Goal: Task Accomplishment & Management: Manage account settings

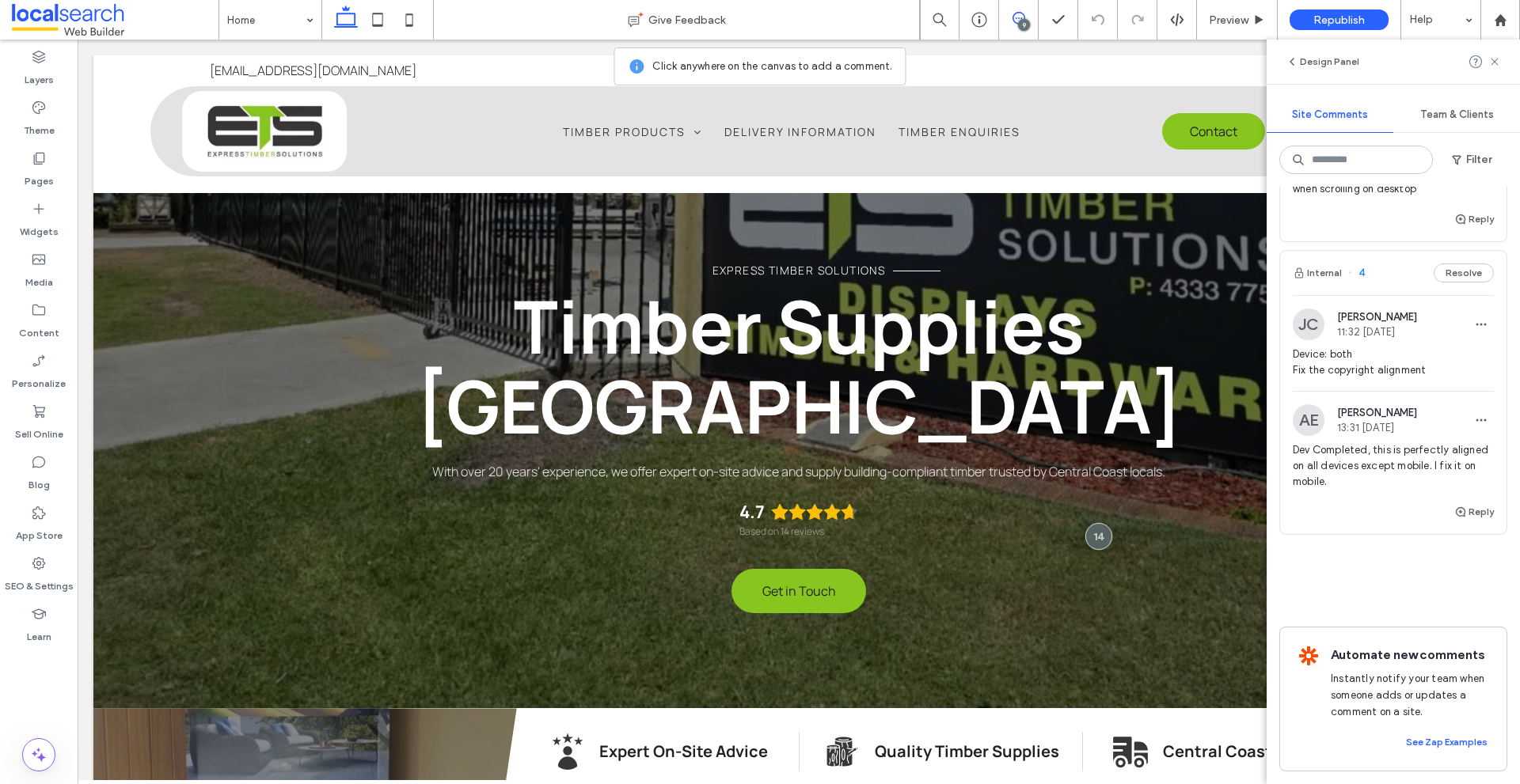
click at [1309, 309] on img at bounding box center [1309, 325] width 32 height 32
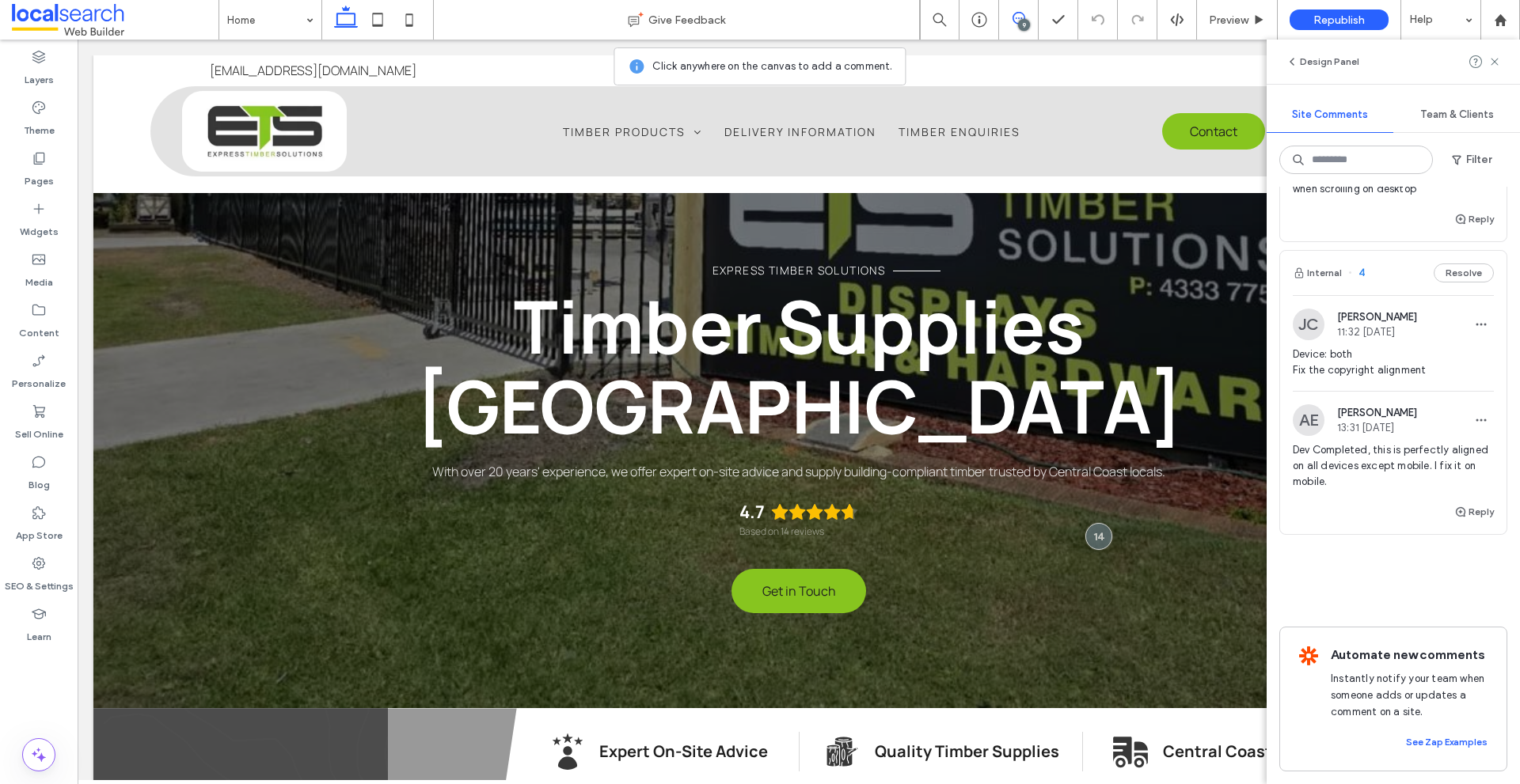
scroll to position [5046, 0]
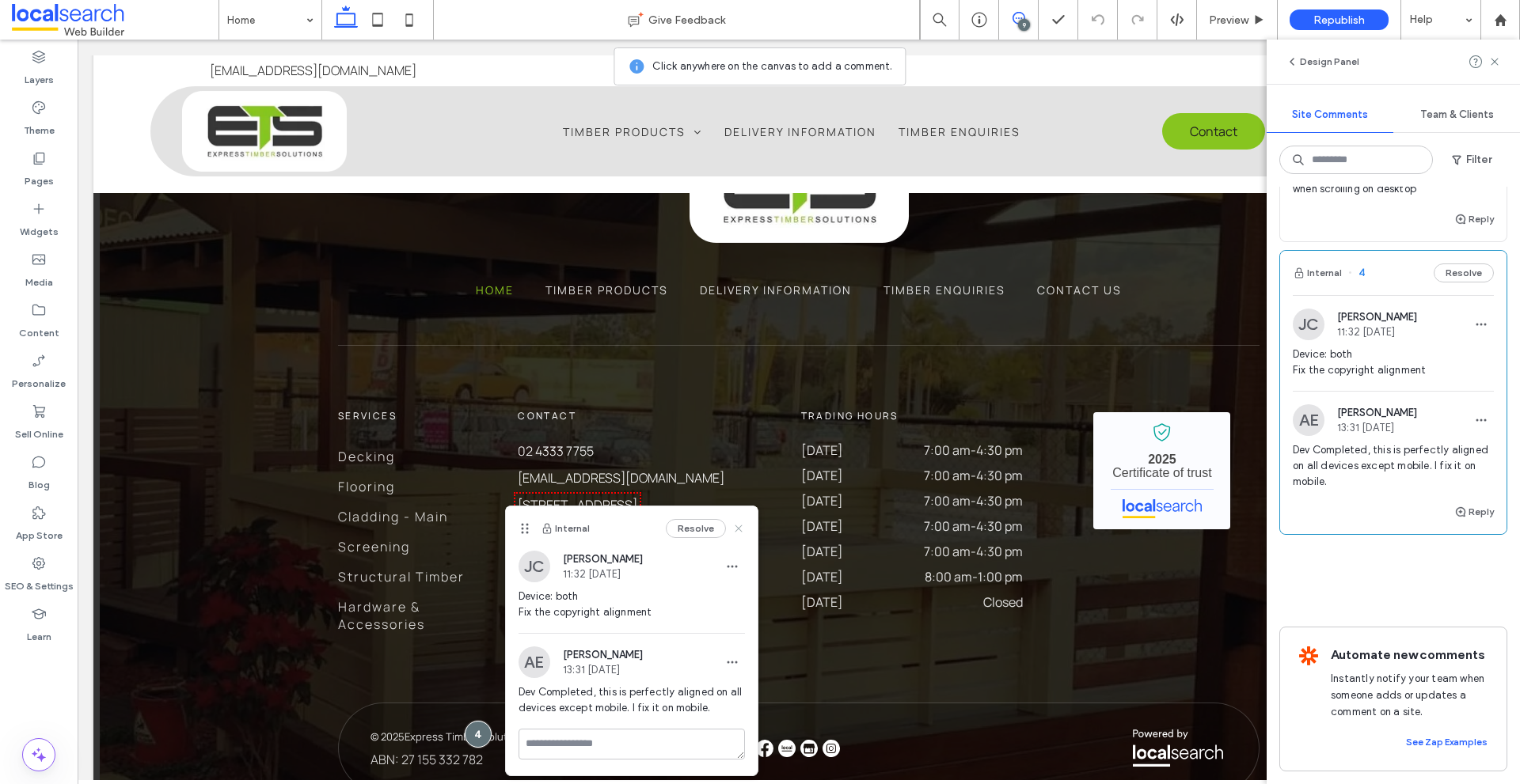
click at [741, 532] on use at bounding box center [739, 528] width 7 height 7
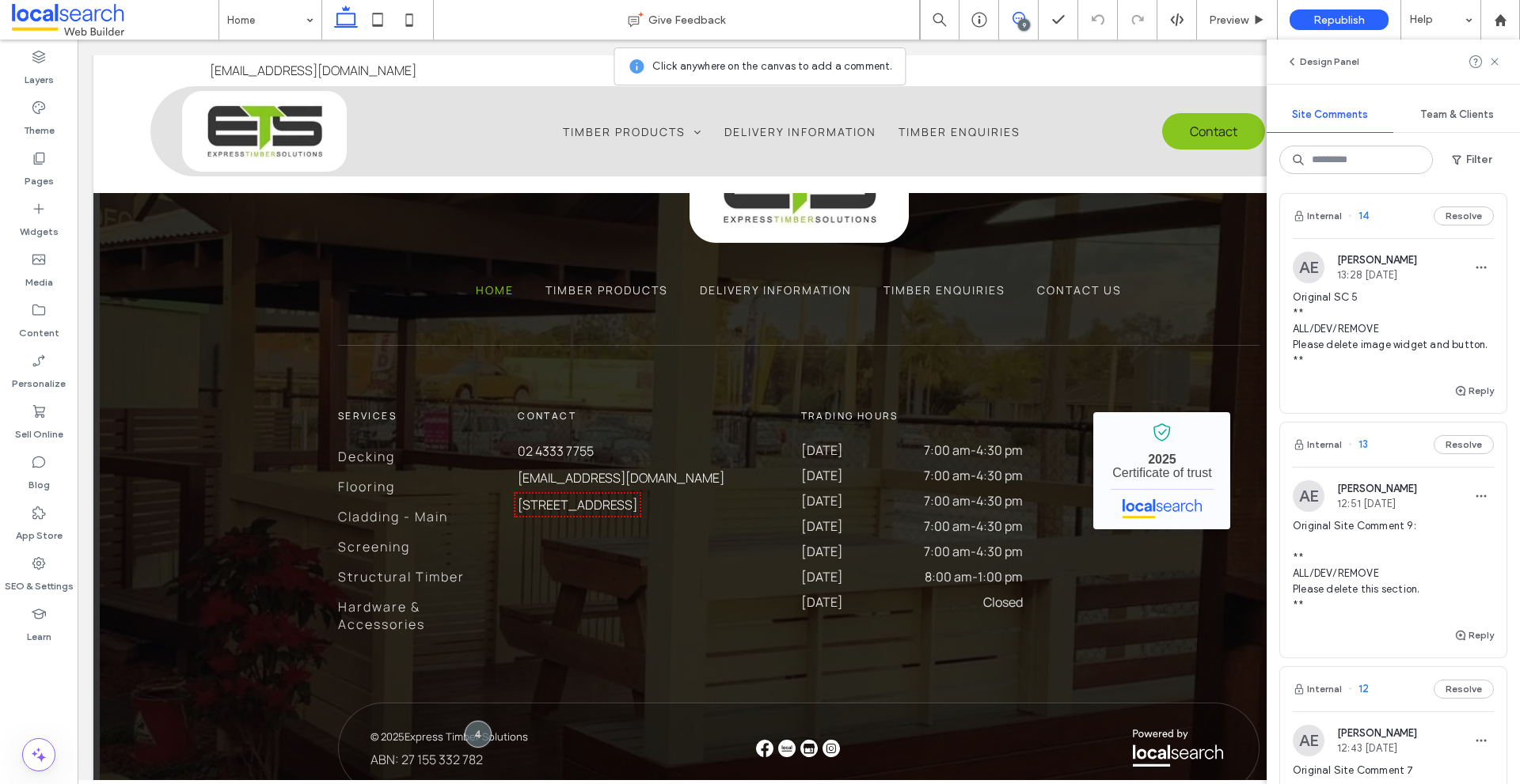
scroll to position [0, 0]
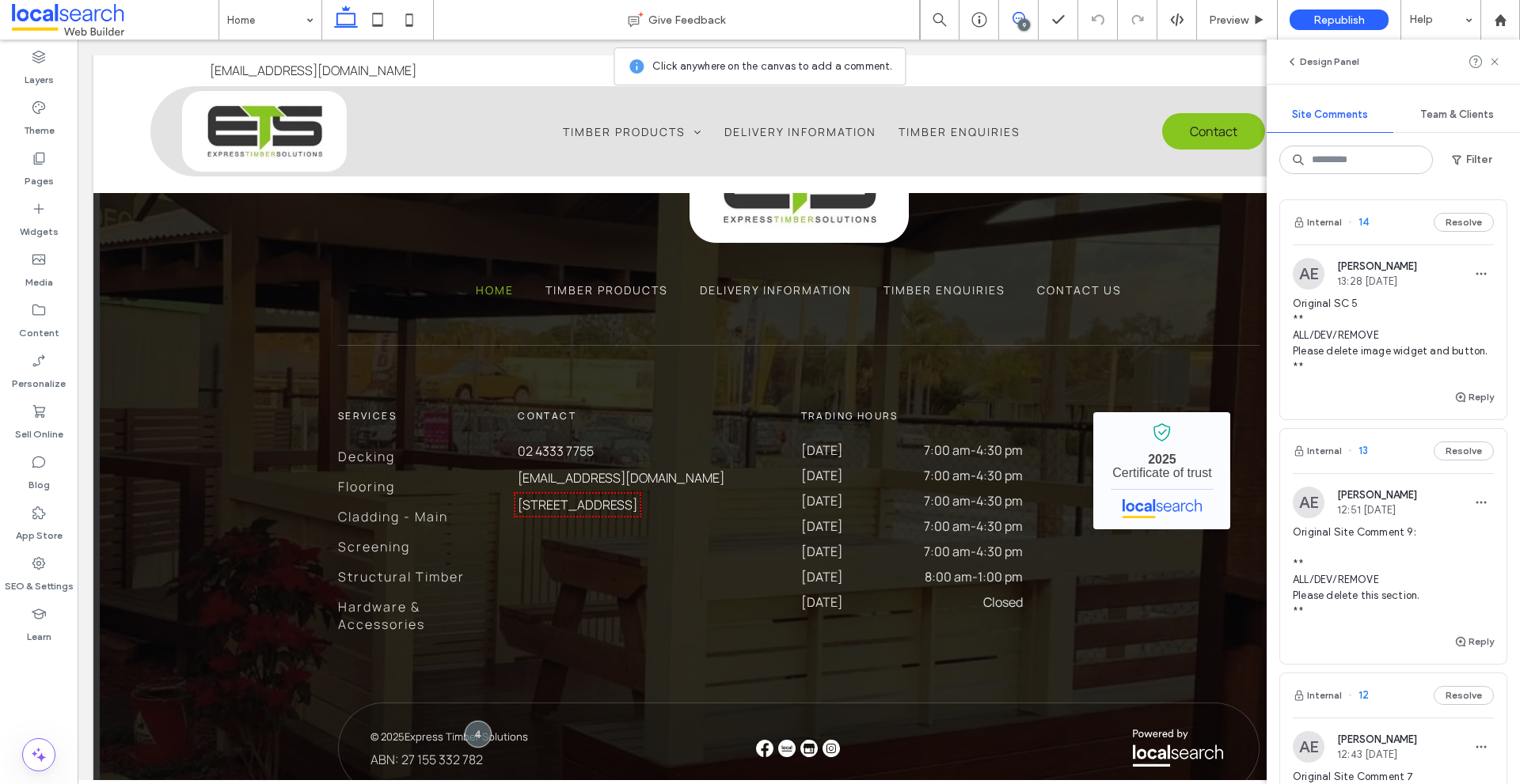
click at [1312, 269] on img at bounding box center [1309, 273] width 32 height 32
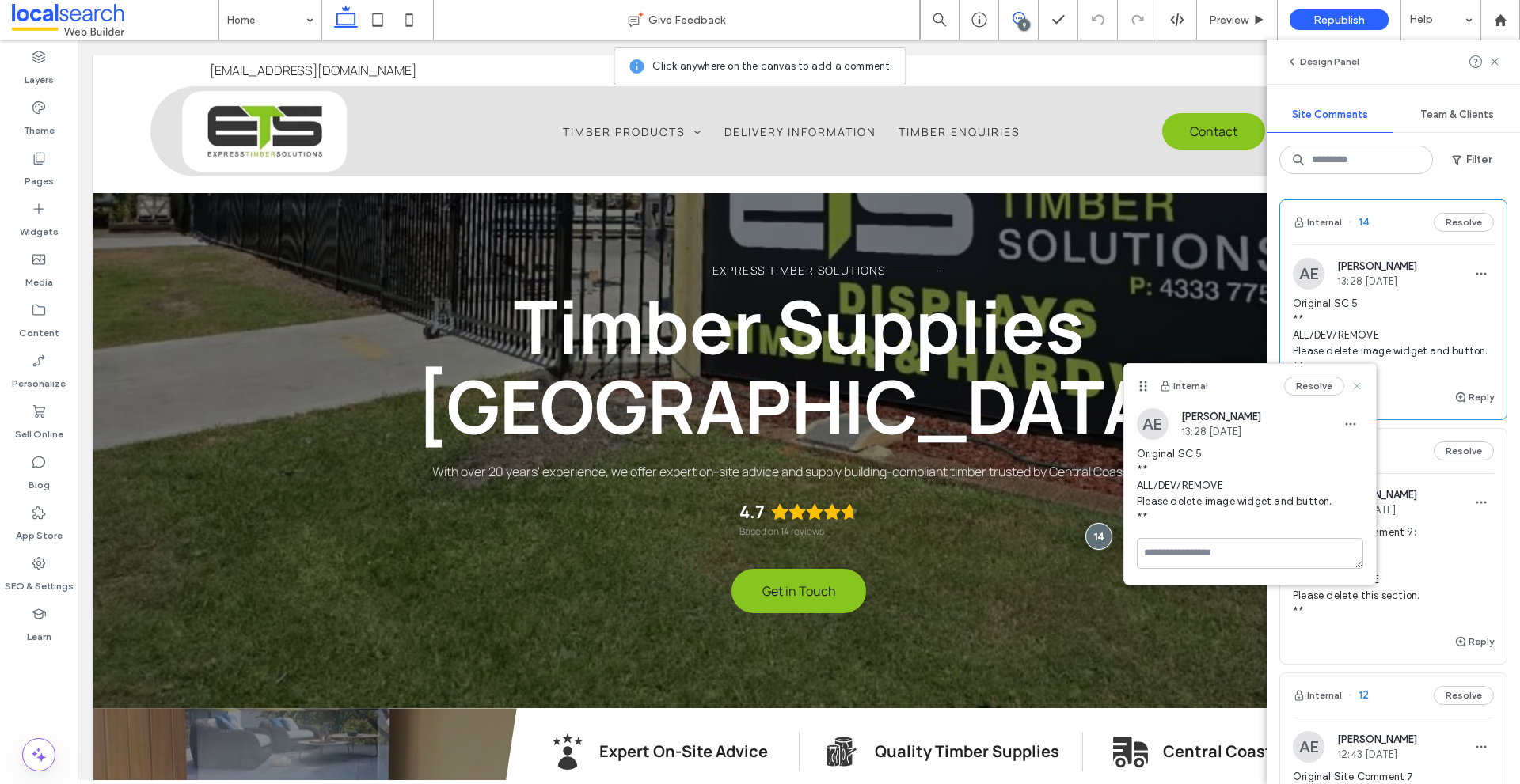
click at [1360, 385] on icon at bounding box center [1358, 386] width 13 height 13
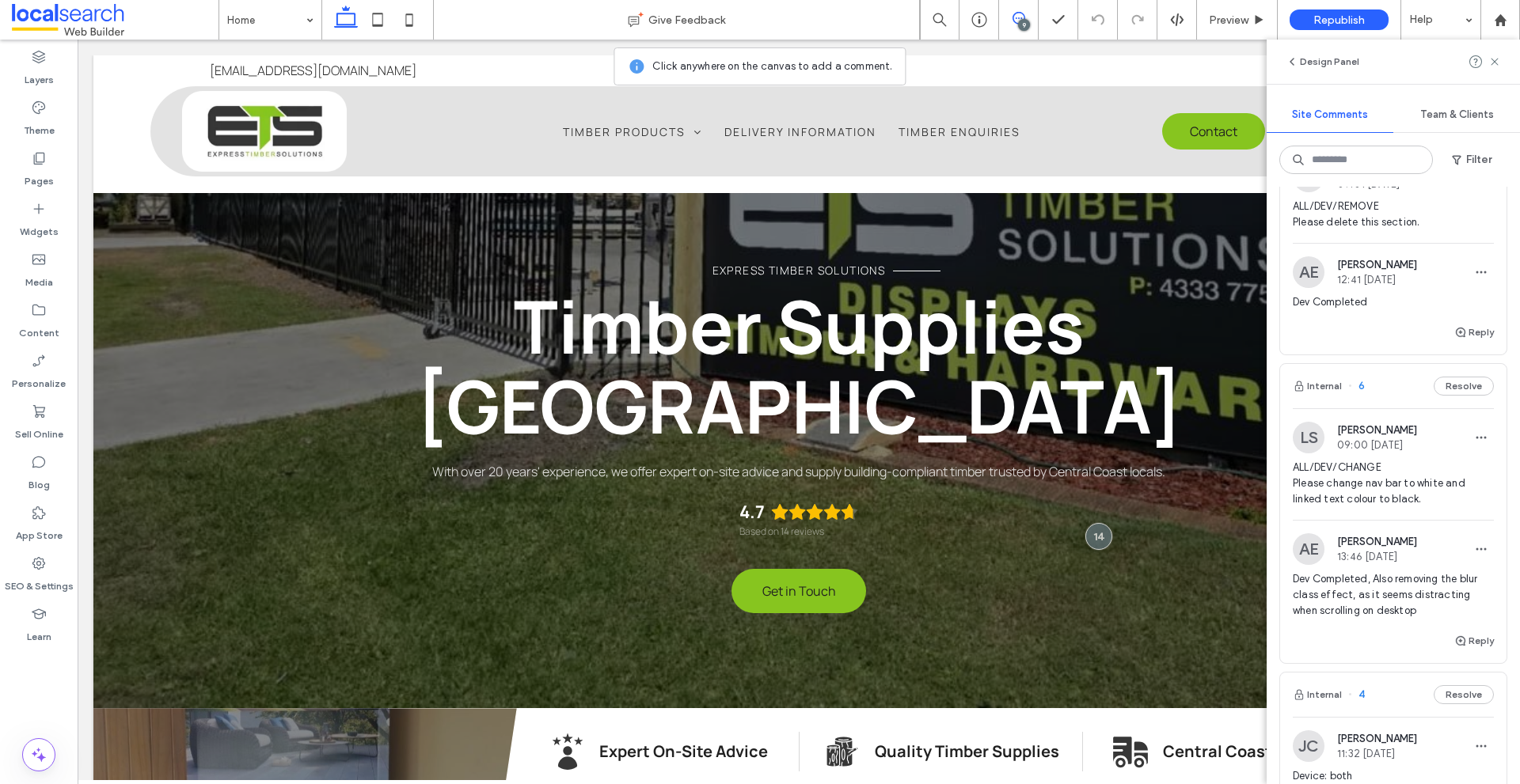
scroll to position [1690, 0]
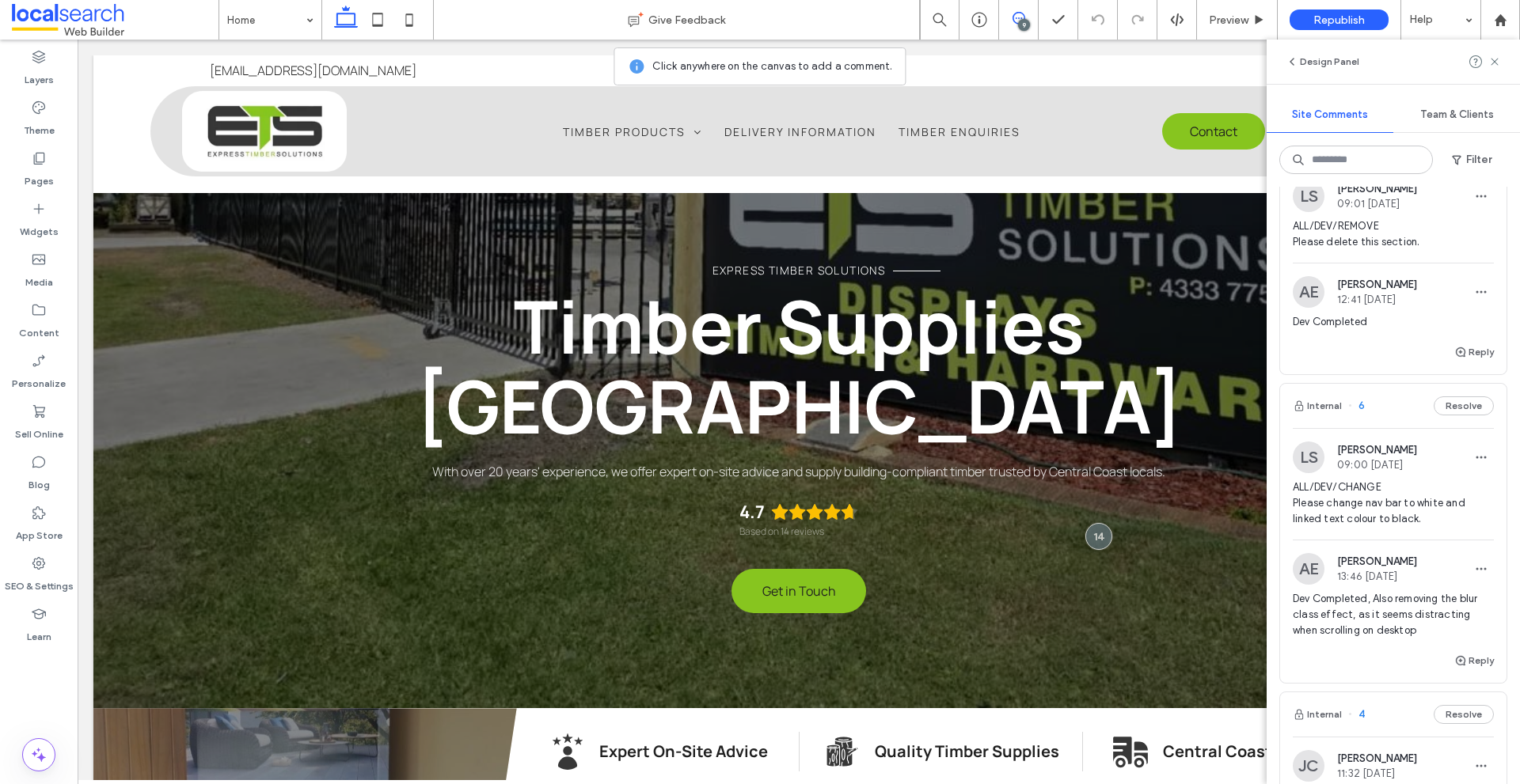
click at [1311, 473] on img at bounding box center [1309, 457] width 32 height 32
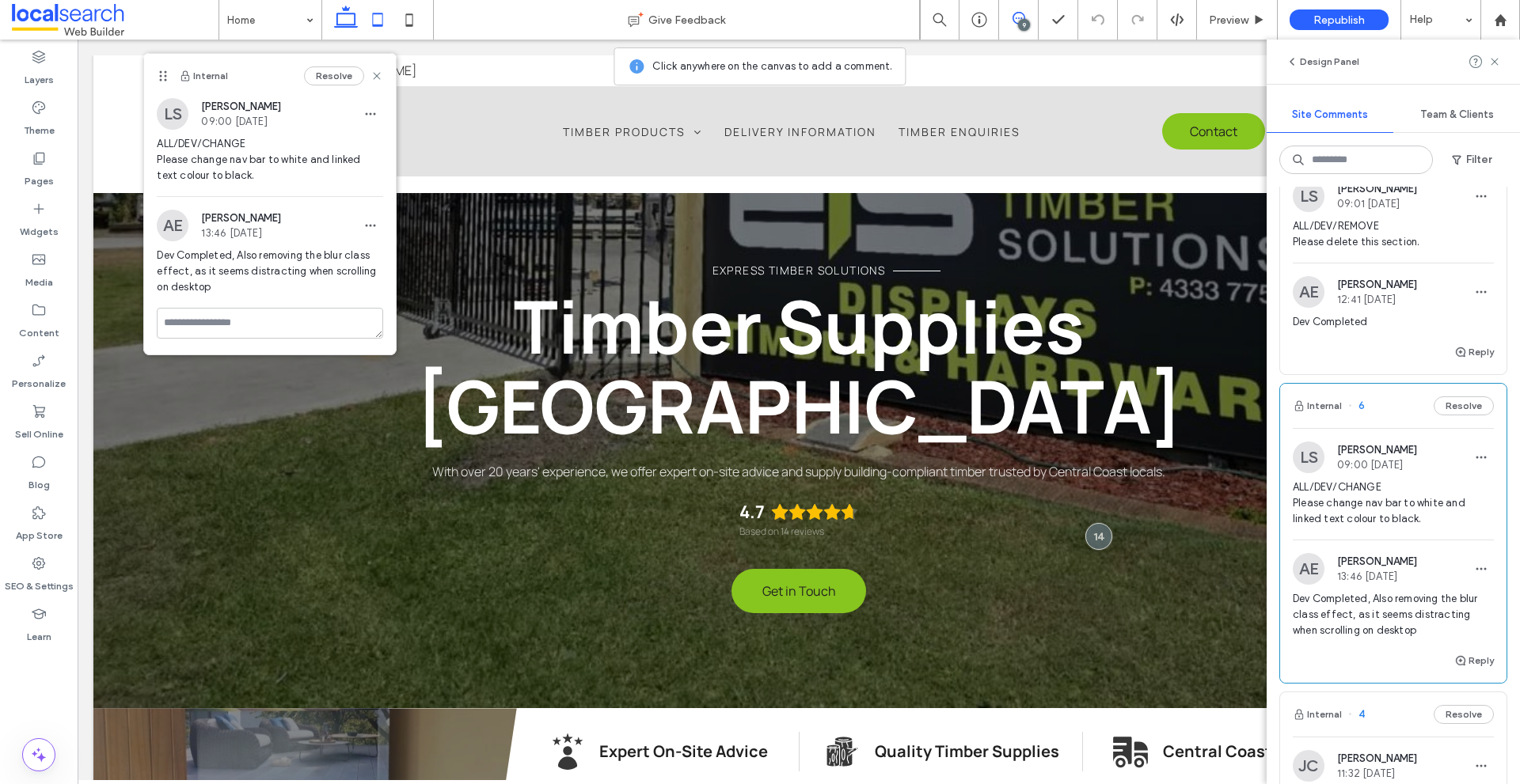
click at [374, 22] on icon at bounding box center [378, 20] width 32 height 32
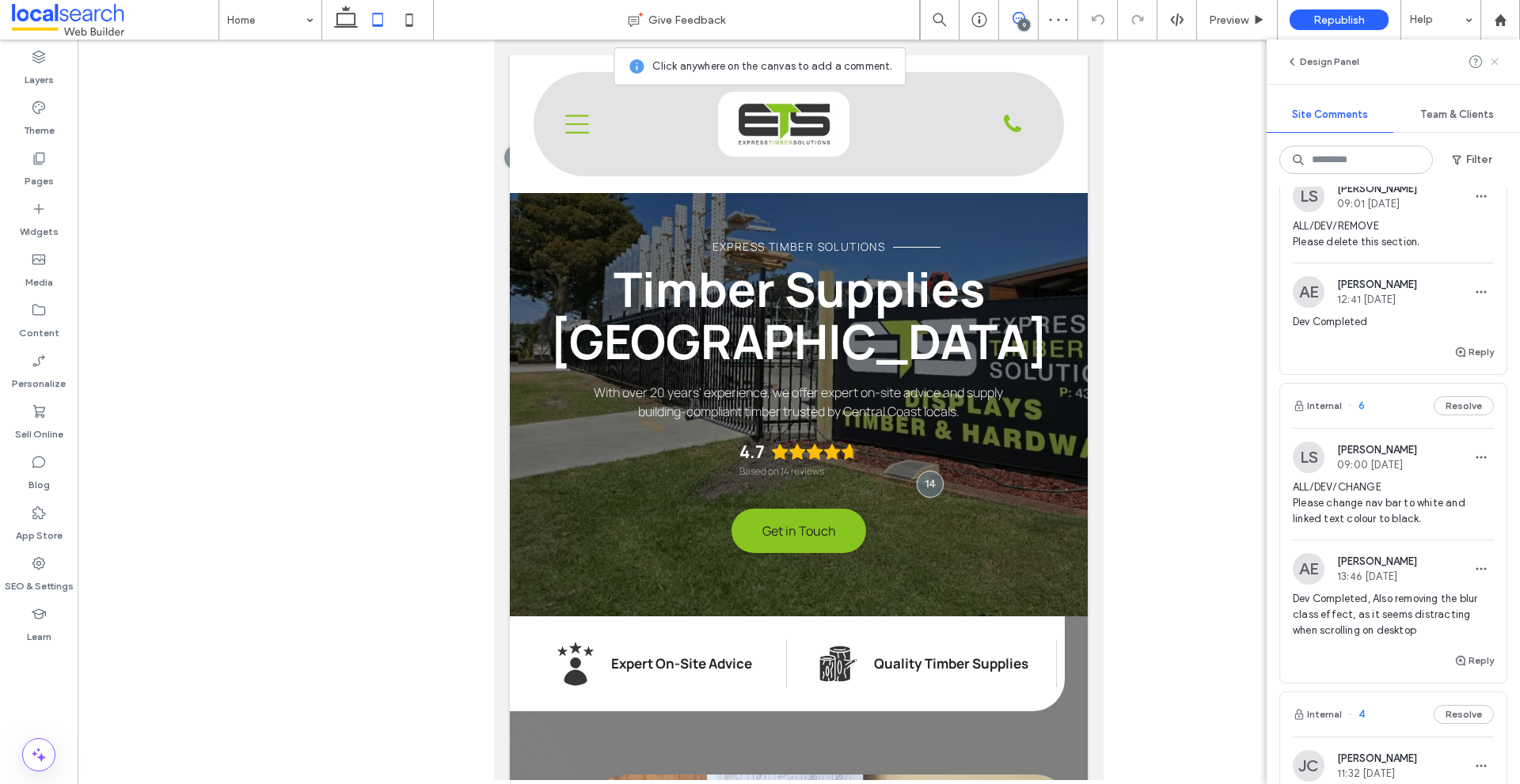
click at [1495, 63] on icon at bounding box center [1495, 62] width 13 height 13
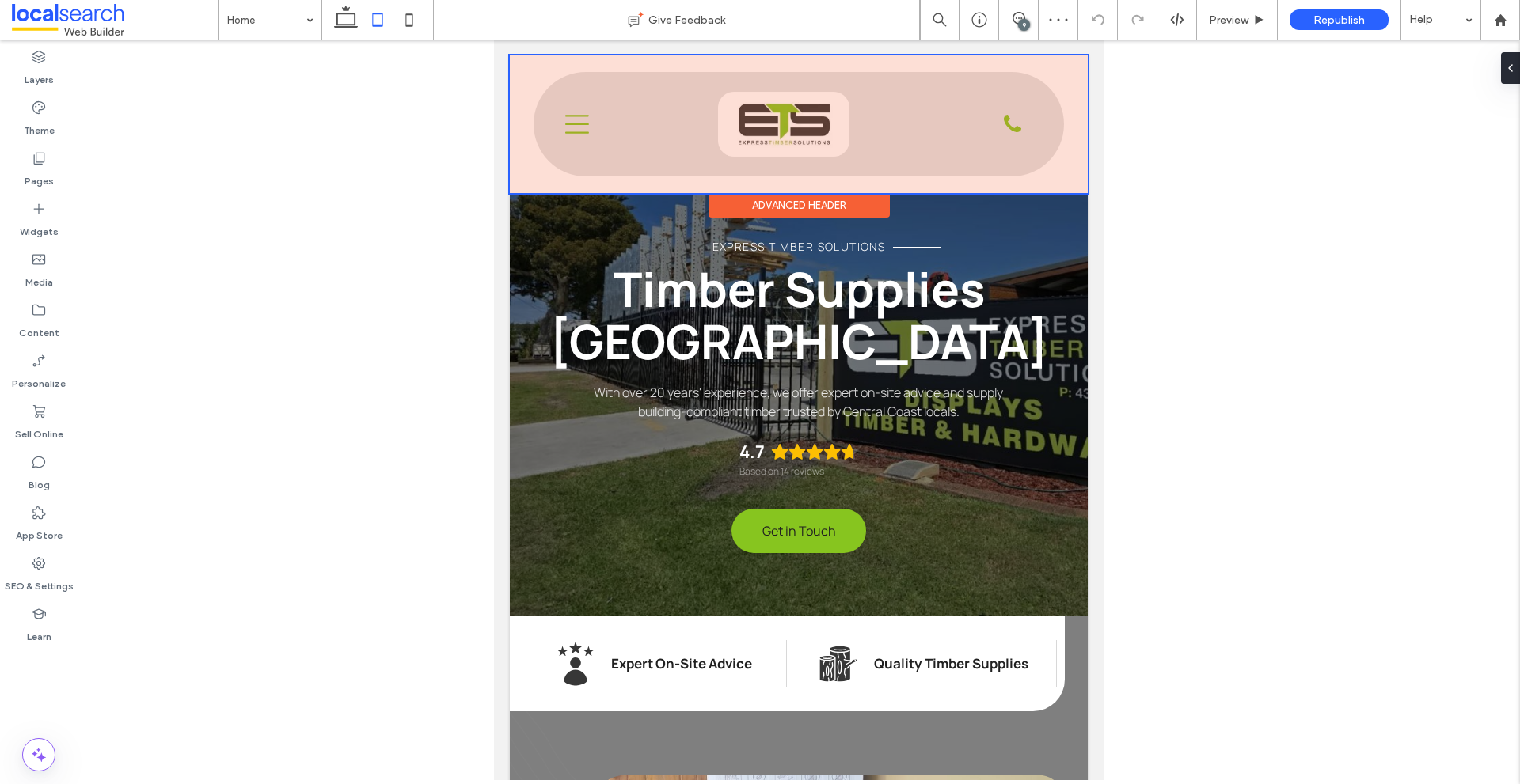
click at [569, 119] on div at bounding box center [798, 124] width 578 height 138
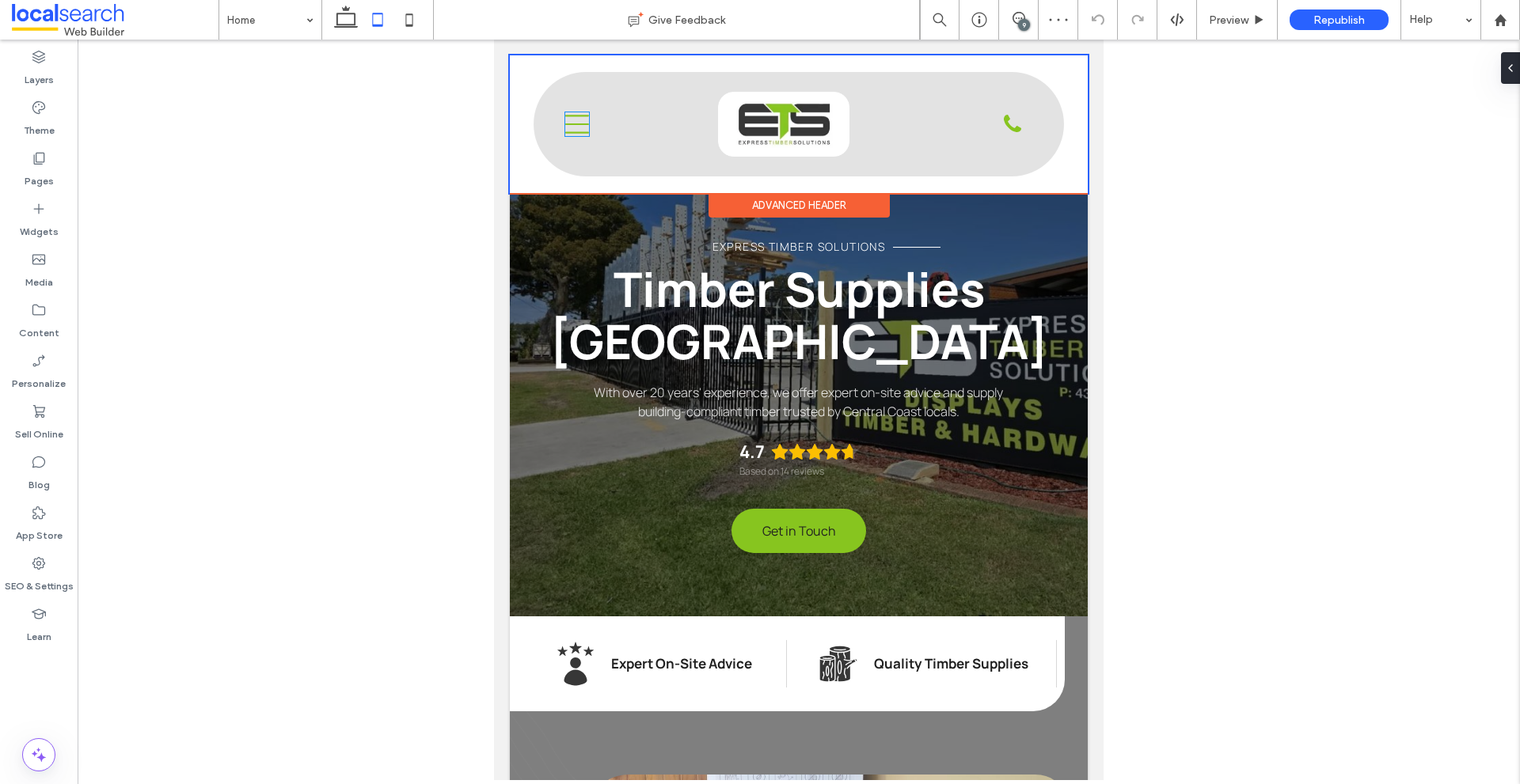
click at [569, 119] on icon "Menu Icon" at bounding box center [577, 123] width 23 height 23
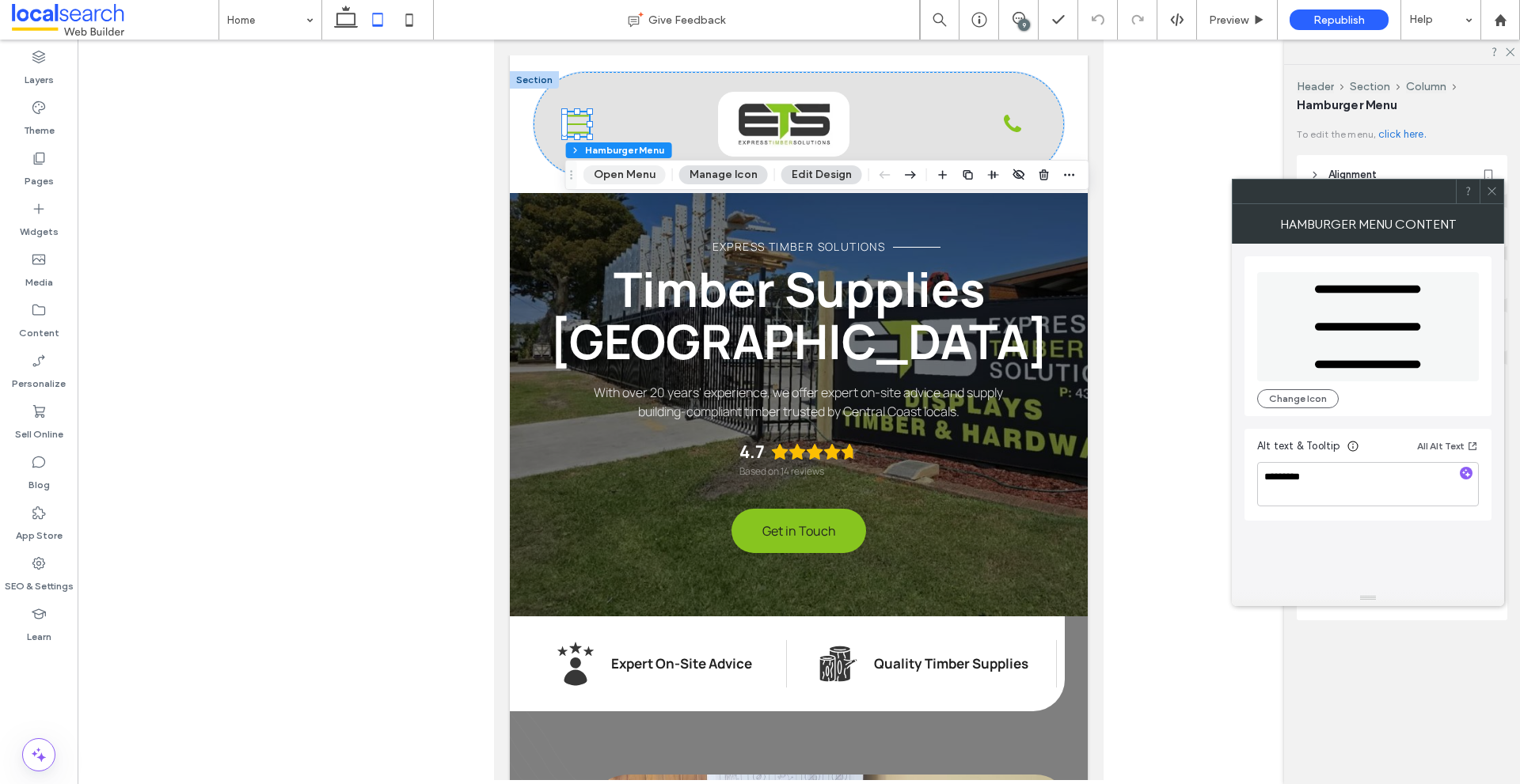
click at [621, 171] on button "Open Menu" at bounding box center [625, 175] width 82 height 19
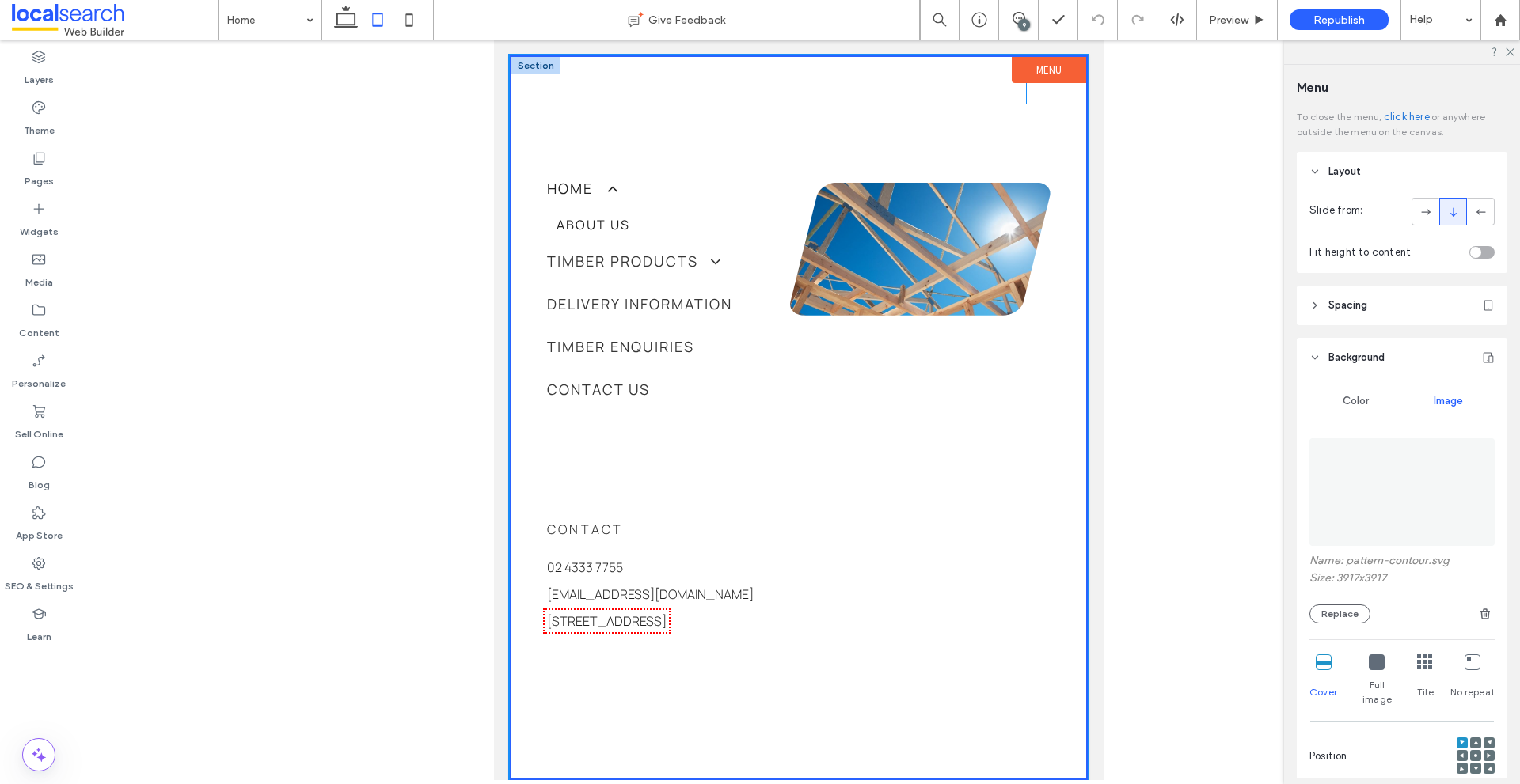
click at [1034, 100] on icon at bounding box center [1038, 91] width 19 height 19
click at [1034, 100] on icon "Close Icon" at bounding box center [1038, 91] width 23 height 23
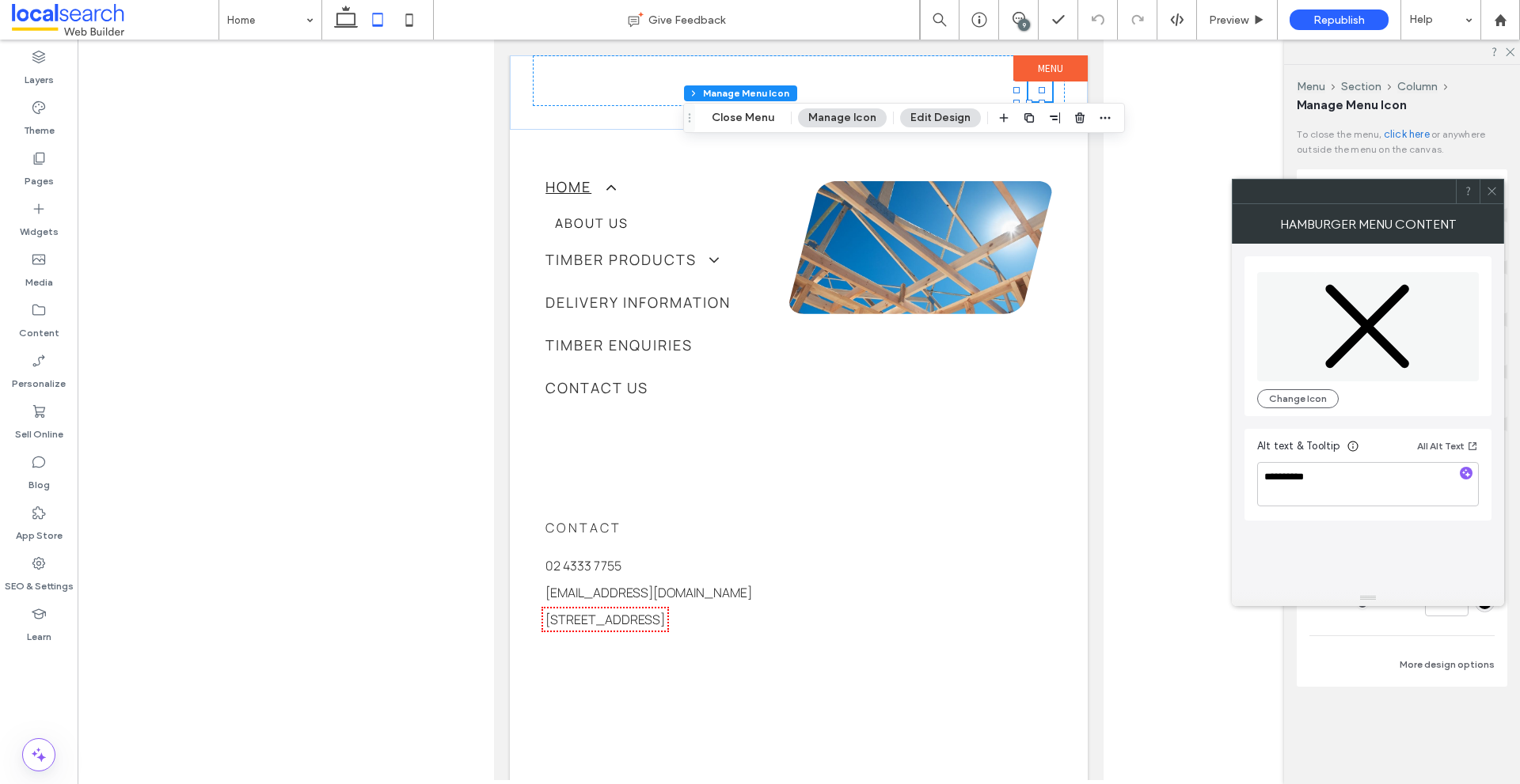
click at [1488, 182] on span at bounding box center [1492, 191] width 12 height 23
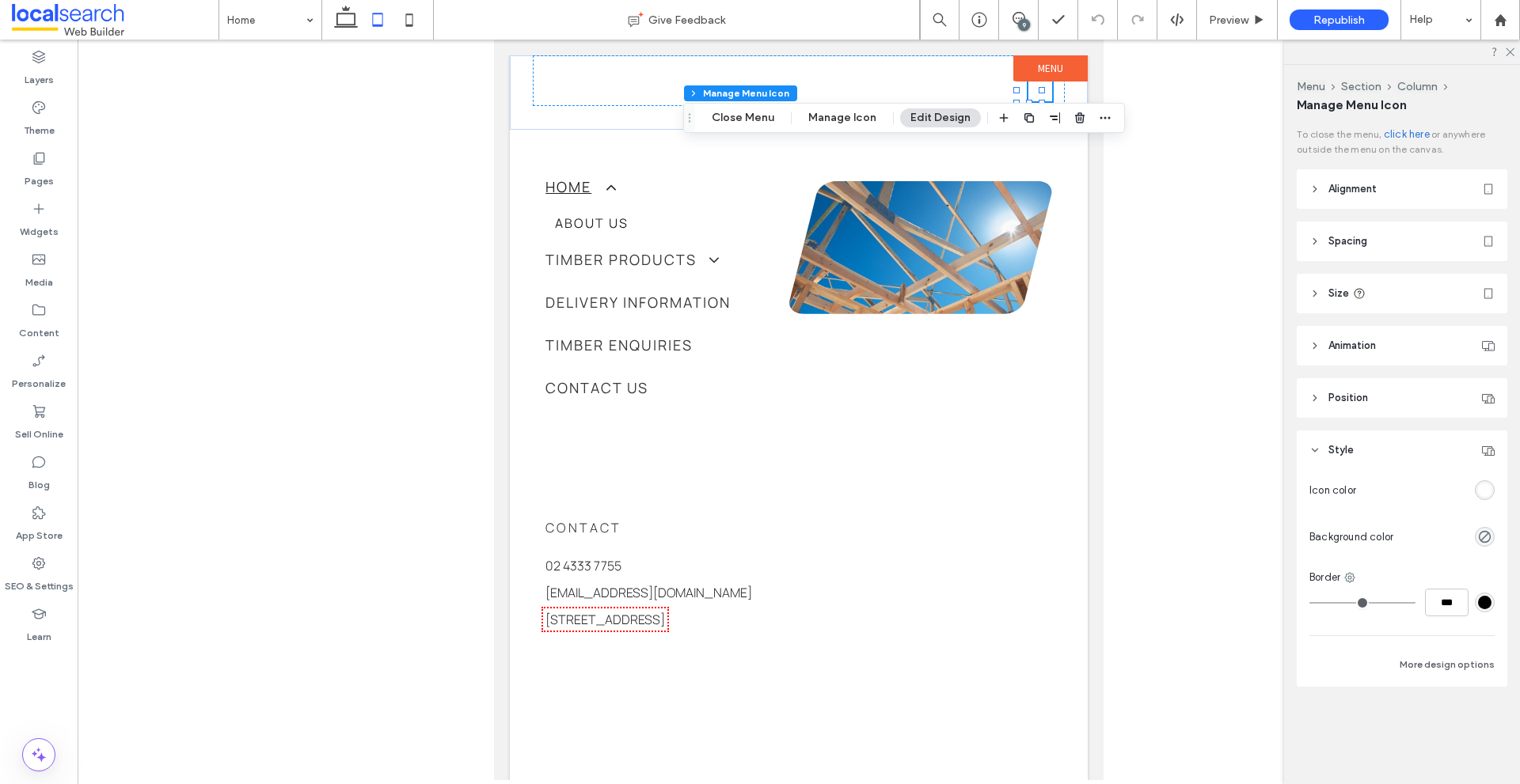
click at [1479, 496] on div "rgba(255, 255, 255, 1)" at bounding box center [1485, 490] width 13 height 13
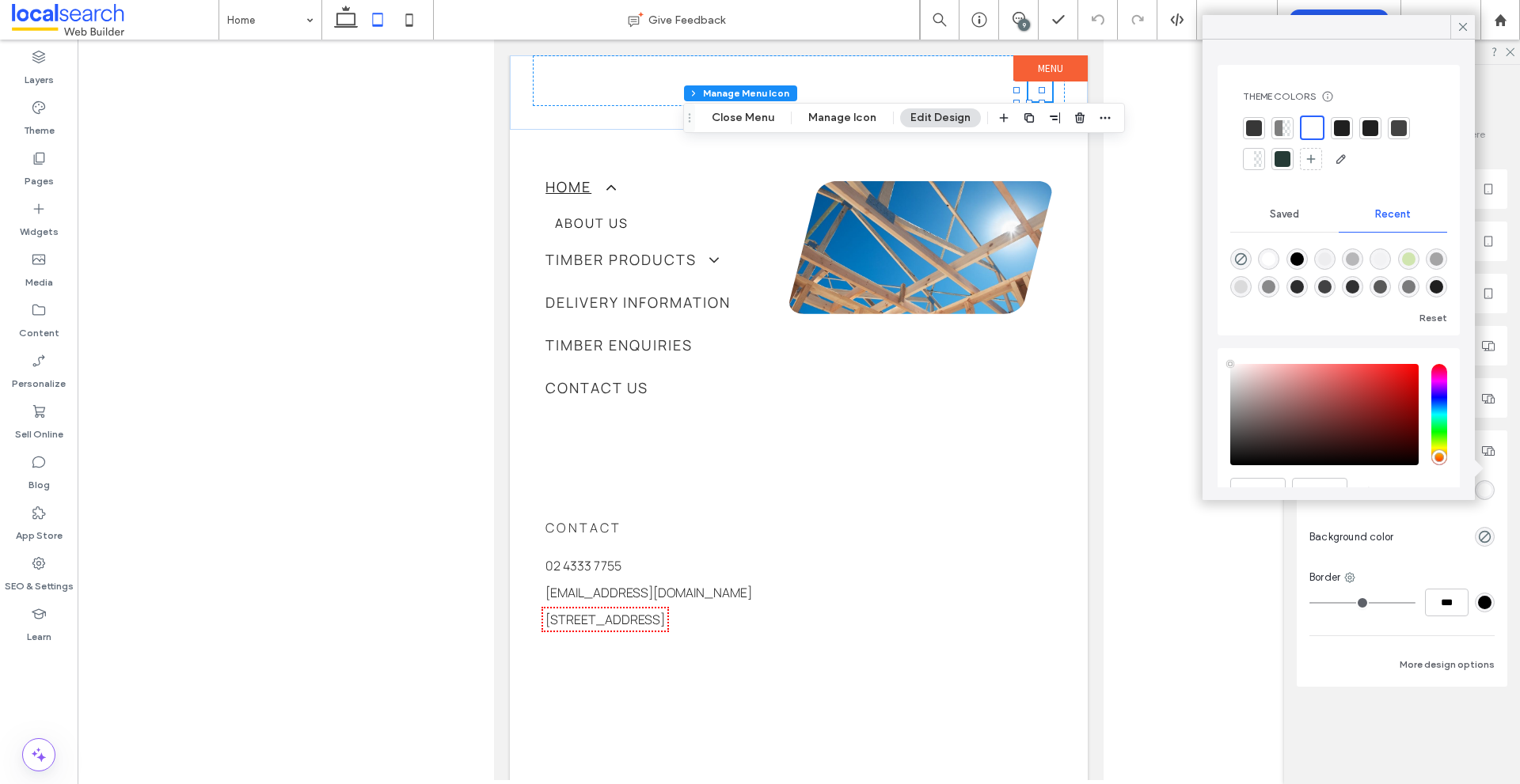
click at [1339, 122] on div at bounding box center [1342, 128] width 16 height 16
click at [1463, 23] on icon at bounding box center [1463, 26] width 14 height 14
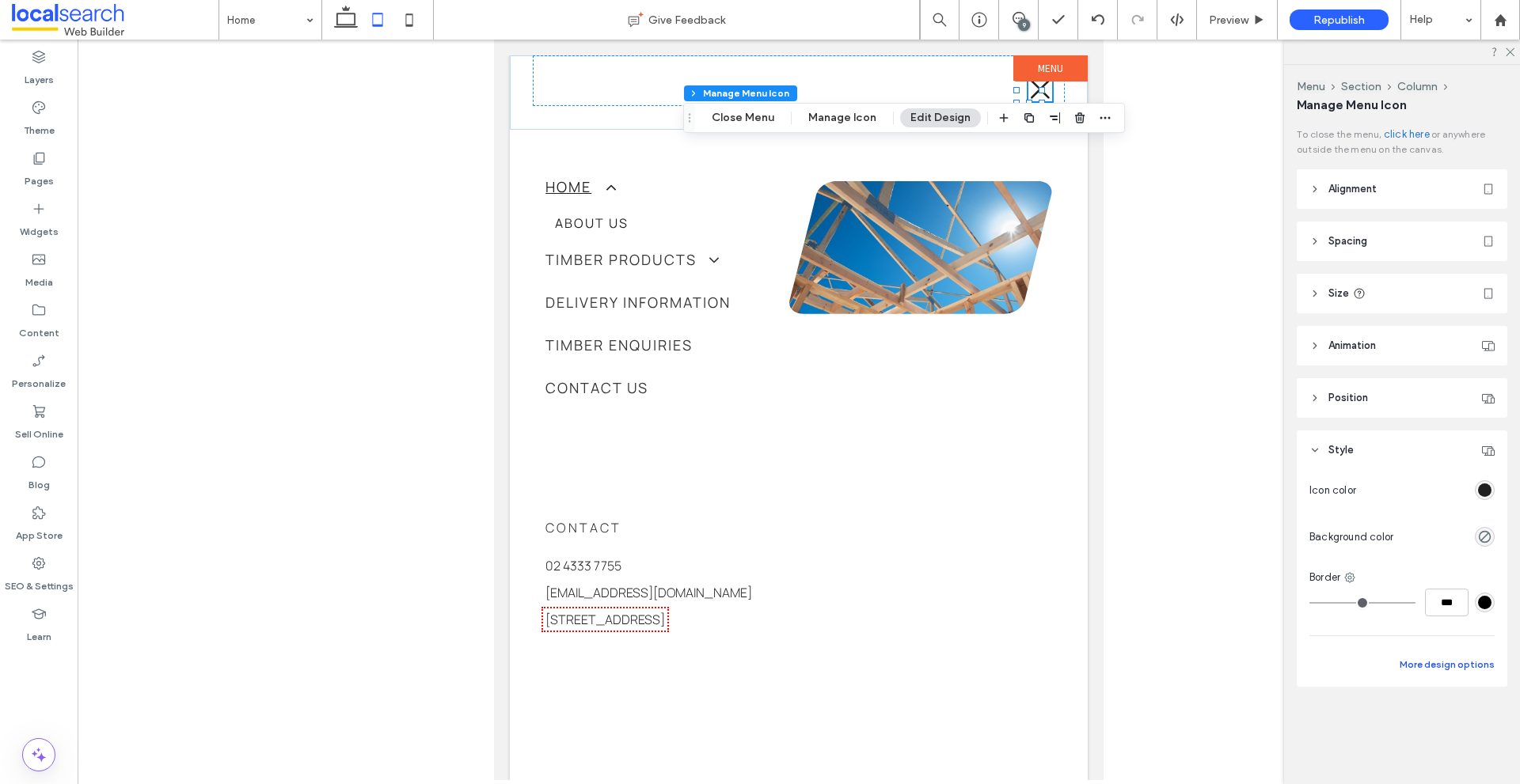
click at [1467, 672] on button "More design options" at bounding box center [1447, 665] width 95 height 19
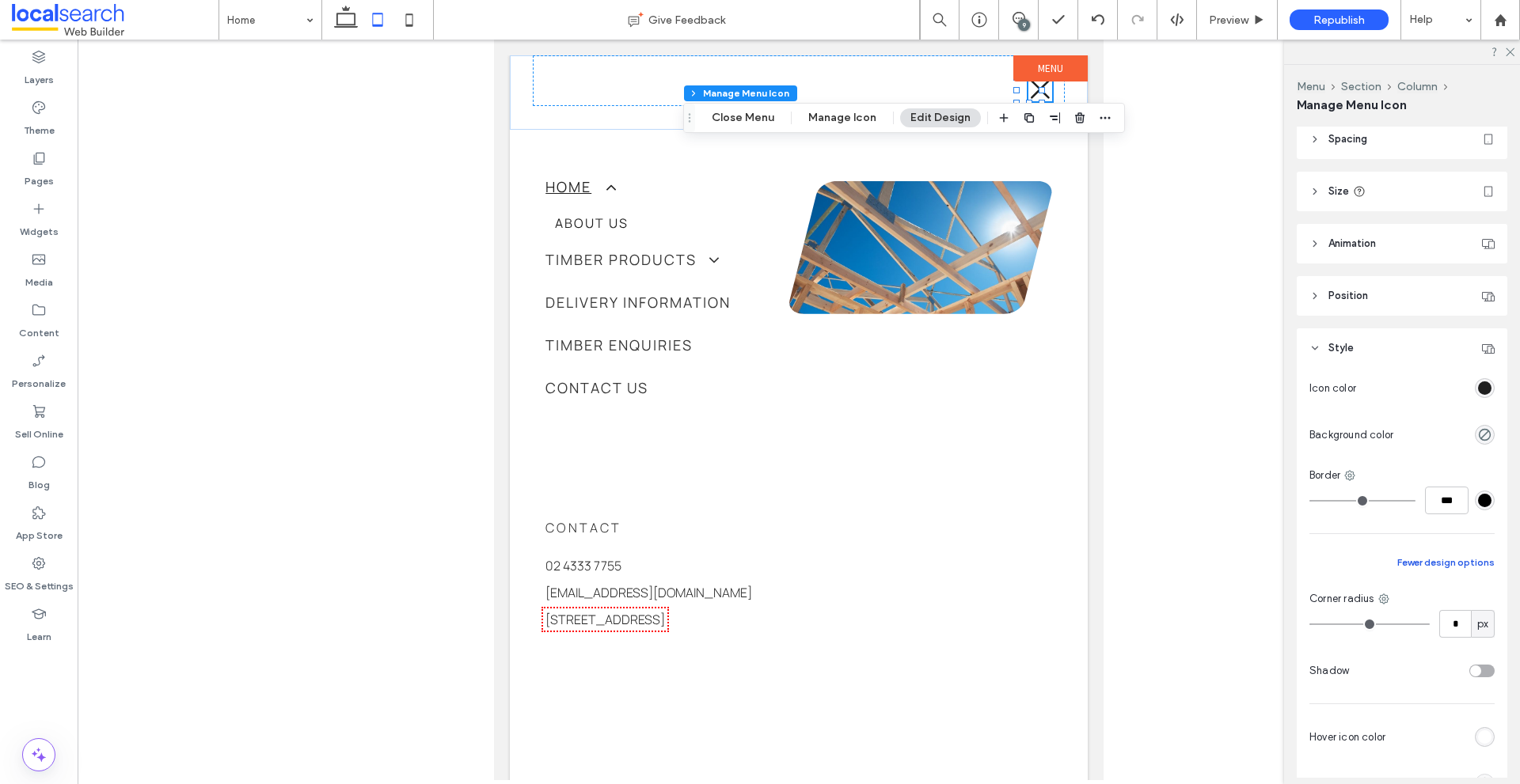
scroll to position [198, 0]
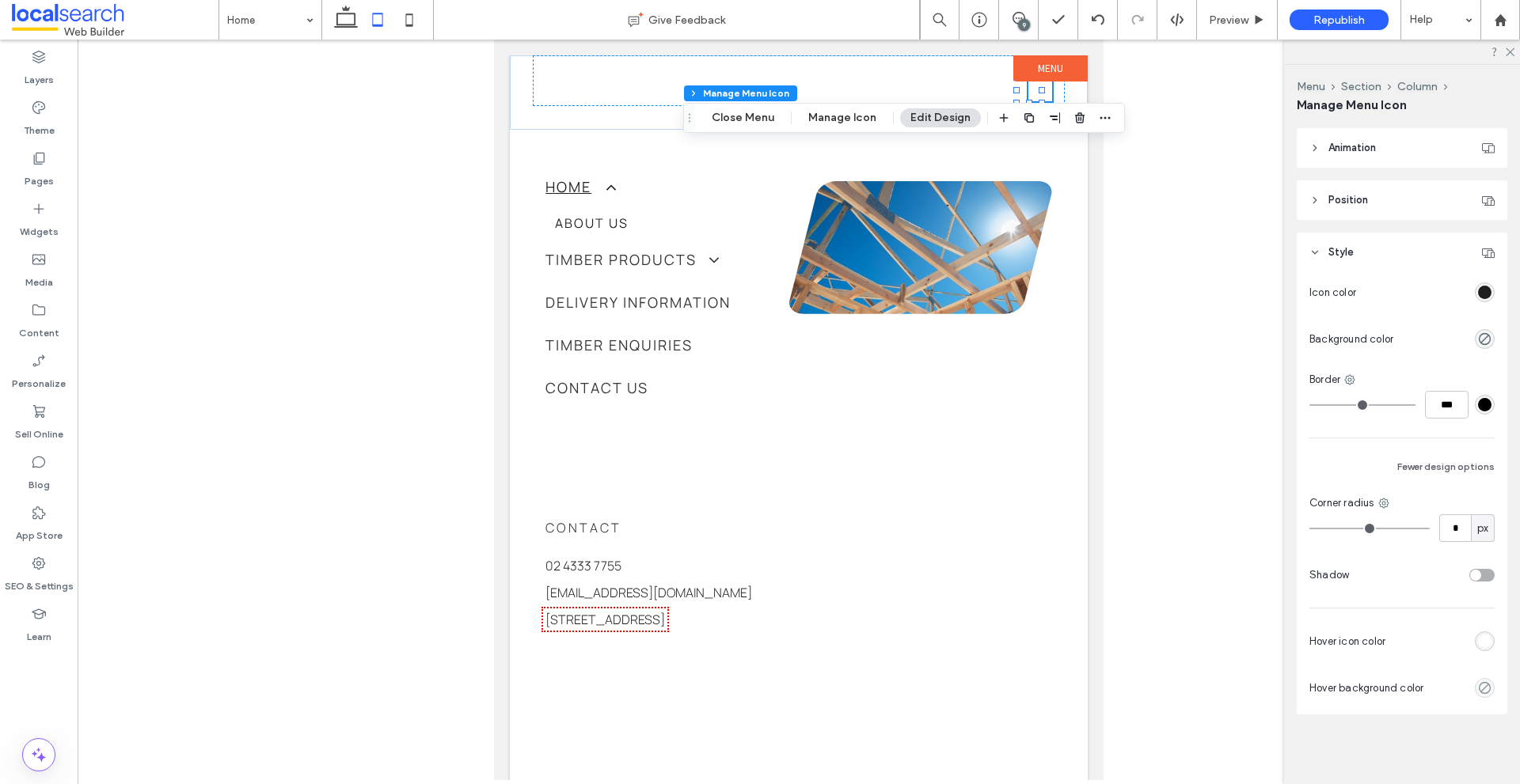
click at [1478, 641] on div "rgba(255, 255, 255, 1)" at bounding box center [1485, 641] width 13 height 13
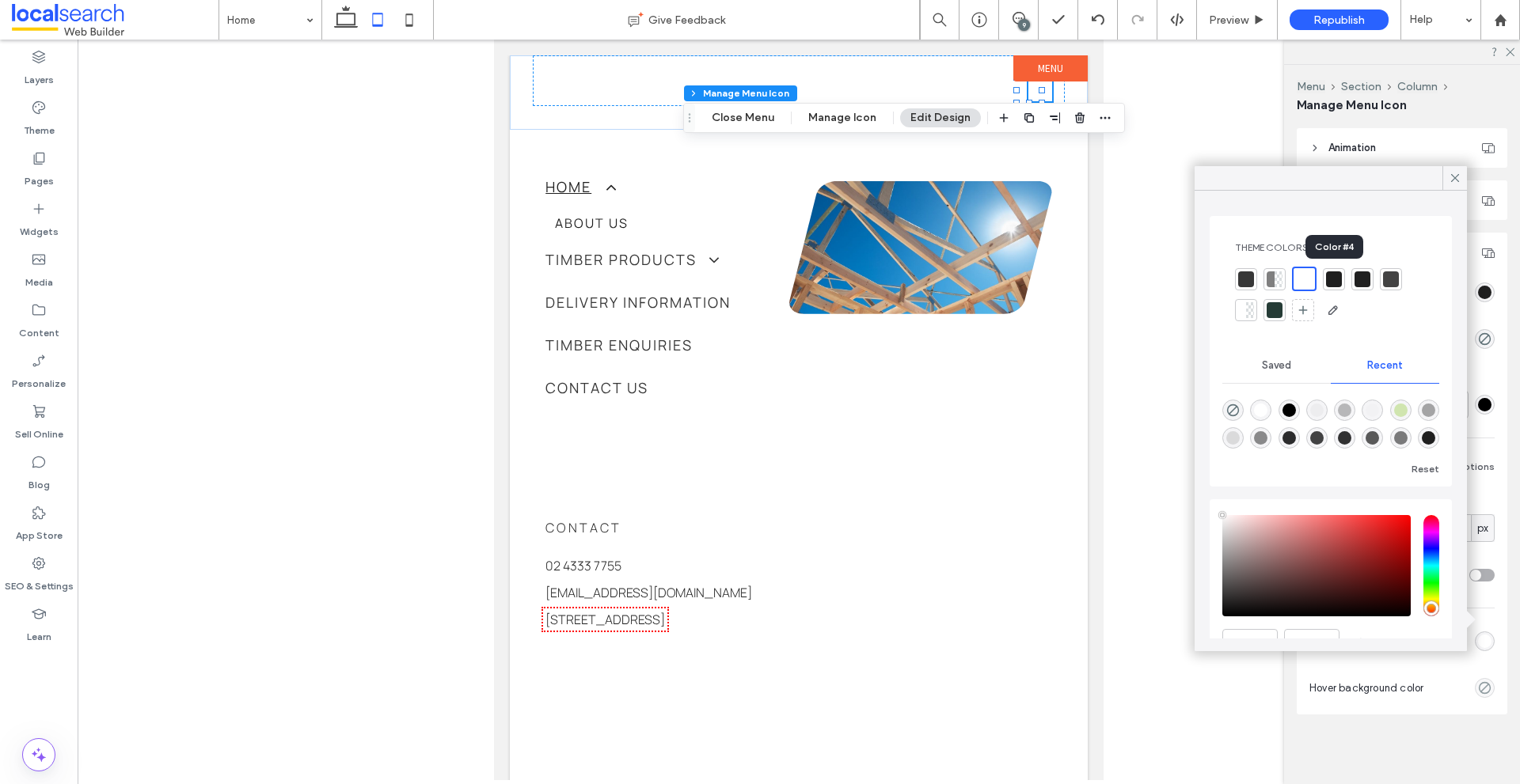
click at [1332, 284] on div at bounding box center [1334, 279] width 16 height 16
click at [393, 27] on icon at bounding box center [409, 20] width 32 height 32
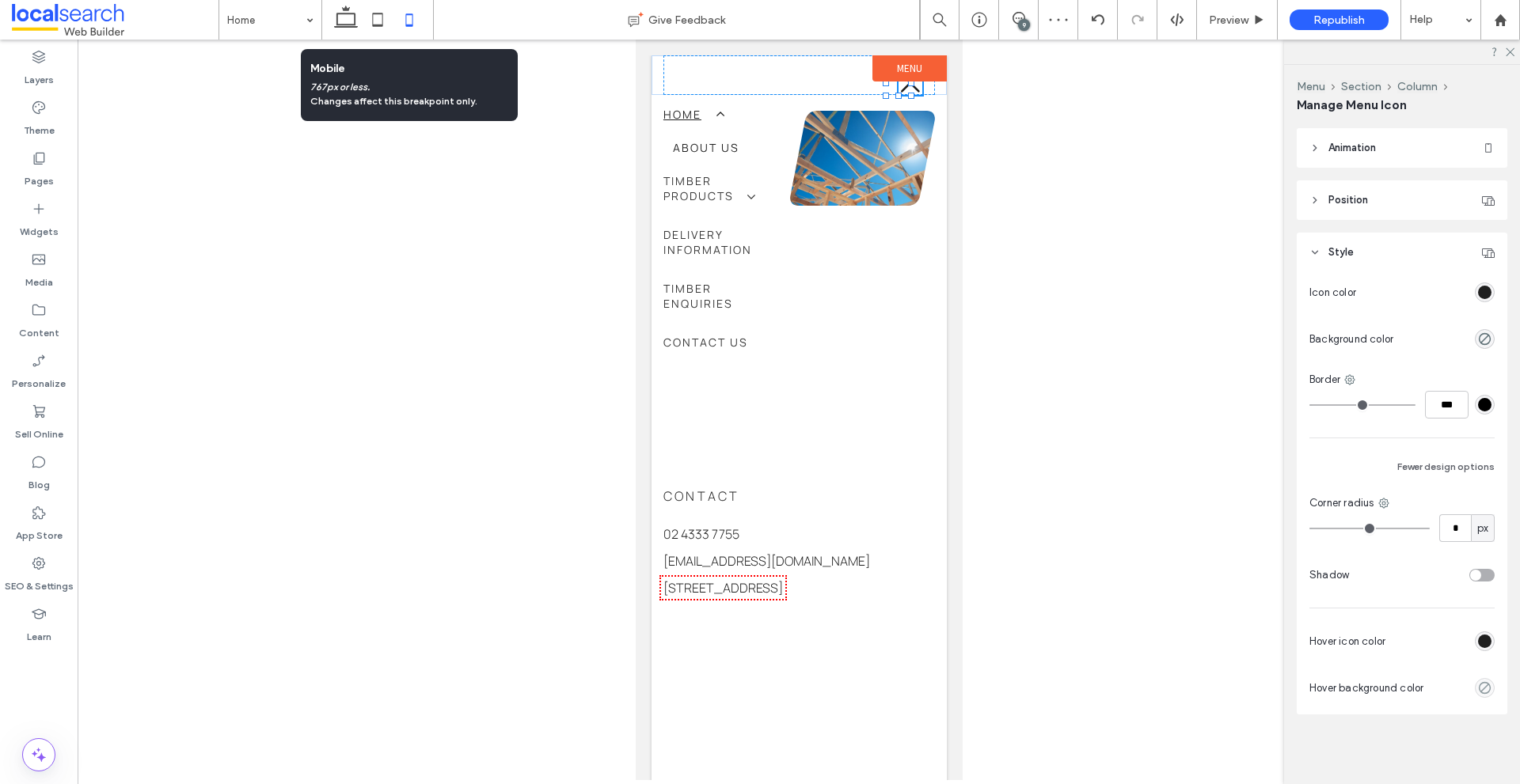
scroll to position [0, 16]
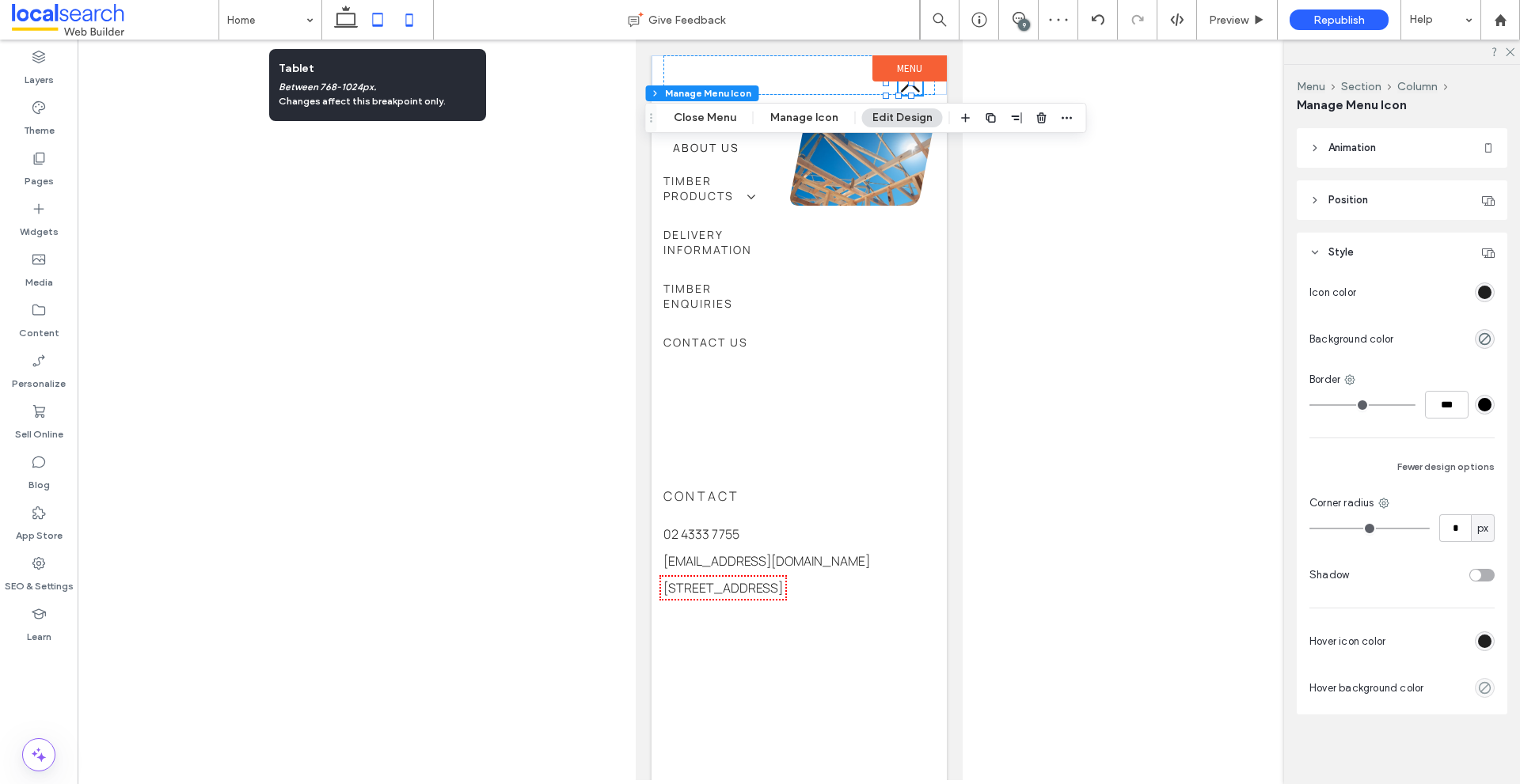
click at [379, 22] on icon at bounding box center [378, 20] width 32 height 32
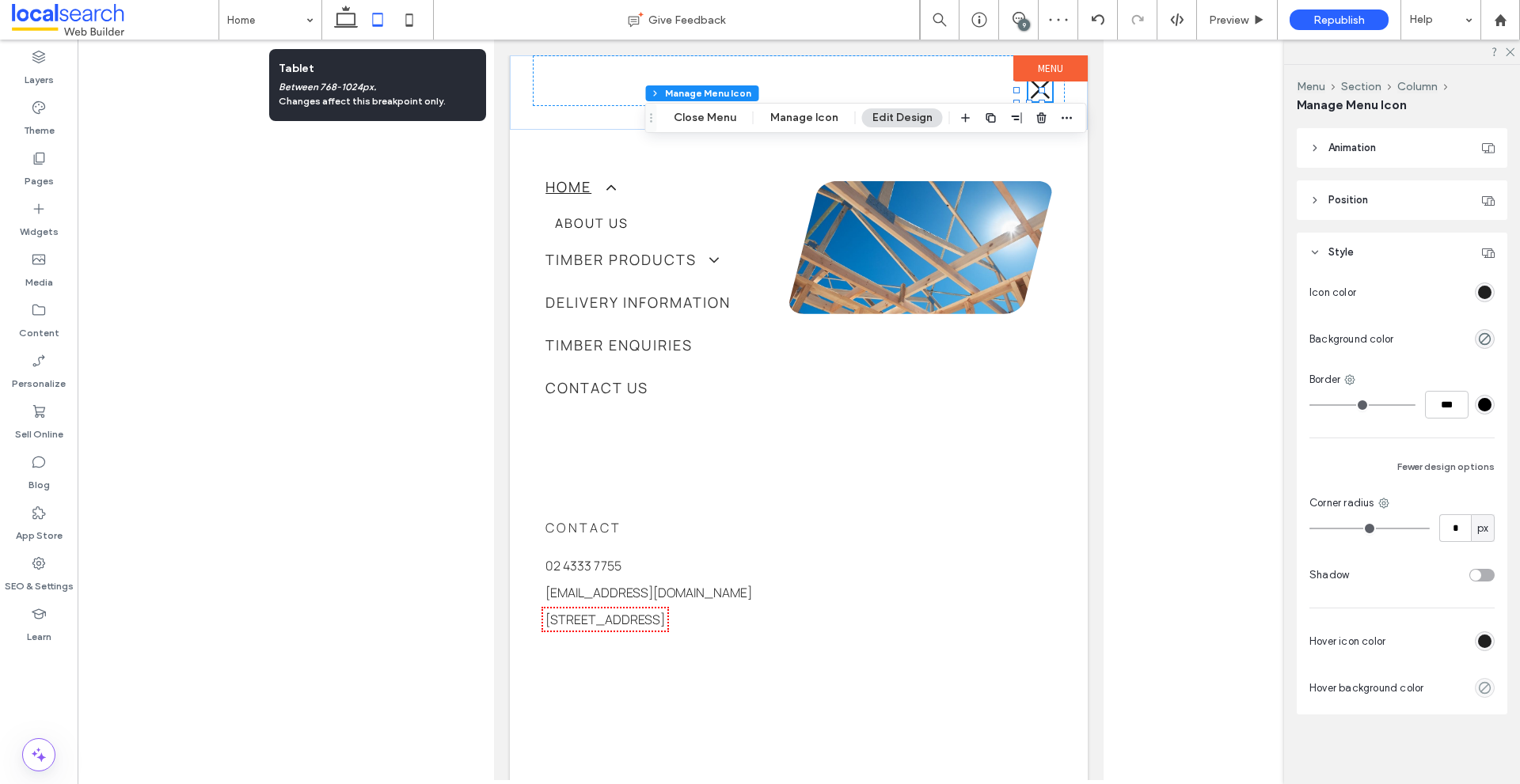
scroll to position [0, 0]
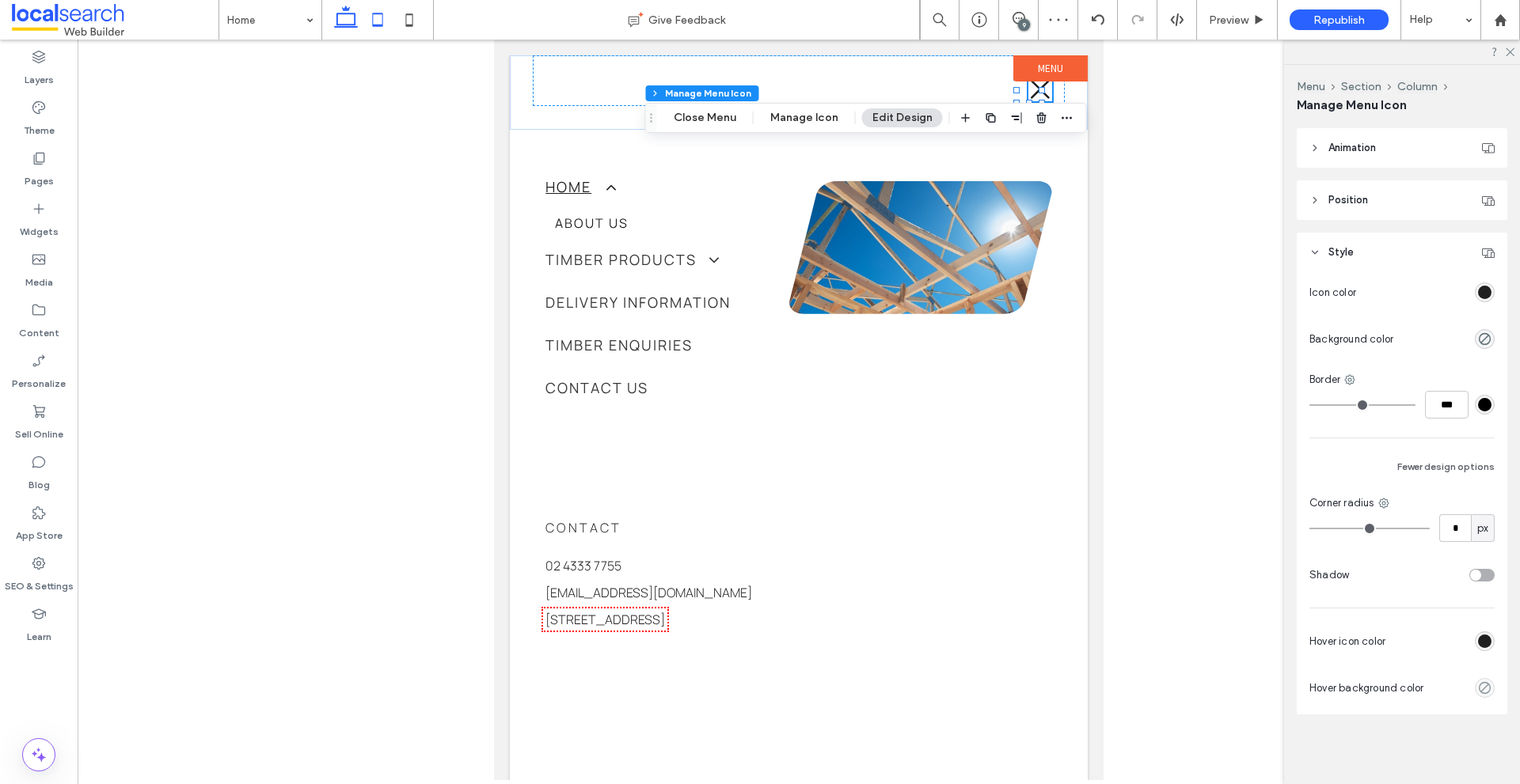
click at [356, 22] on use at bounding box center [345, 17] width 23 height 22
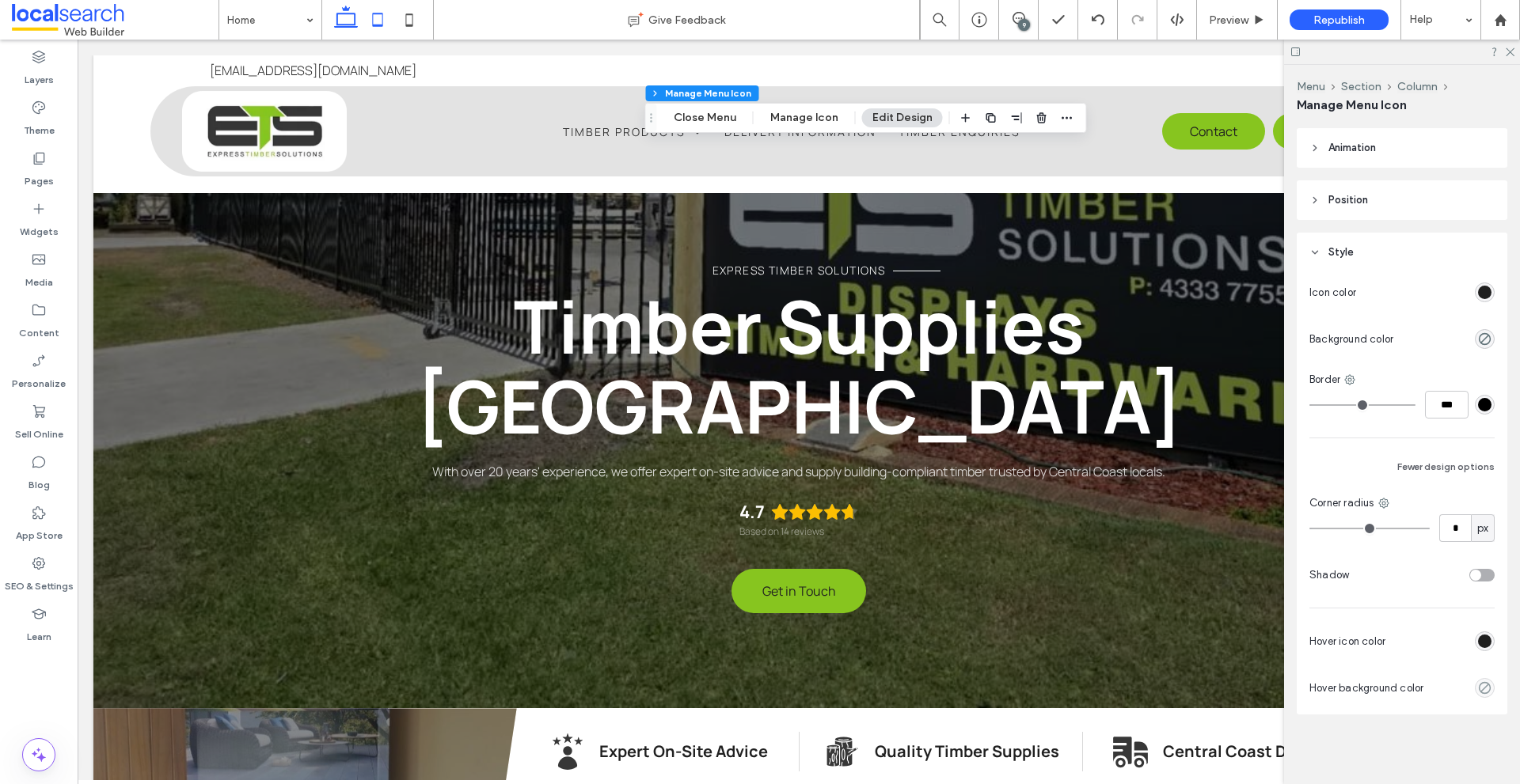
click at [378, 19] on icon at bounding box center [378, 20] width 32 height 32
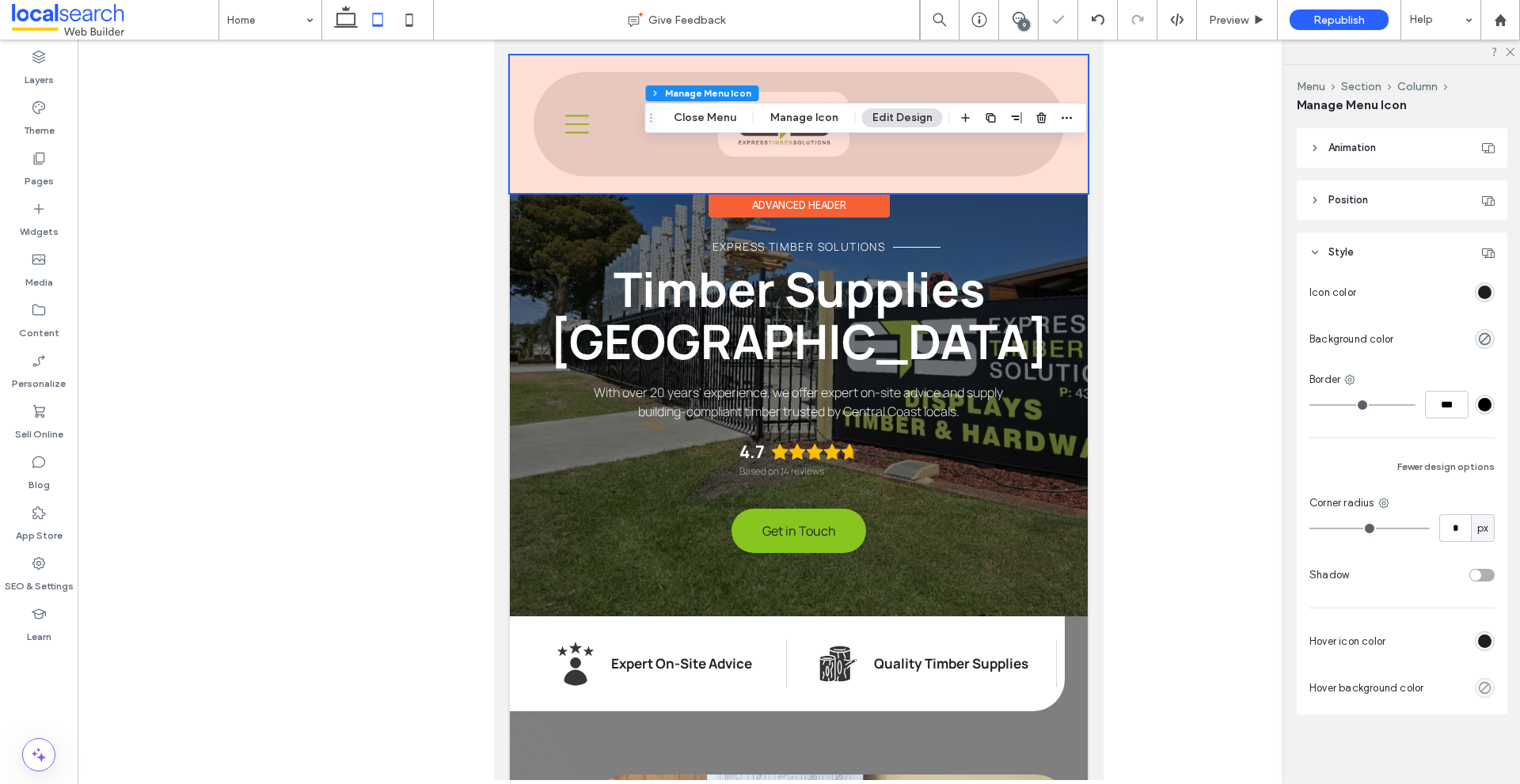
click at [576, 120] on div at bounding box center [798, 124] width 578 height 138
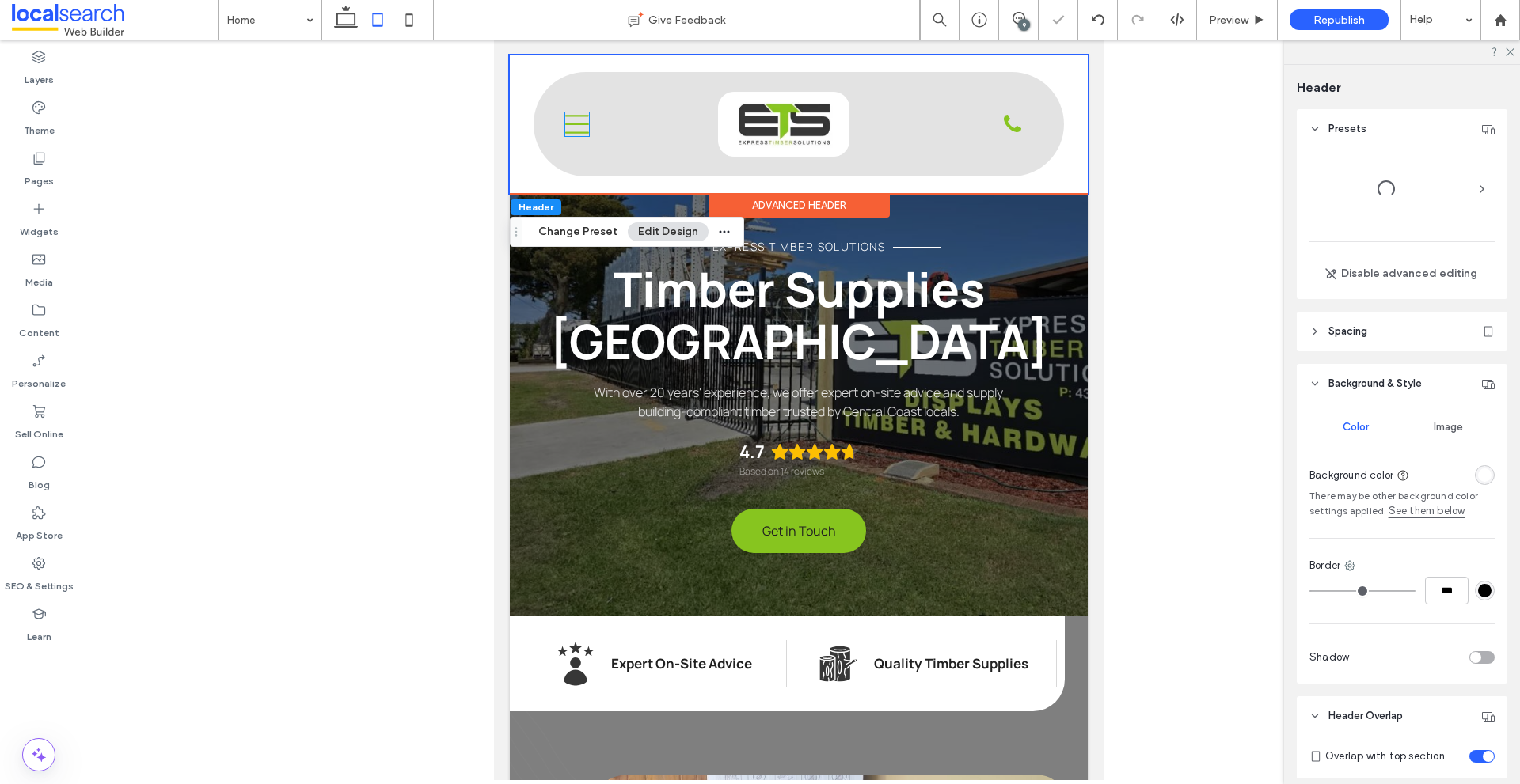
click at [576, 120] on icon "Menu Icon" at bounding box center [577, 123] width 23 height 23
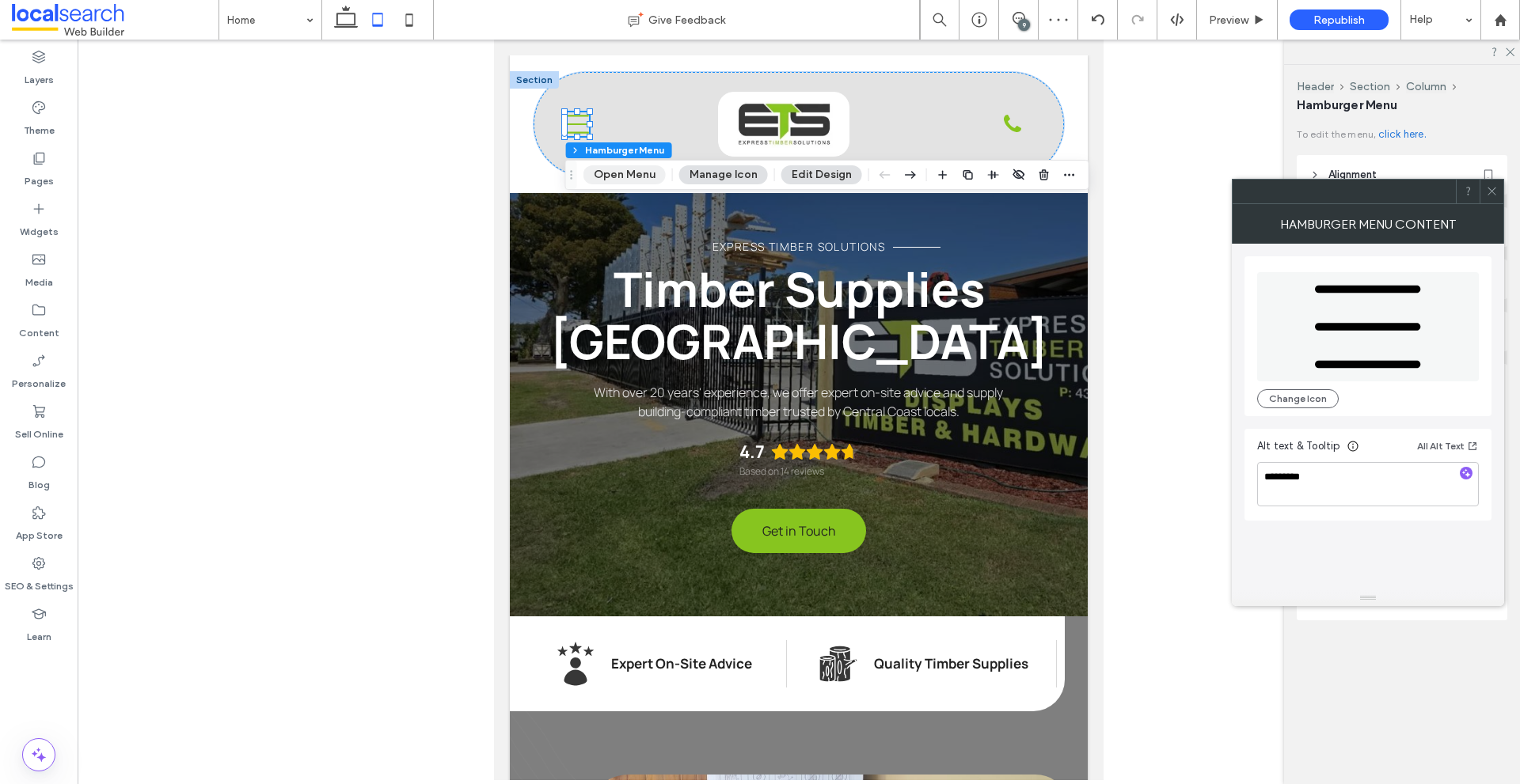
drag, startPoint x: 644, startPoint y: 173, endPoint x: 173, endPoint y: 138, distance: 472.3
click at [643, 173] on button "Open Menu" at bounding box center [625, 175] width 82 height 19
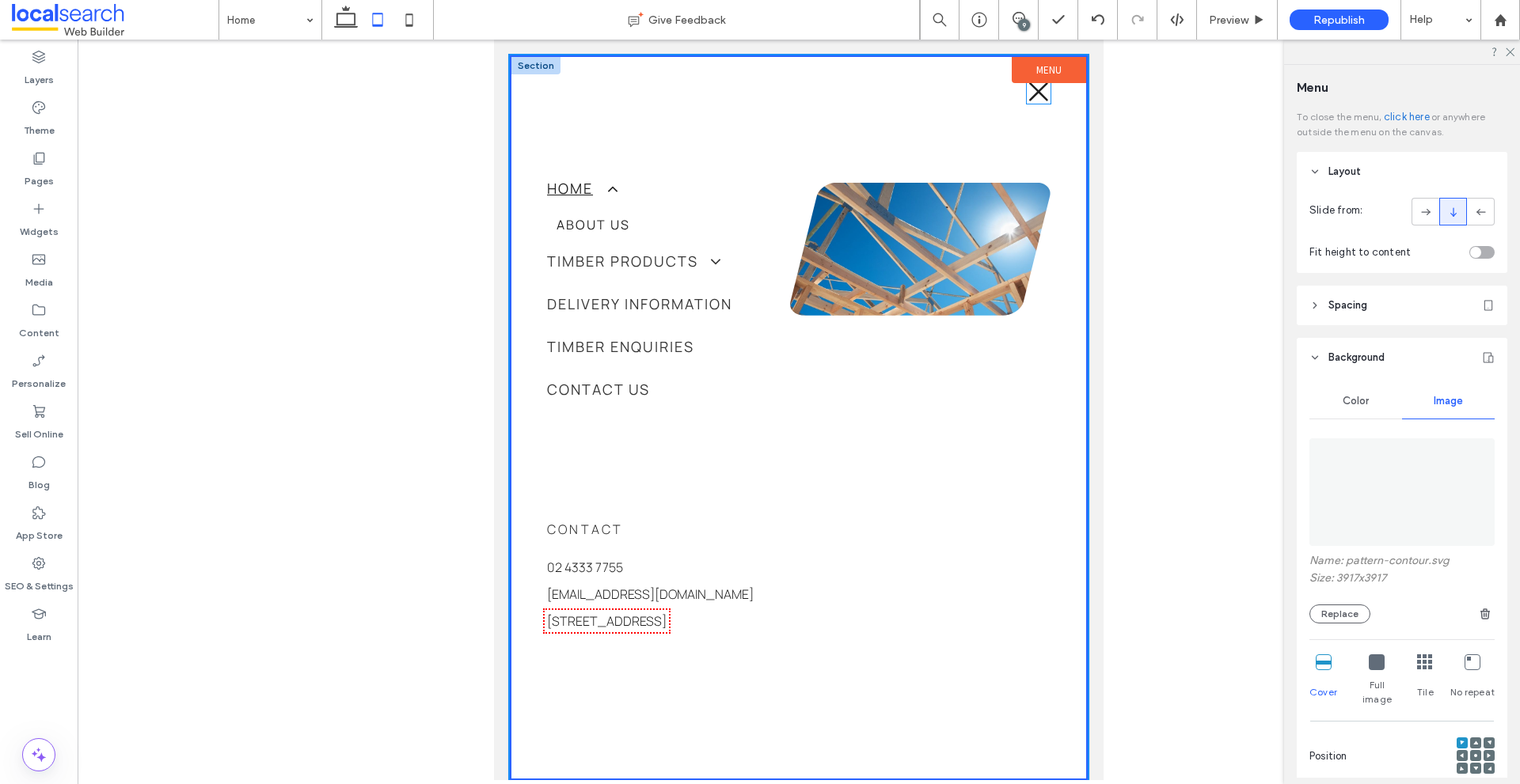
click at [1030, 88] on icon at bounding box center [1038, 91] width 19 height 19
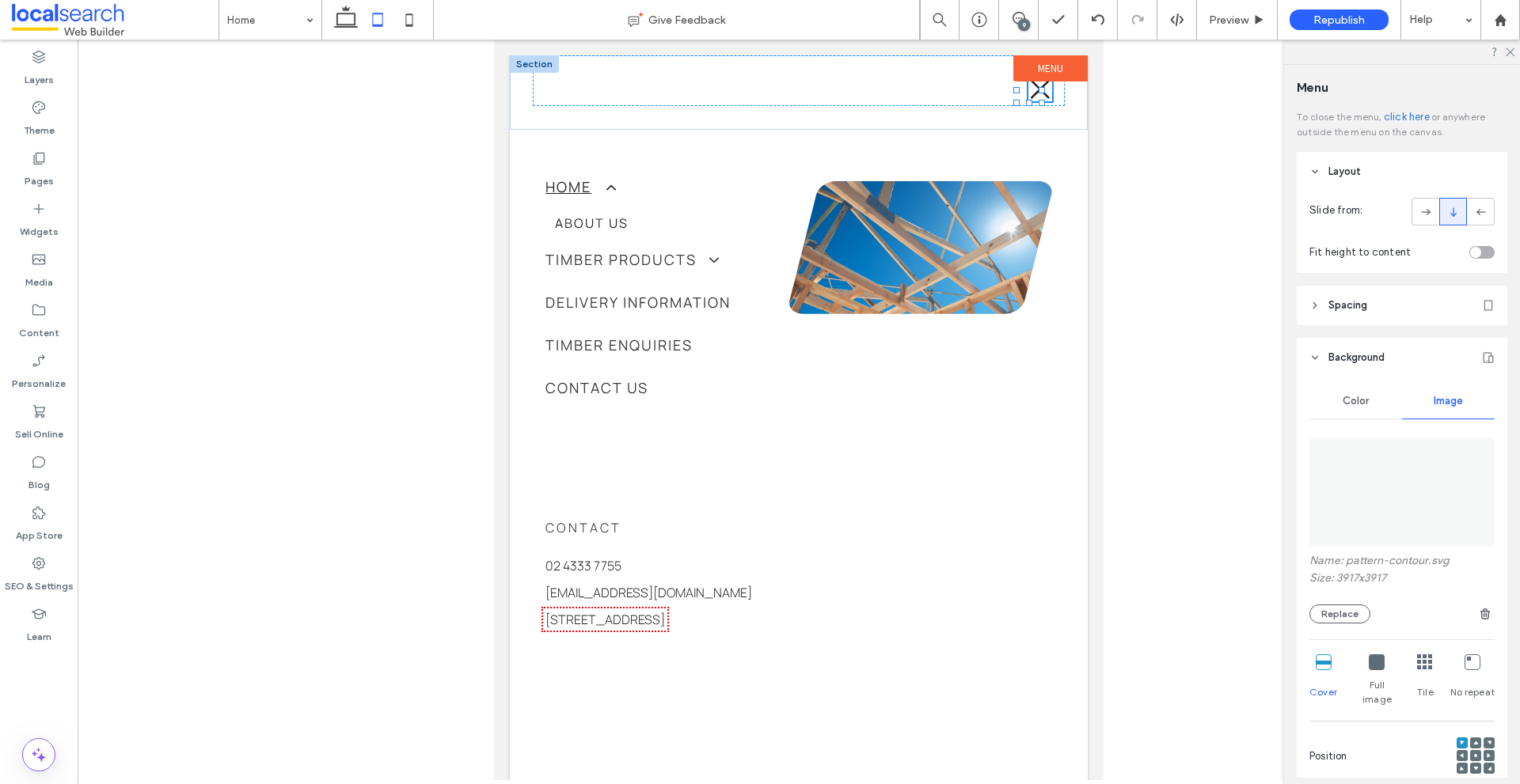
click at [1031, 88] on icon at bounding box center [1040, 90] width 19 height 19
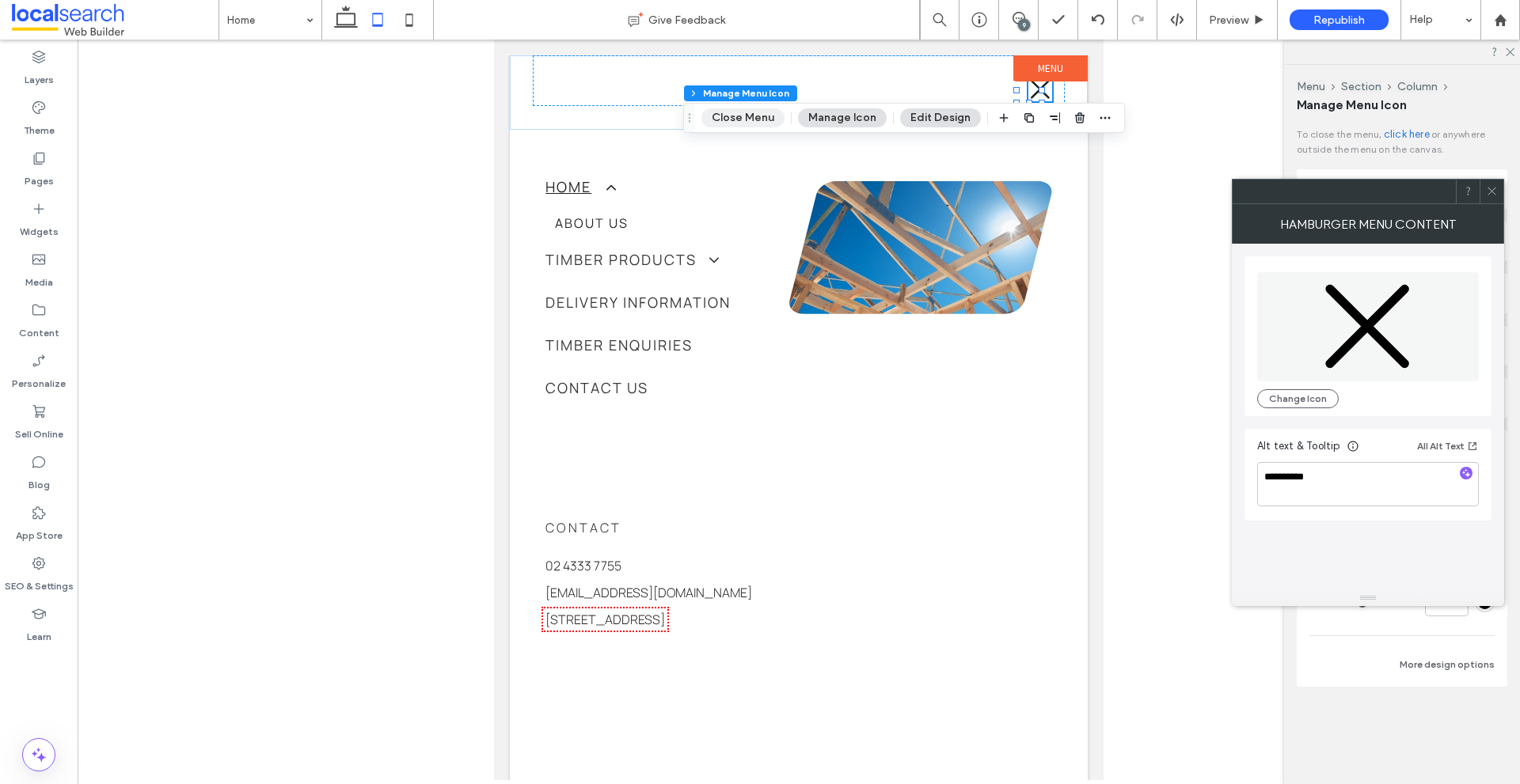
click at [762, 115] on button "Close Menu" at bounding box center [742, 118] width 83 height 19
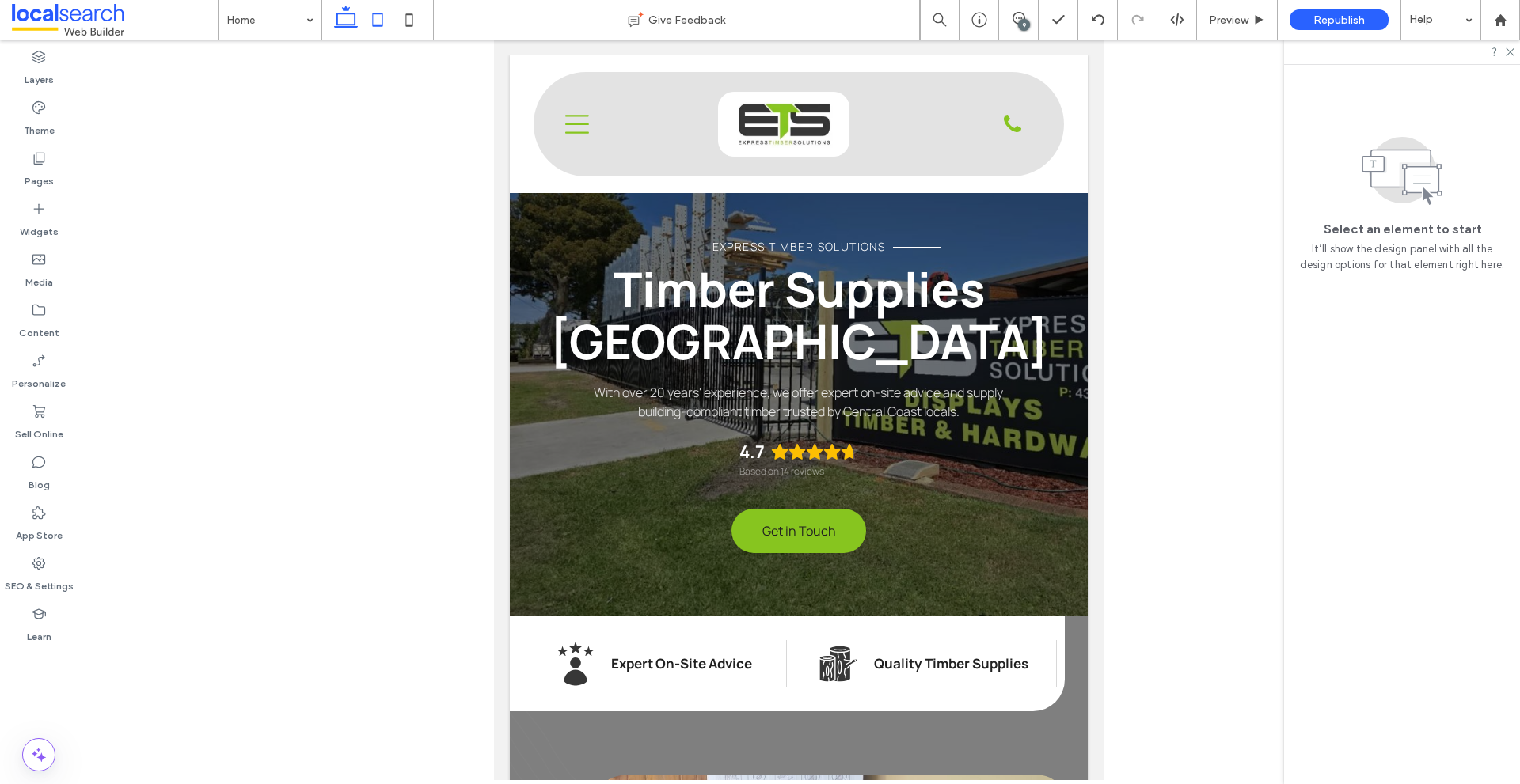
click at [343, 9] on icon at bounding box center [346, 20] width 32 height 32
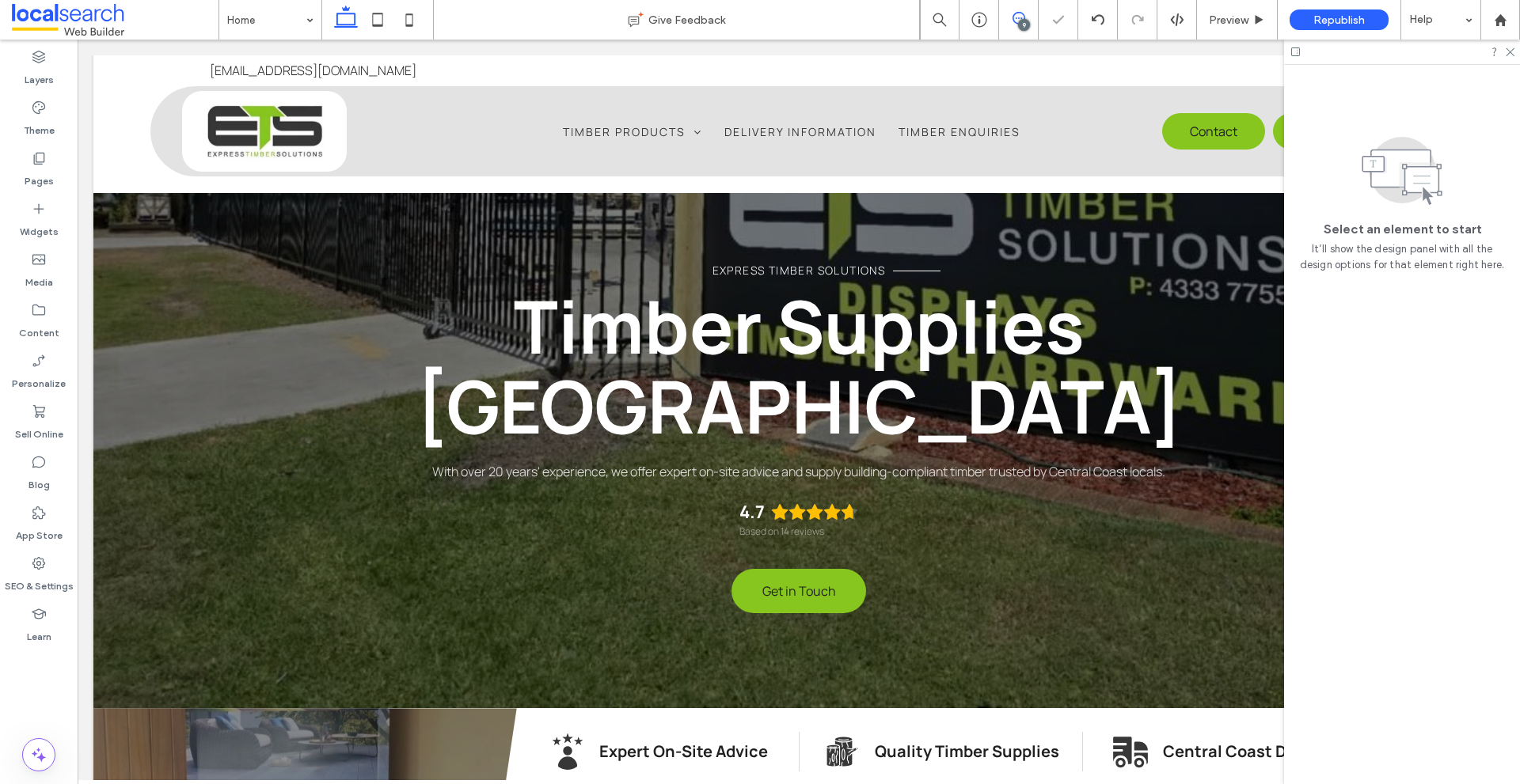
click at [1015, 19] on icon at bounding box center [1020, 19] width 13 height 13
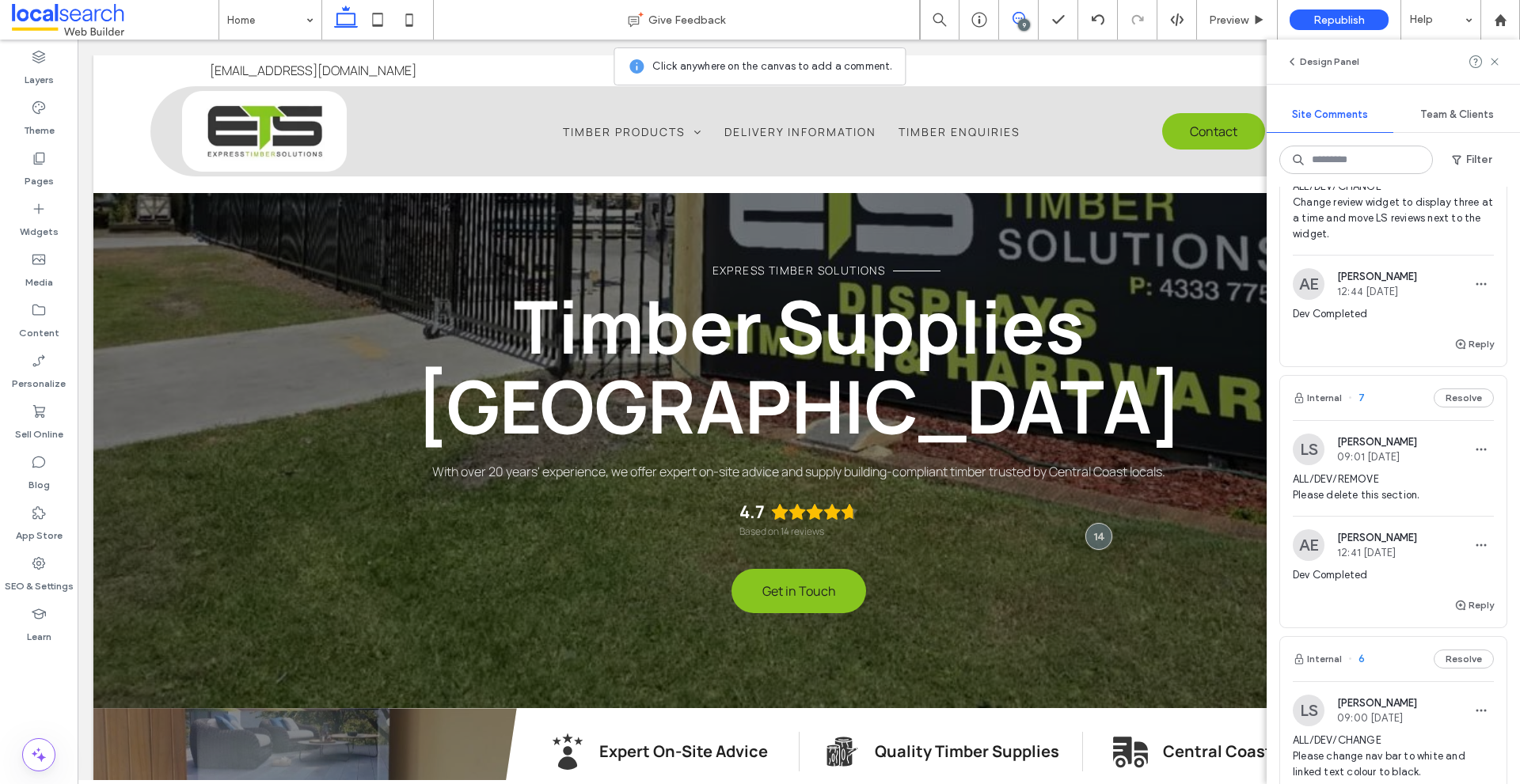
scroll to position [1425, 0]
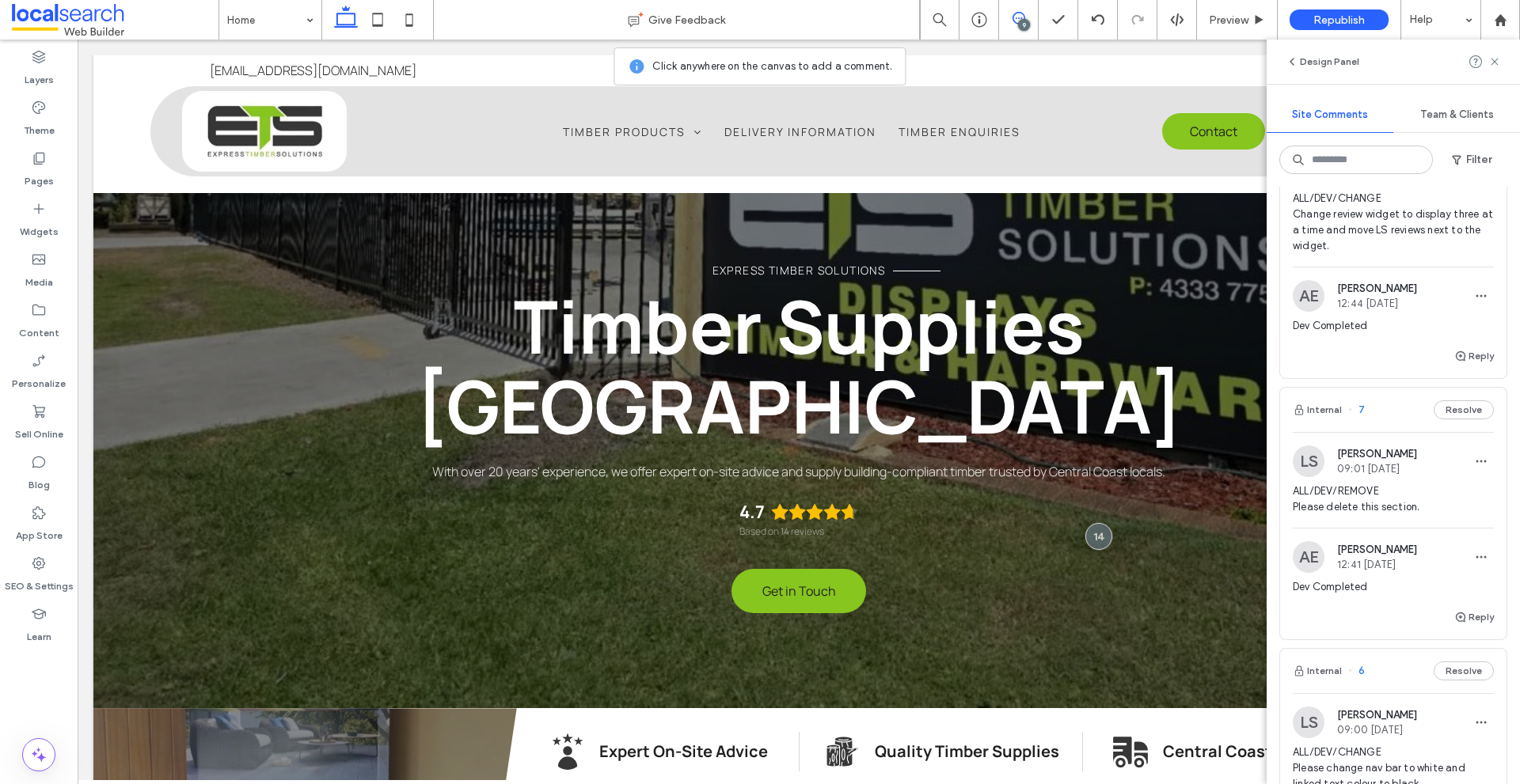
click at [1316, 477] on img at bounding box center [1309, 461] width 32 height 32
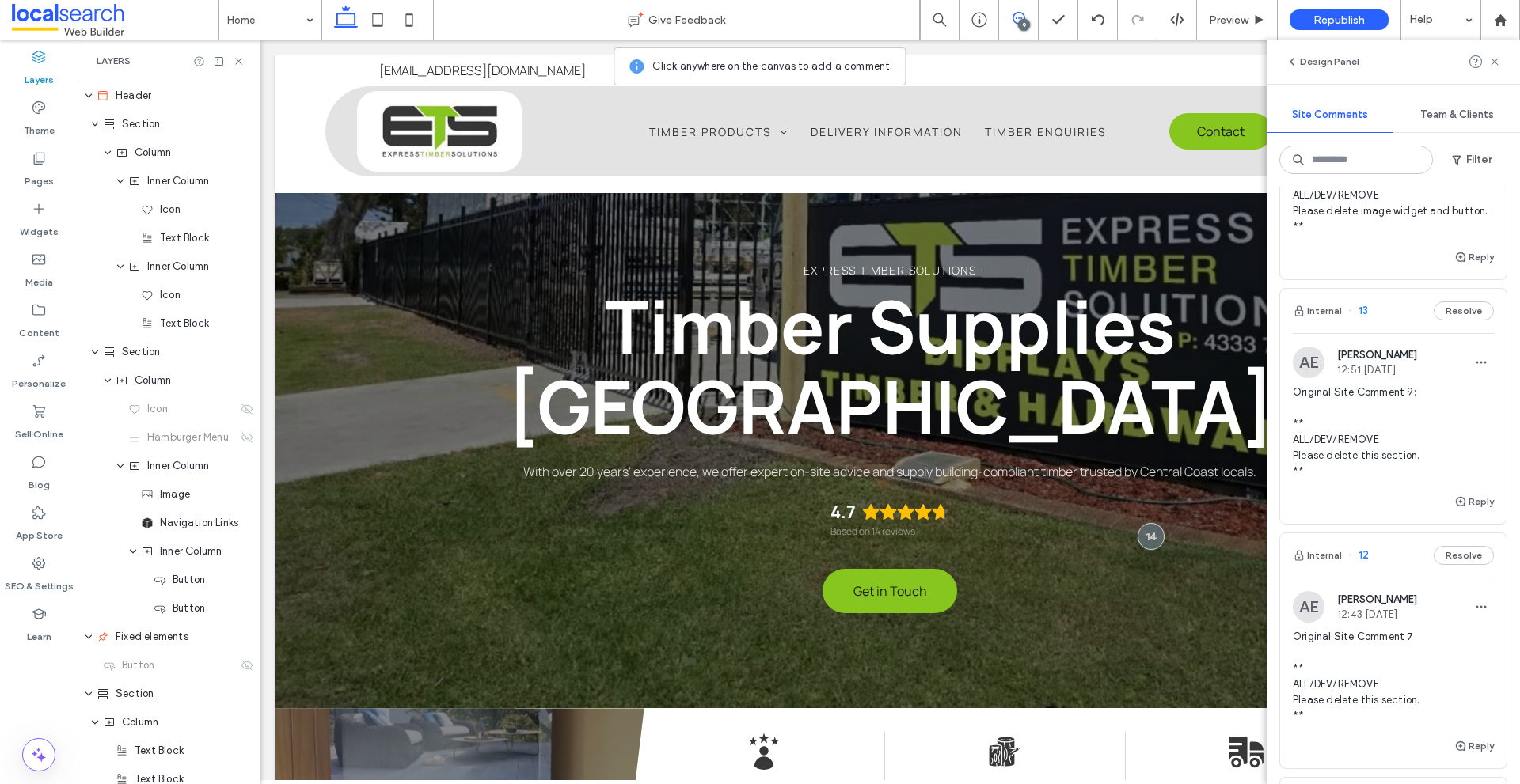
scroll to position [316, 0]
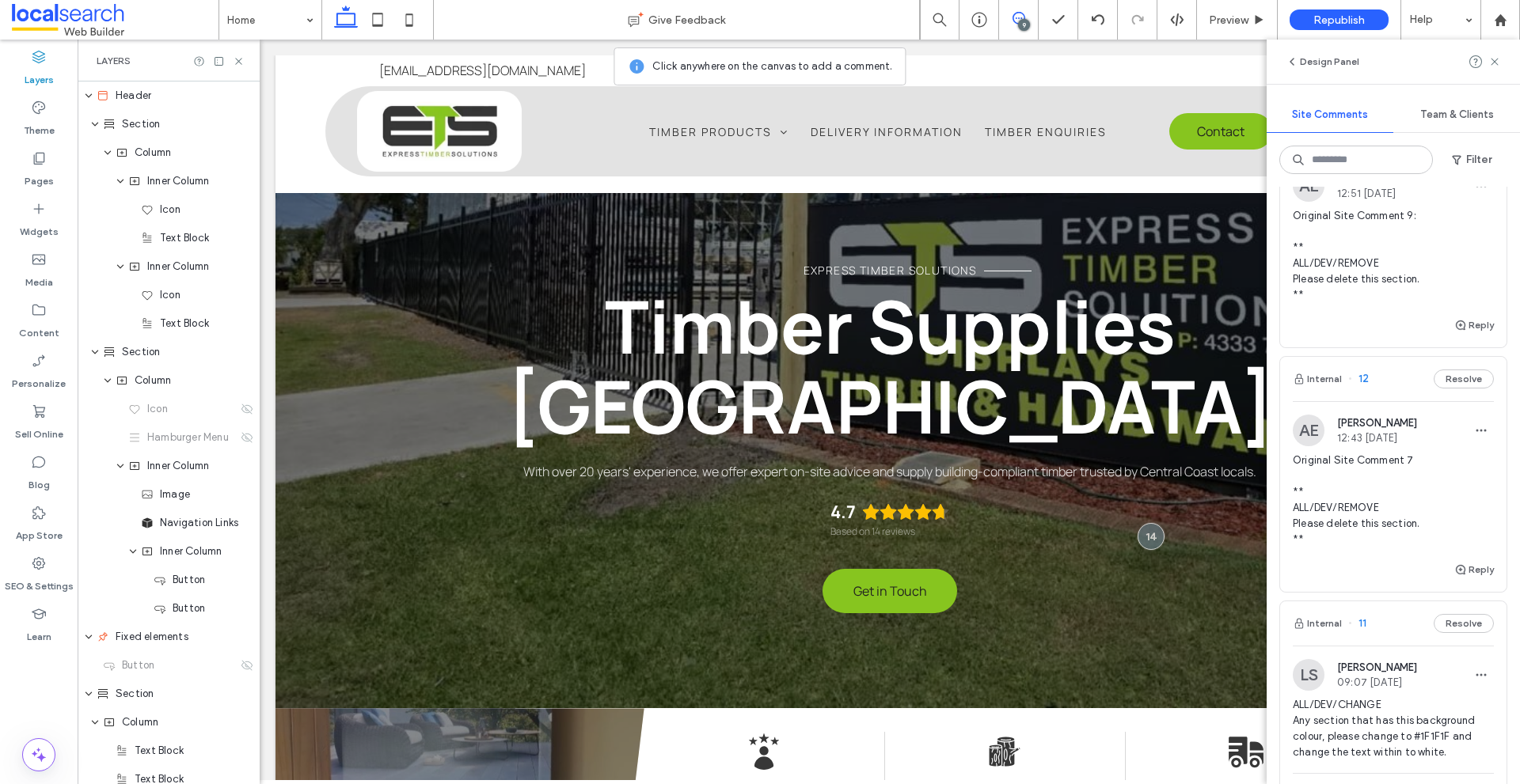
click at [1303, 446] on img at bounding box center [1309, 430] width 32 height 32
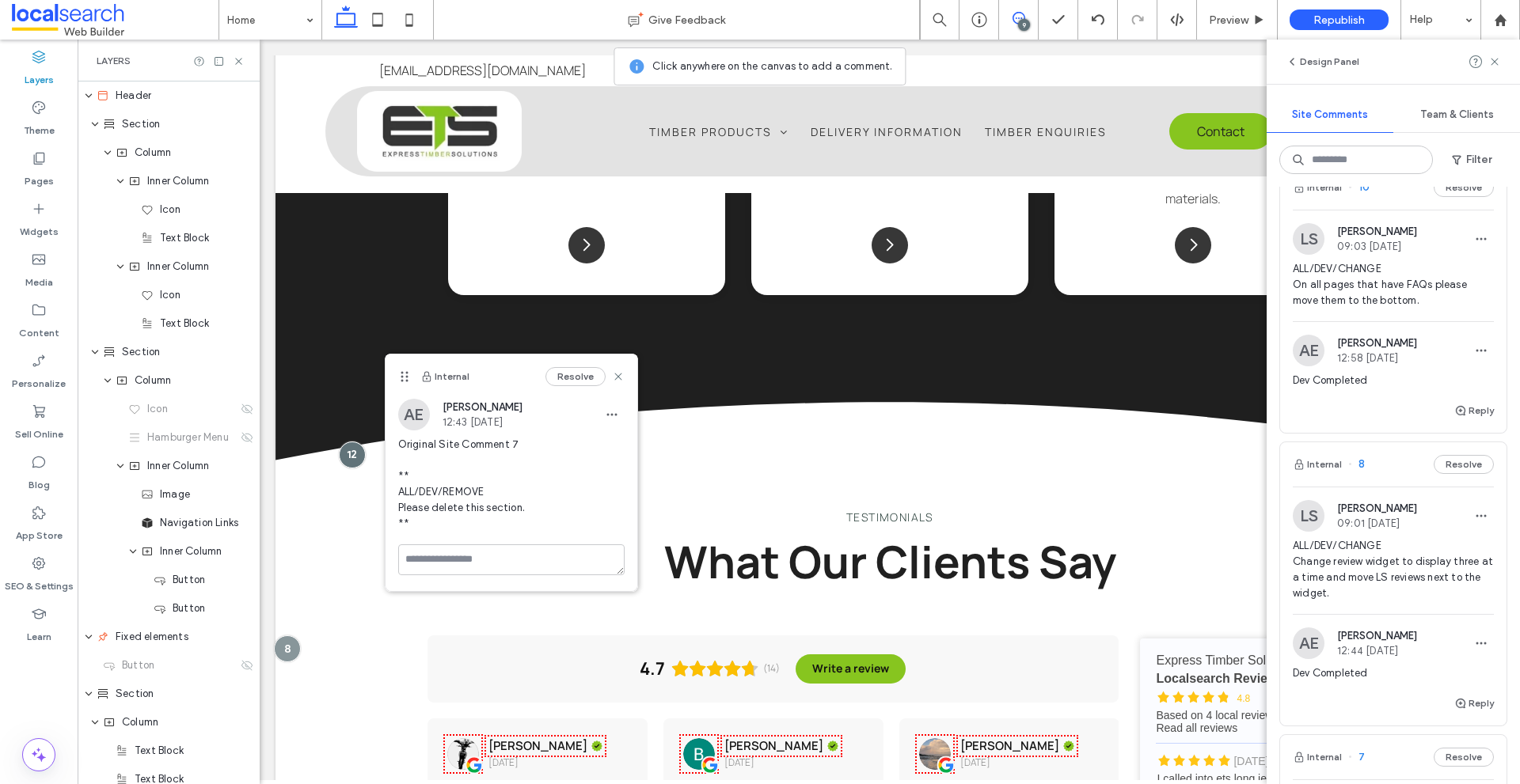
scroll to position [1267, 0]
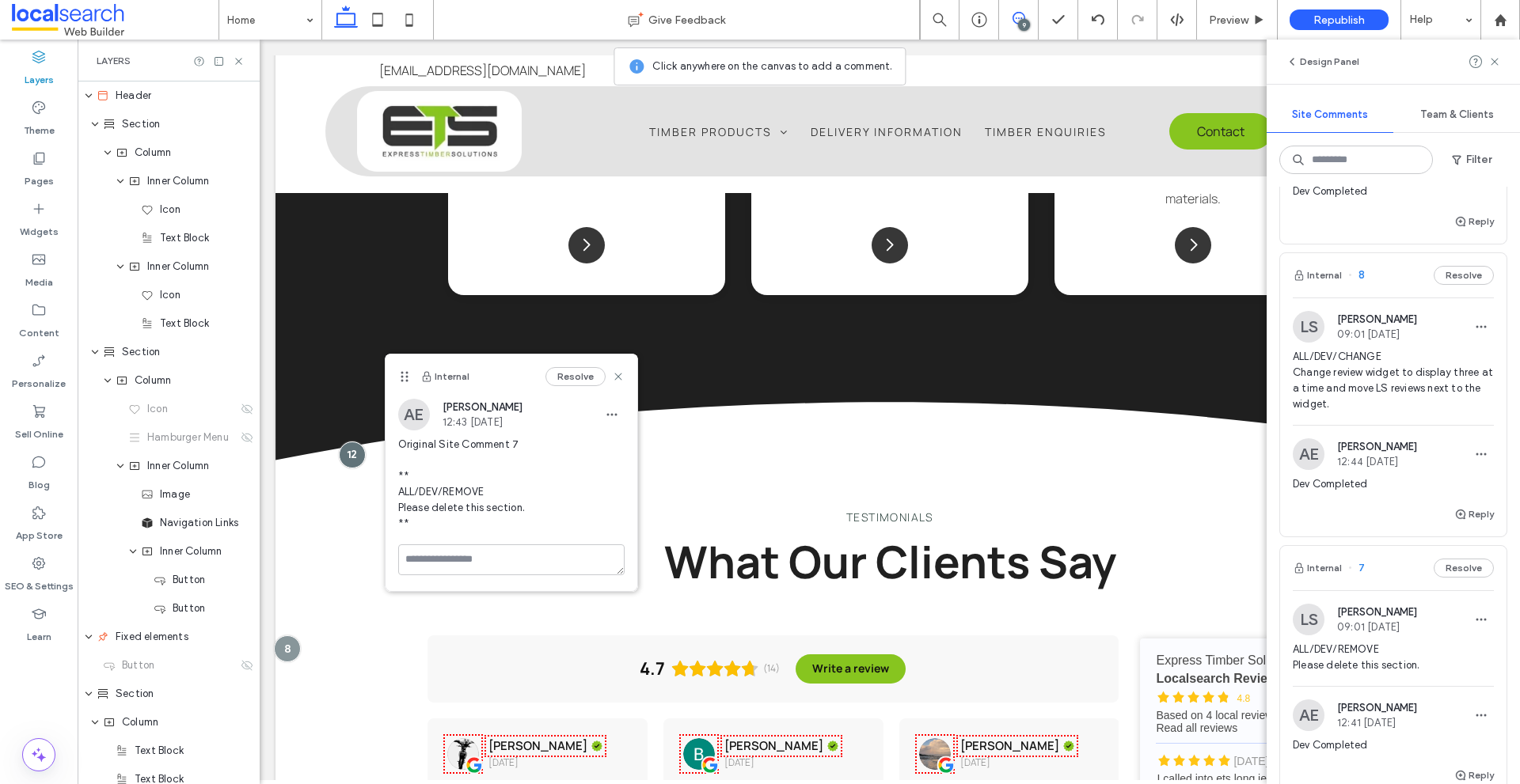
click at [1318, 338] on img at bounding box center [1309, 327] width 32 height 32
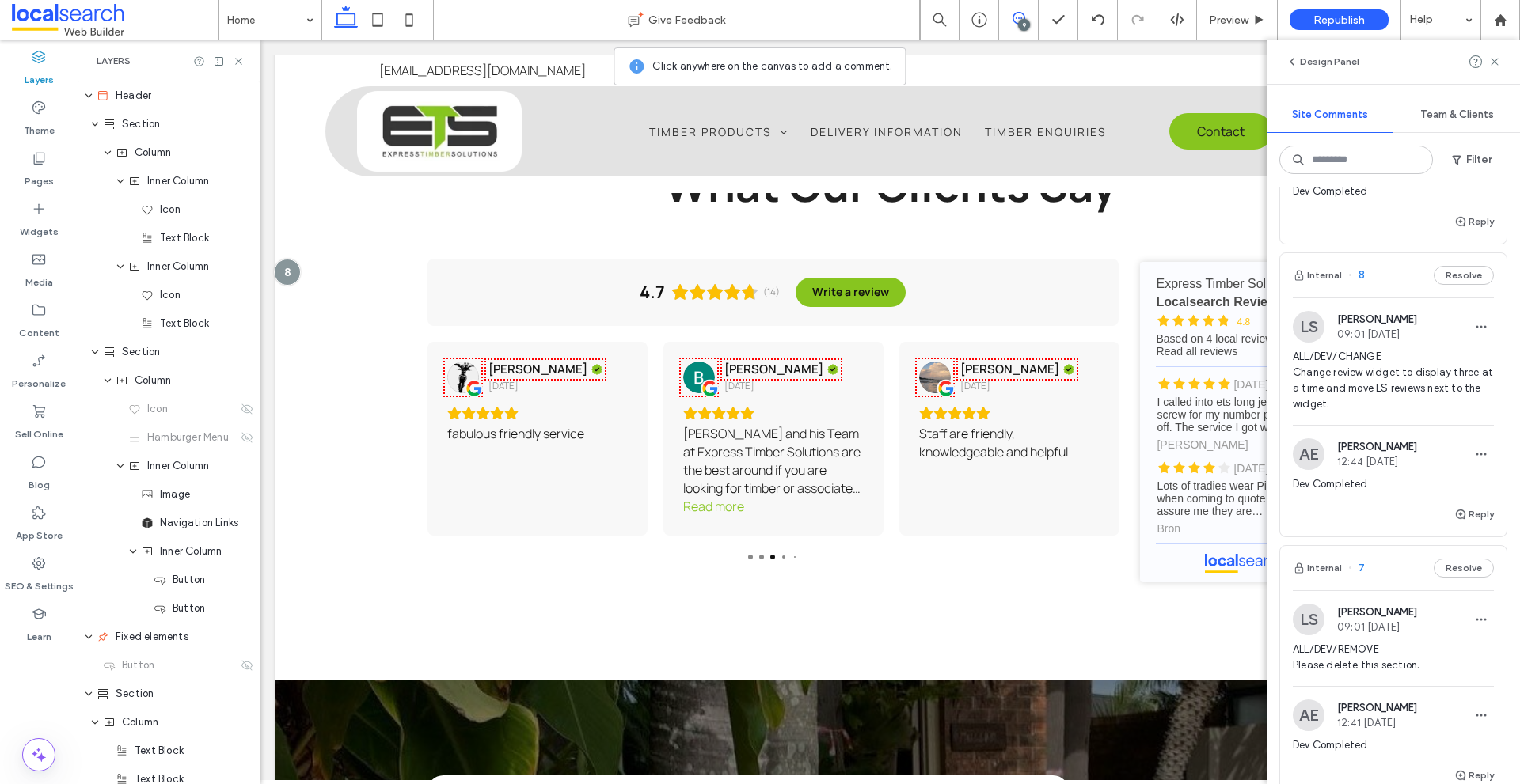
scroll to position [2667, 0]
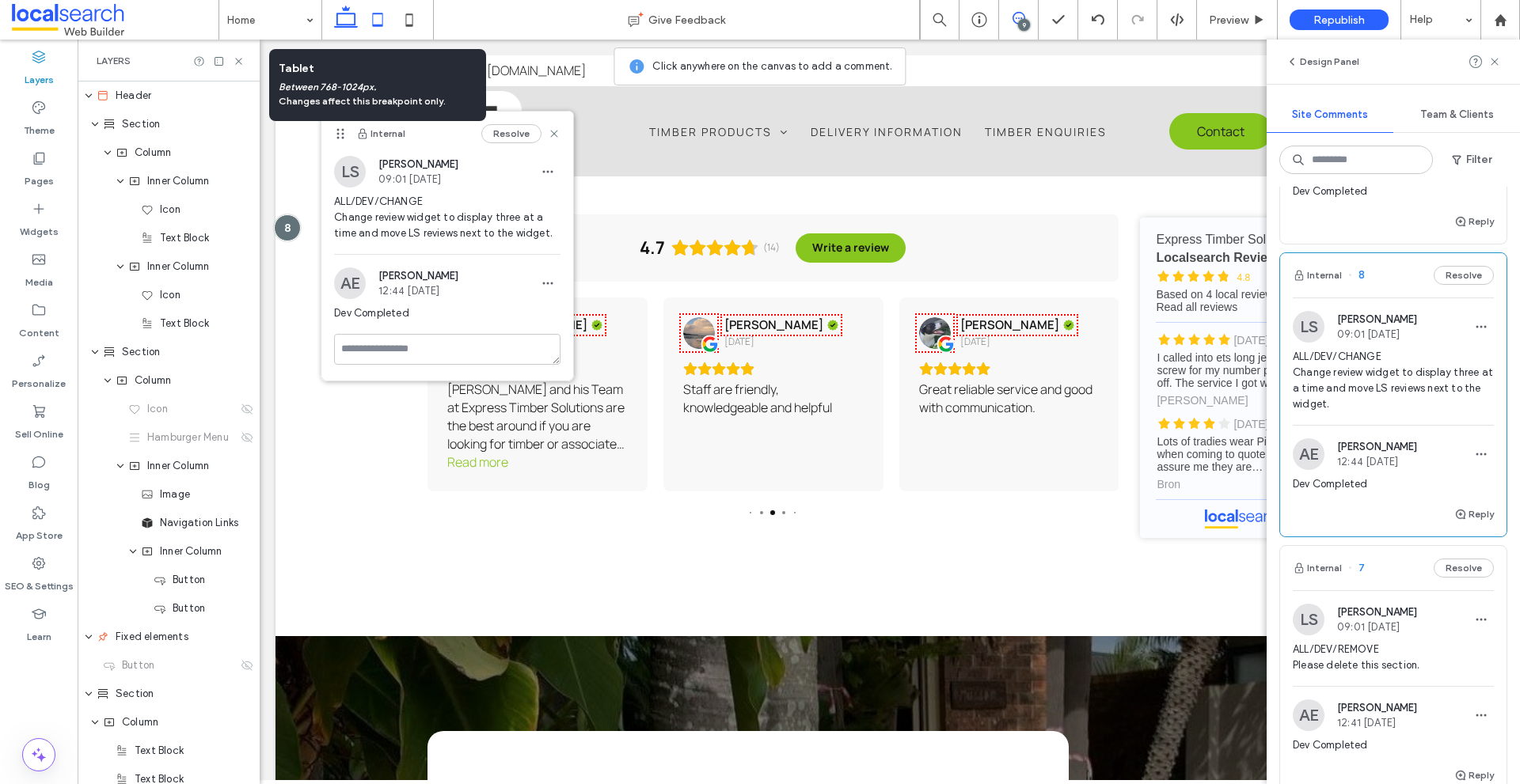
click at [381, 8] on icon at bounding box center [378, 20] width 32 height 32
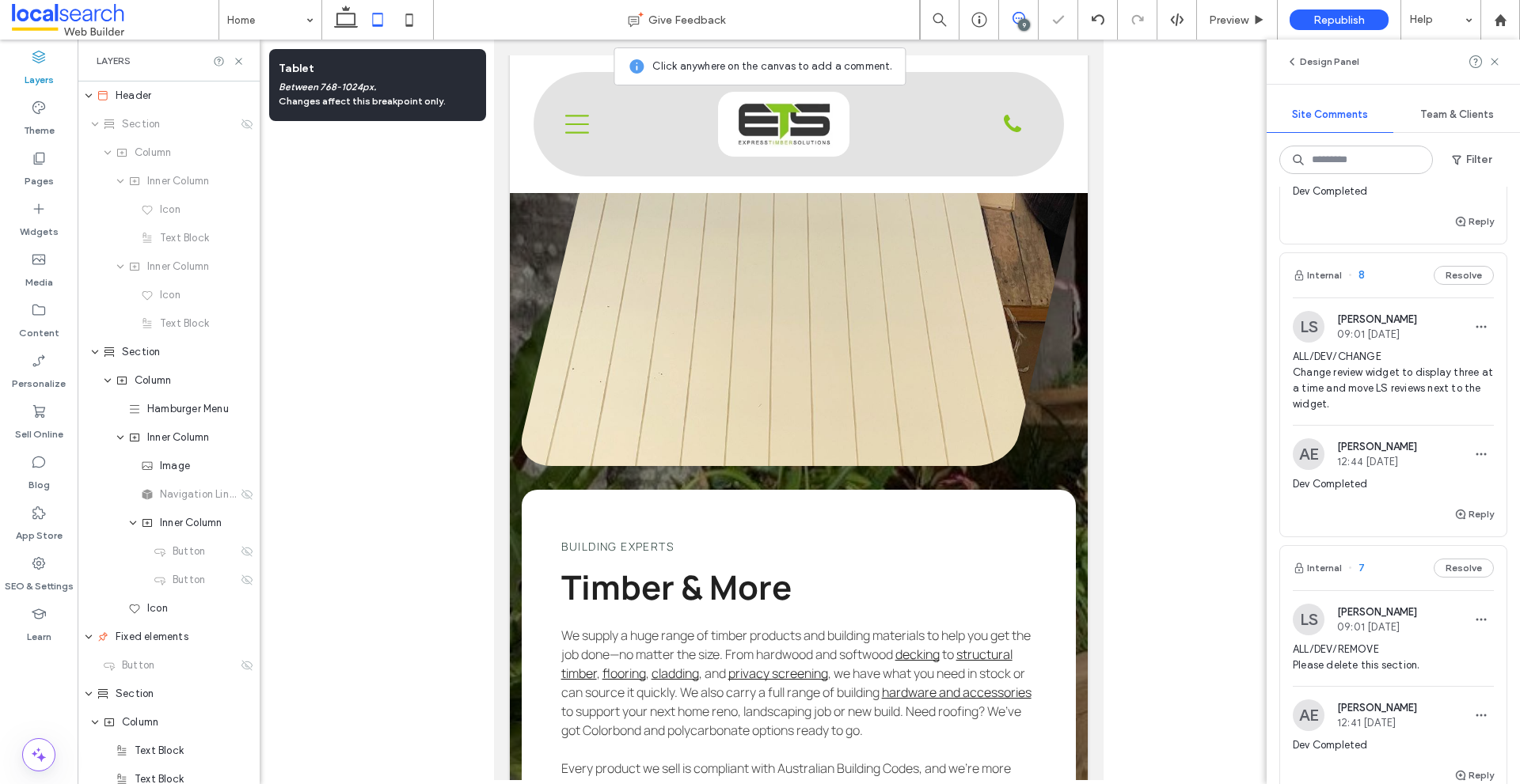
scroll to position [2038, 0]
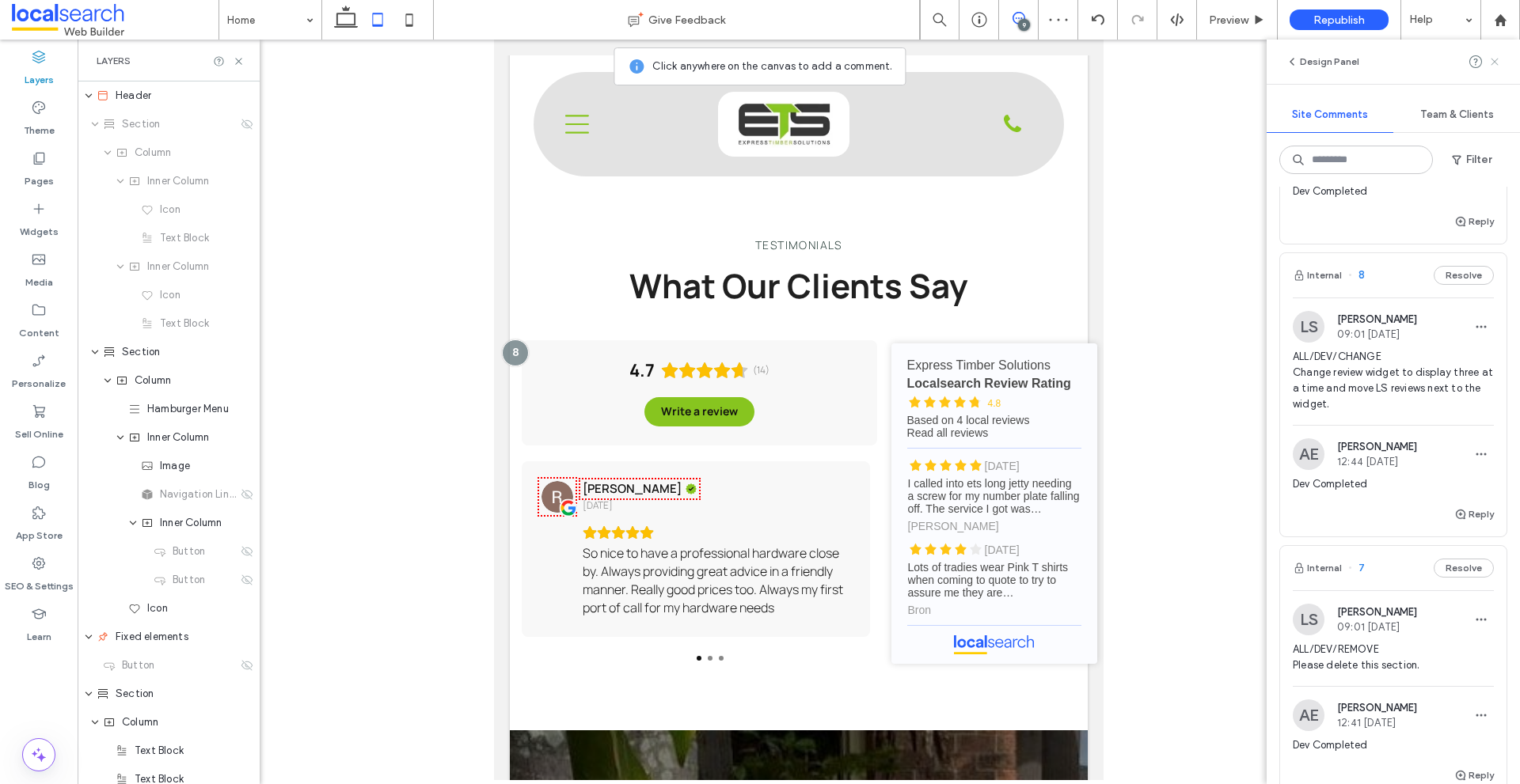
click at [1498, 63] on icon at bounding box center [1495, 62] width 13 height 13
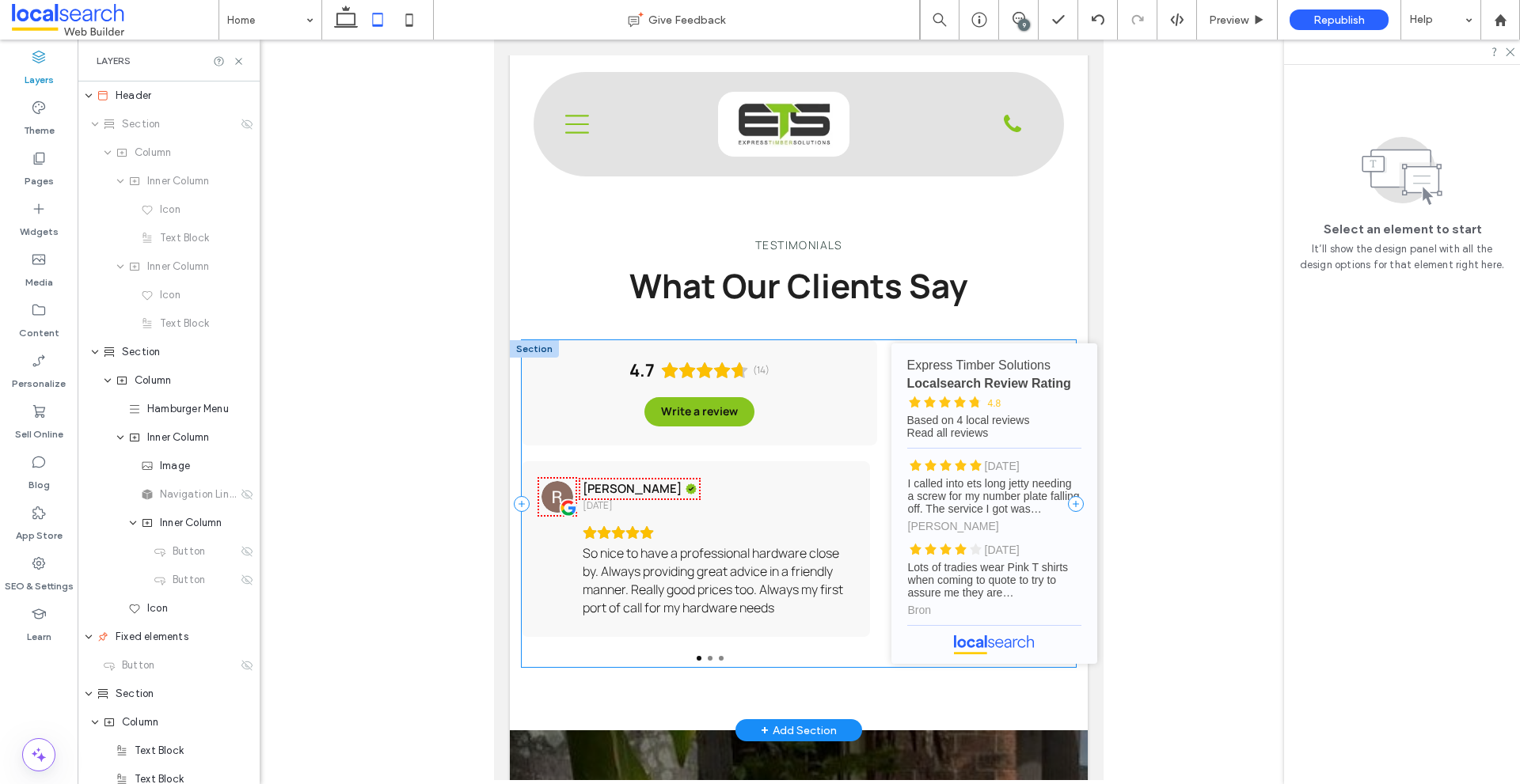
click at [874, 411] on div "4.7 (14) Write a review [PERSON_NAME] [DATE] So nice to have a professional har…" at bounding box center [799, 504] width 555 height 327
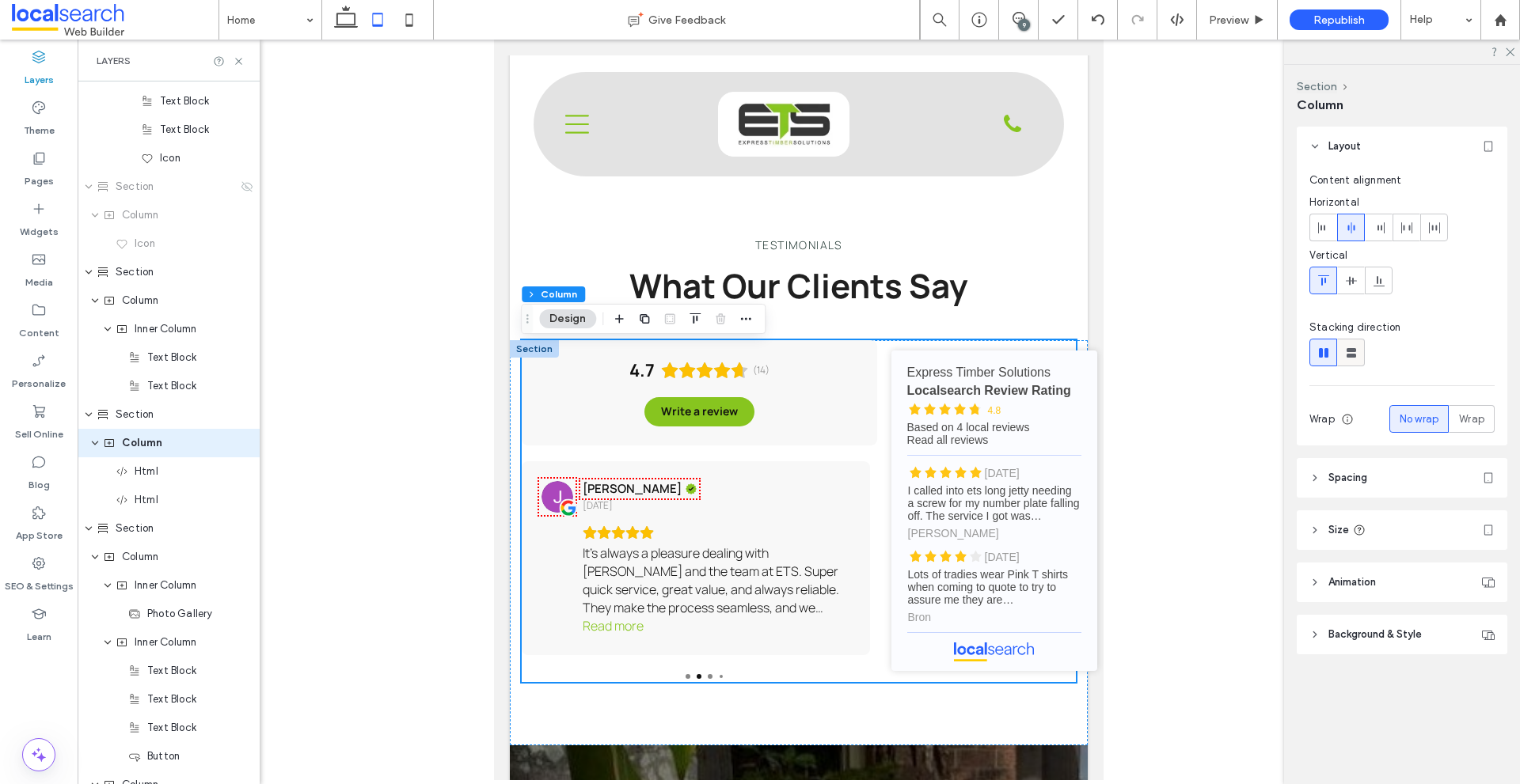
scroll to position [2854, 0]
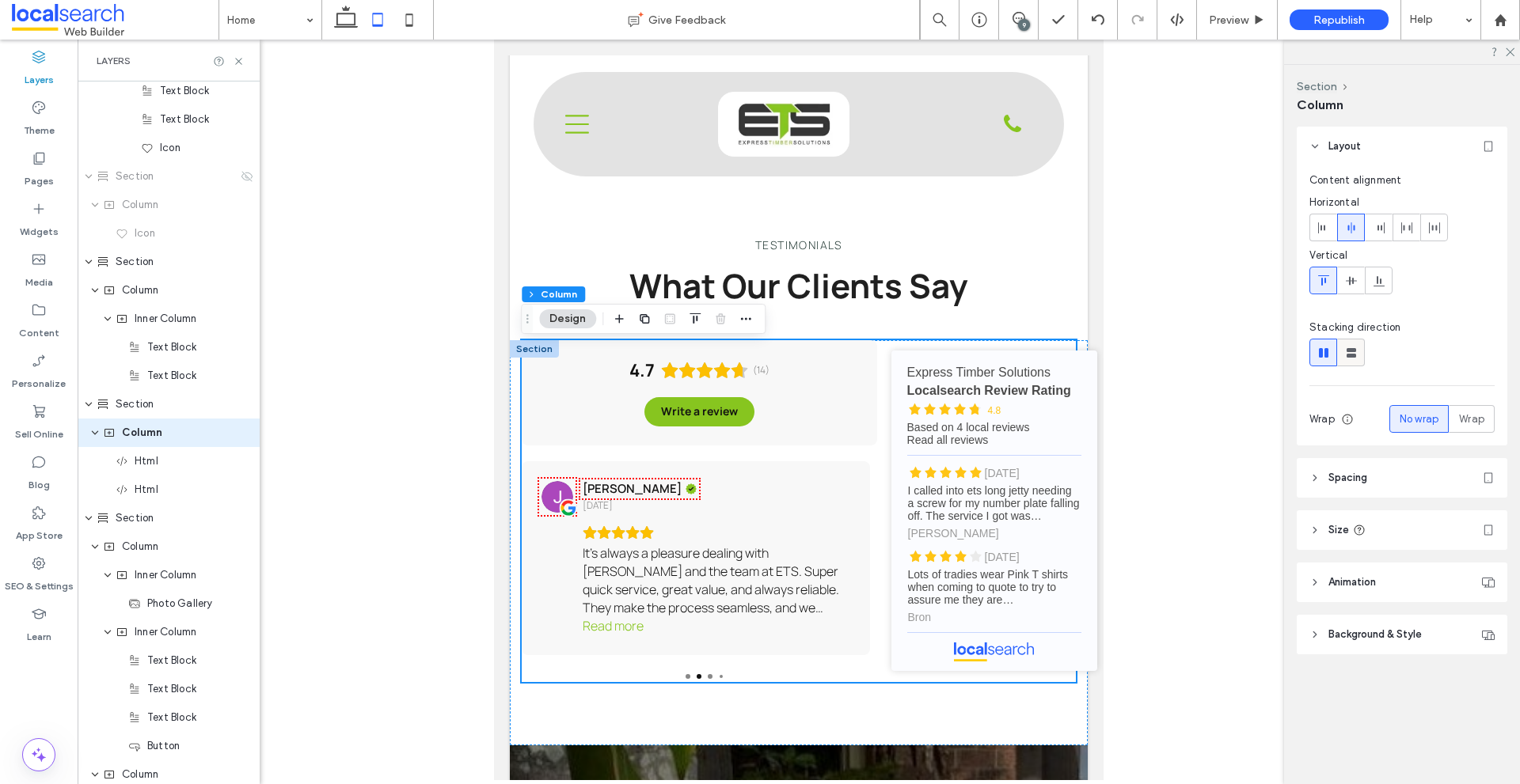
click at [1347, 357] on use at bounding box center [1352, 353] width 9 height 9
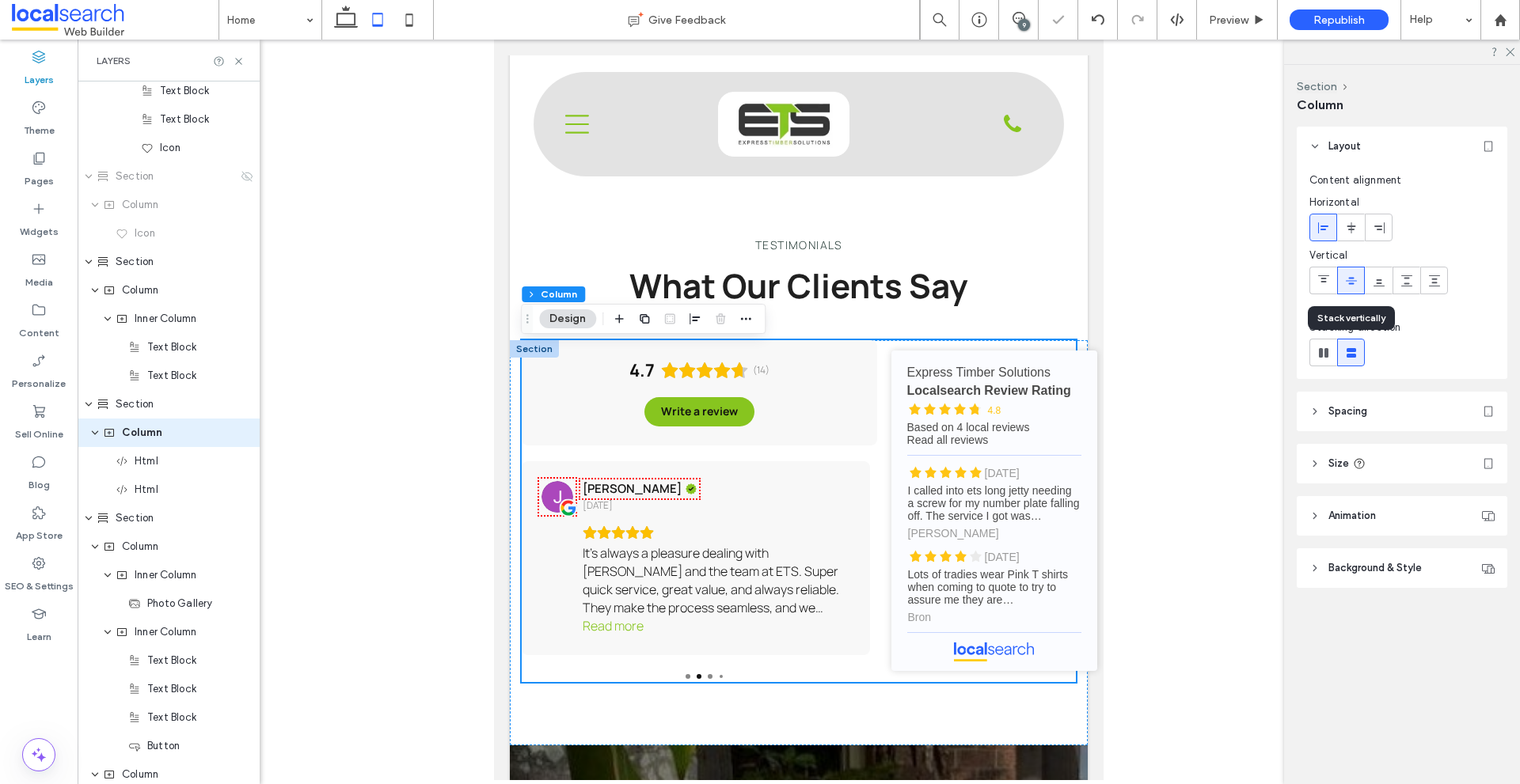
type input "**"
type input "****"
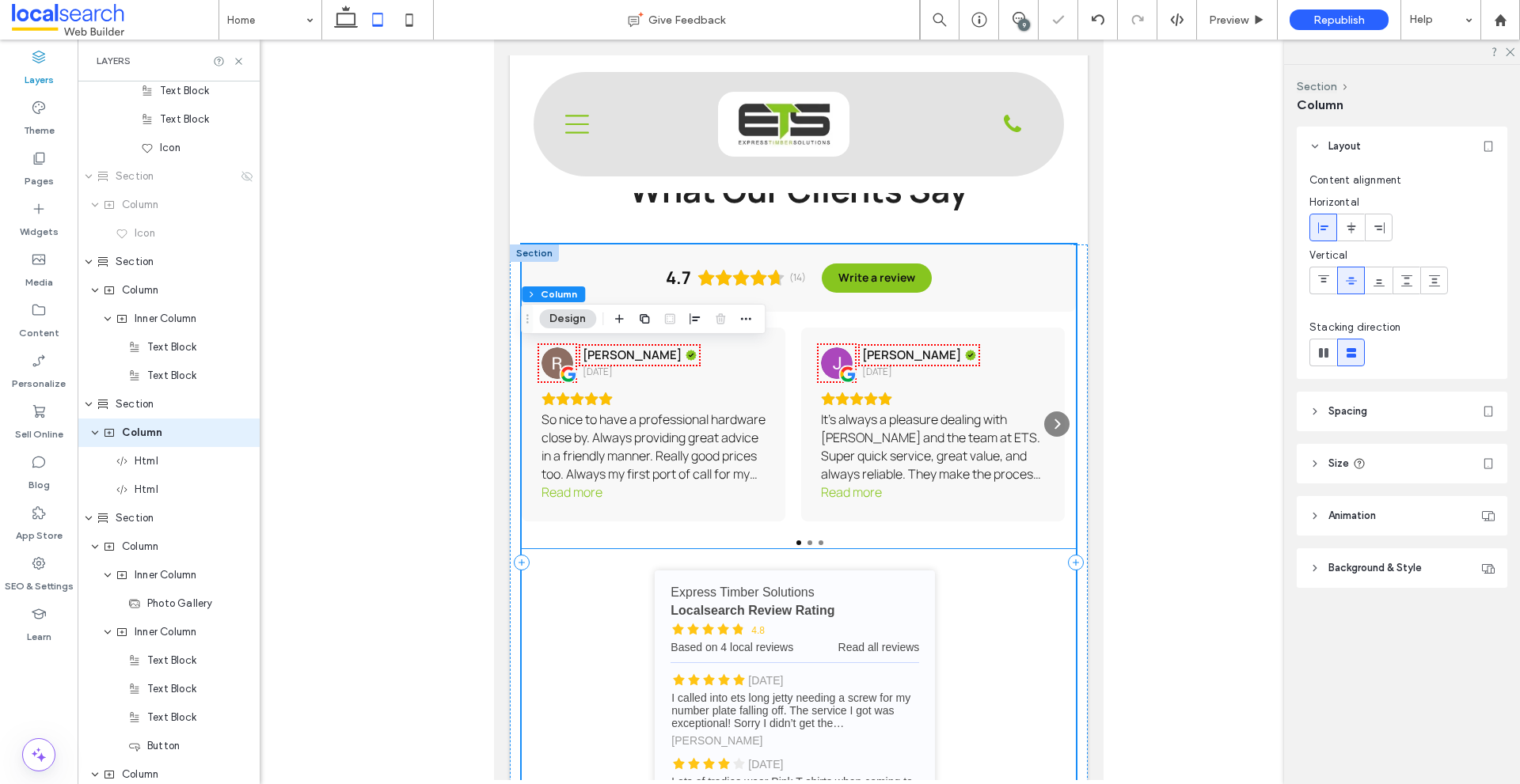
scroll to position [2275, 0]
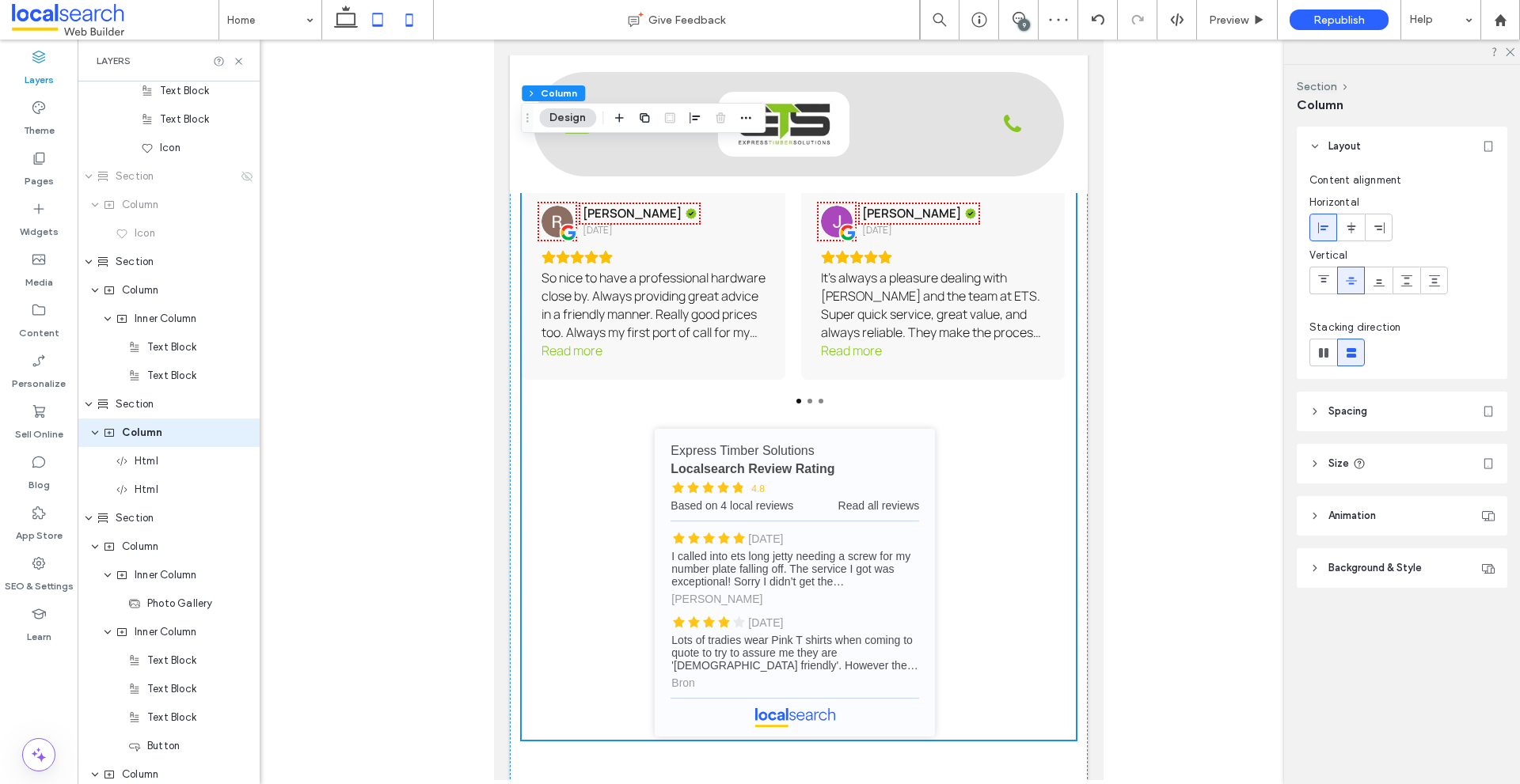
drag, startPoint x: 405, startPoint y: 21, endPoint x: 56, endPoint y: 185, distance: 385.6
click at [405, 21] on icon at bounding box center [409, 20] width 32 height 32
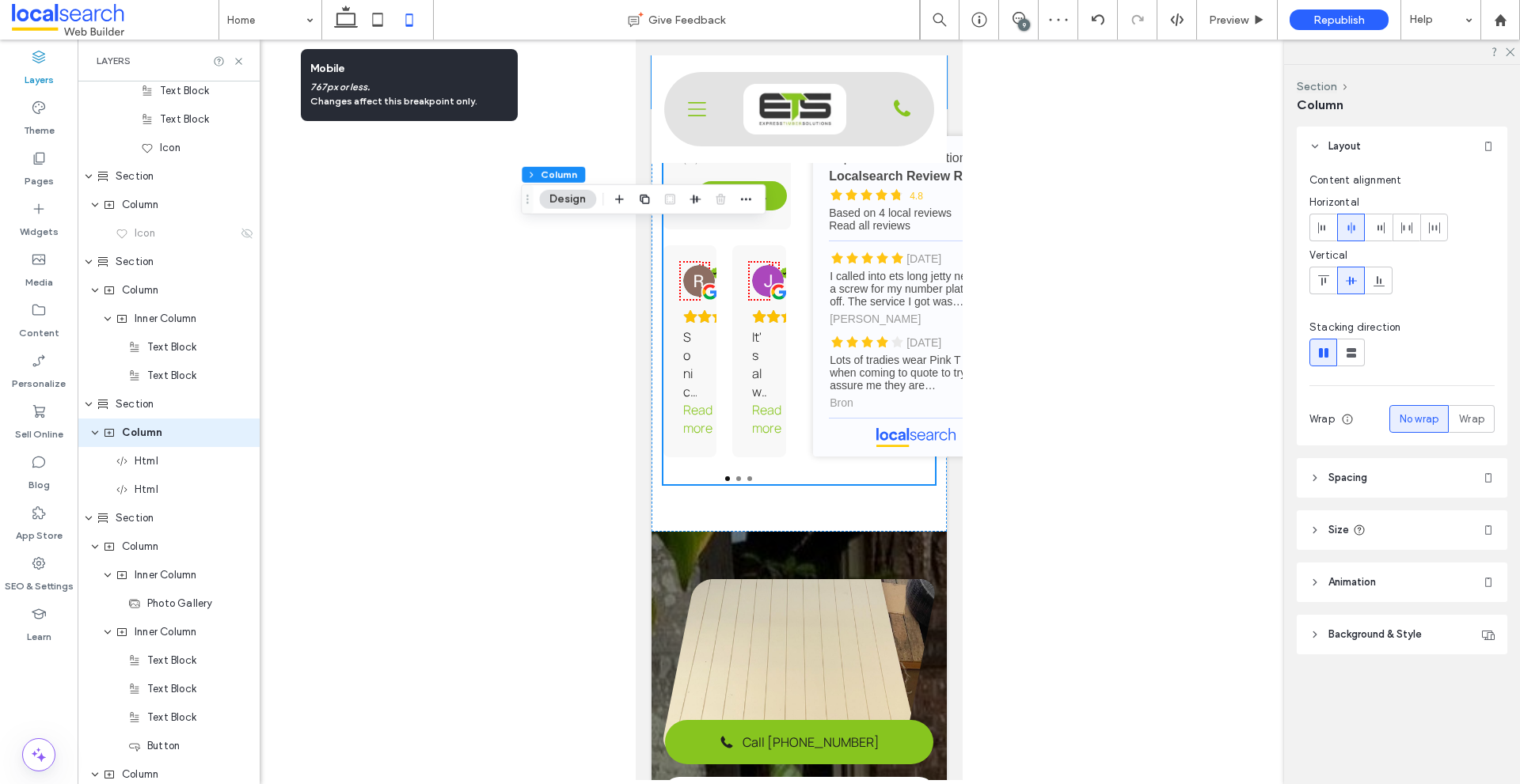
type input "*"
type input "**"
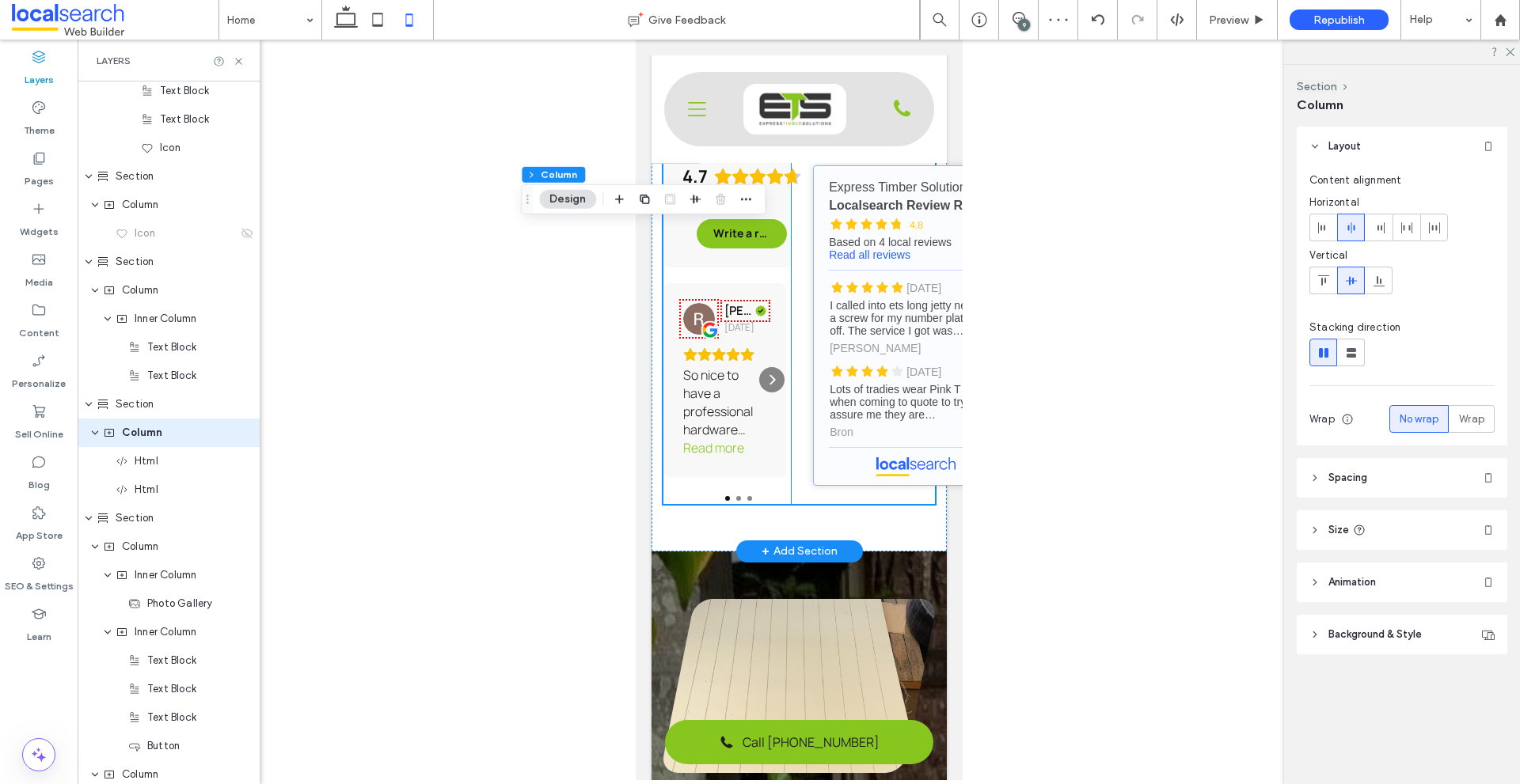
scroll to position [0, 16]
click at [1359, 346] on div at bounding box center [1351, 353] width 26 height 26
type input "**"
type input "****"
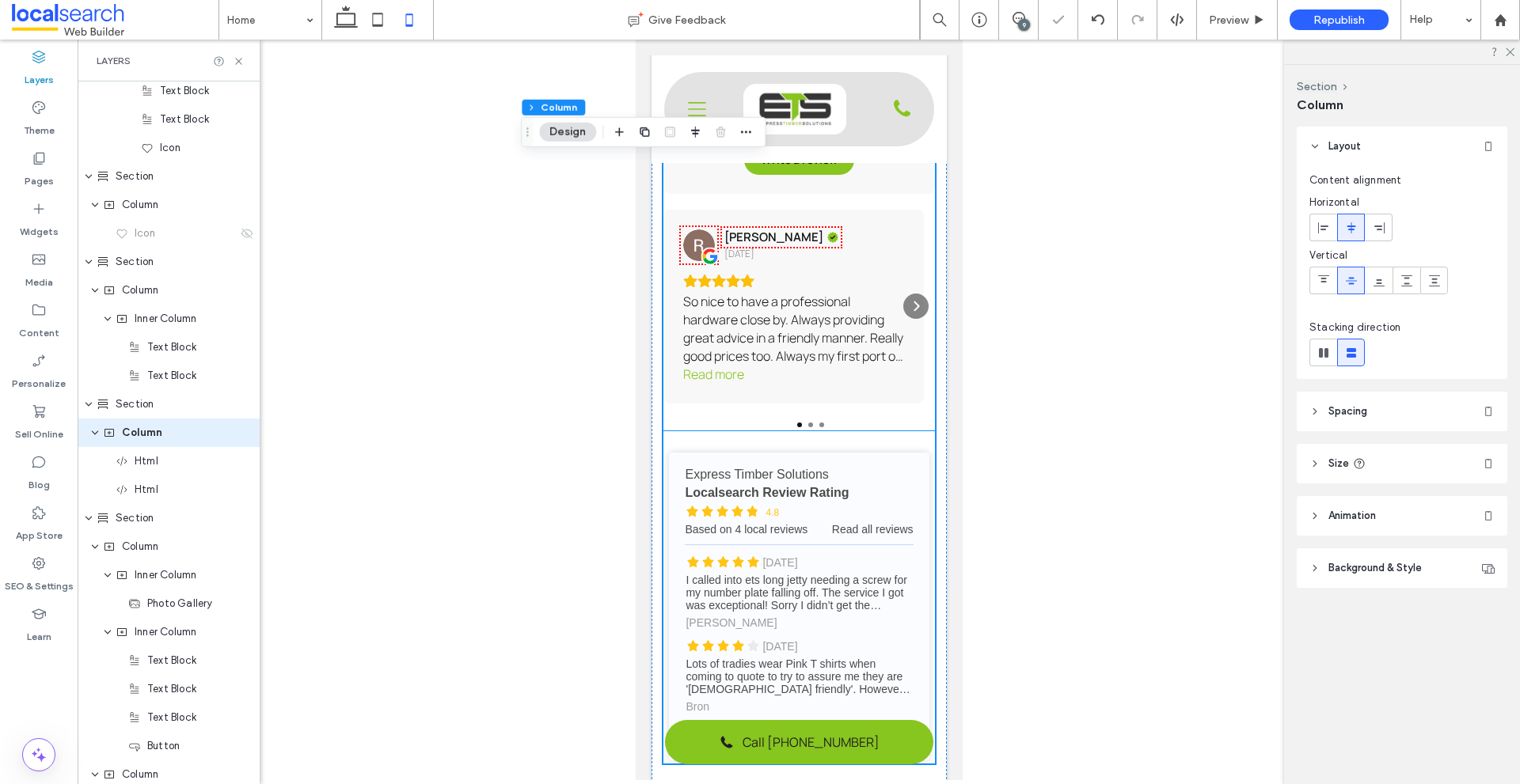
scroll to position [2317, 0]
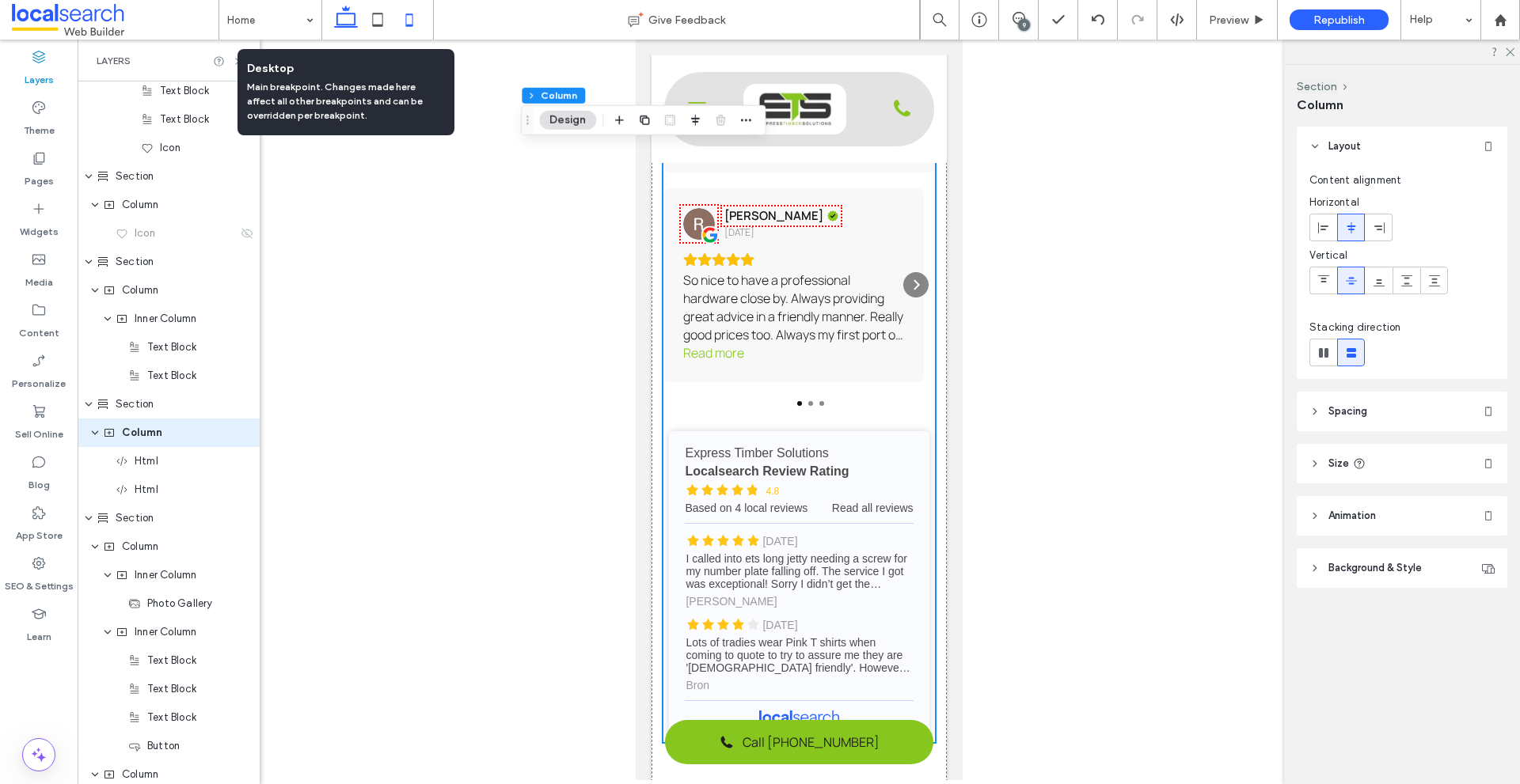
click at [339, 25] on use at bounding box center [345, 17] width 23 height 22
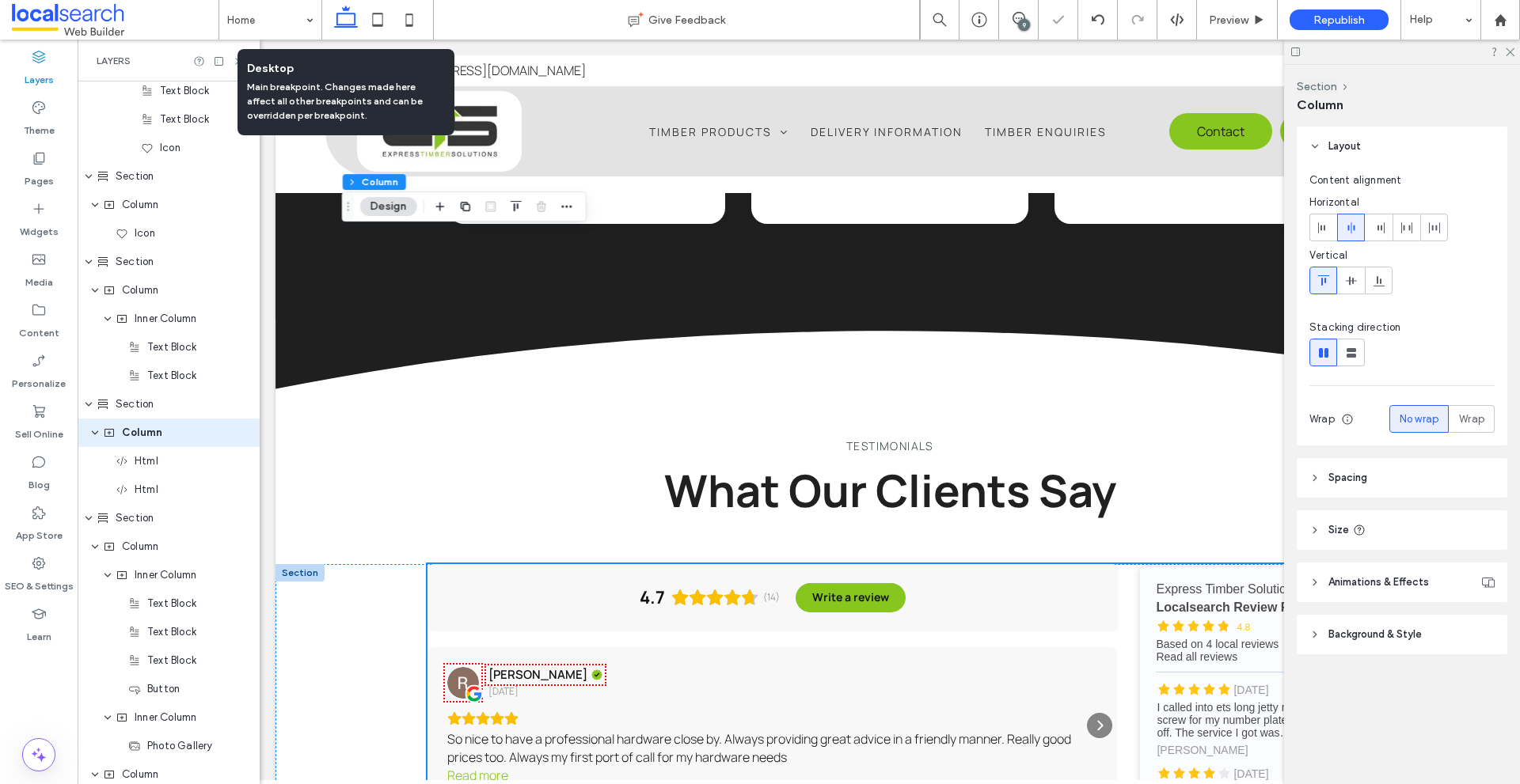
type input "*"
type input "**"
type input "***"
type input "****"
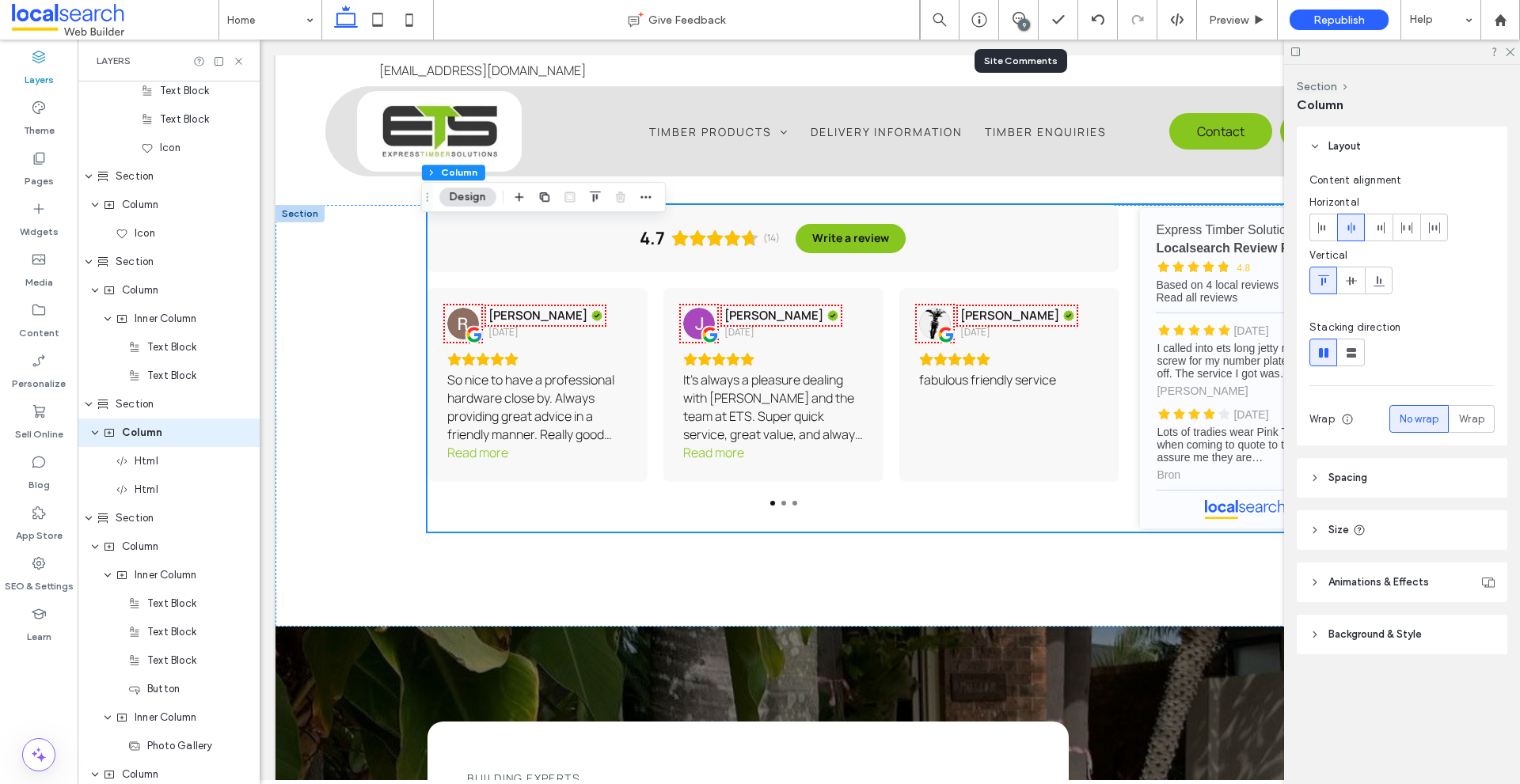
click at [1017, 26] on div "9" at bounding box center [1019, 20] width 39 height 16
click at [237, 59] on use at bounding box center [238, 61] width 7 height 7
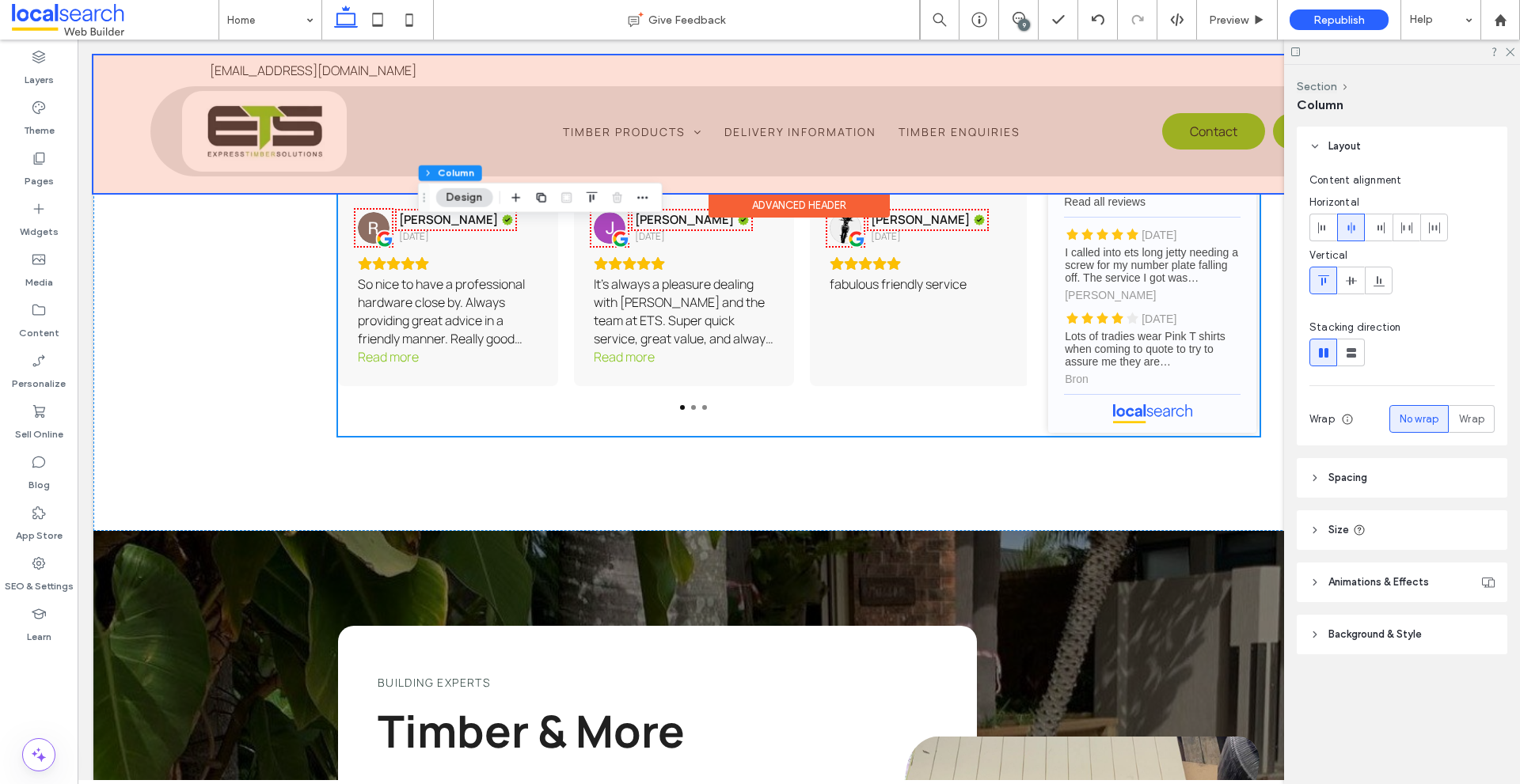
scroll to position [2471, 0]
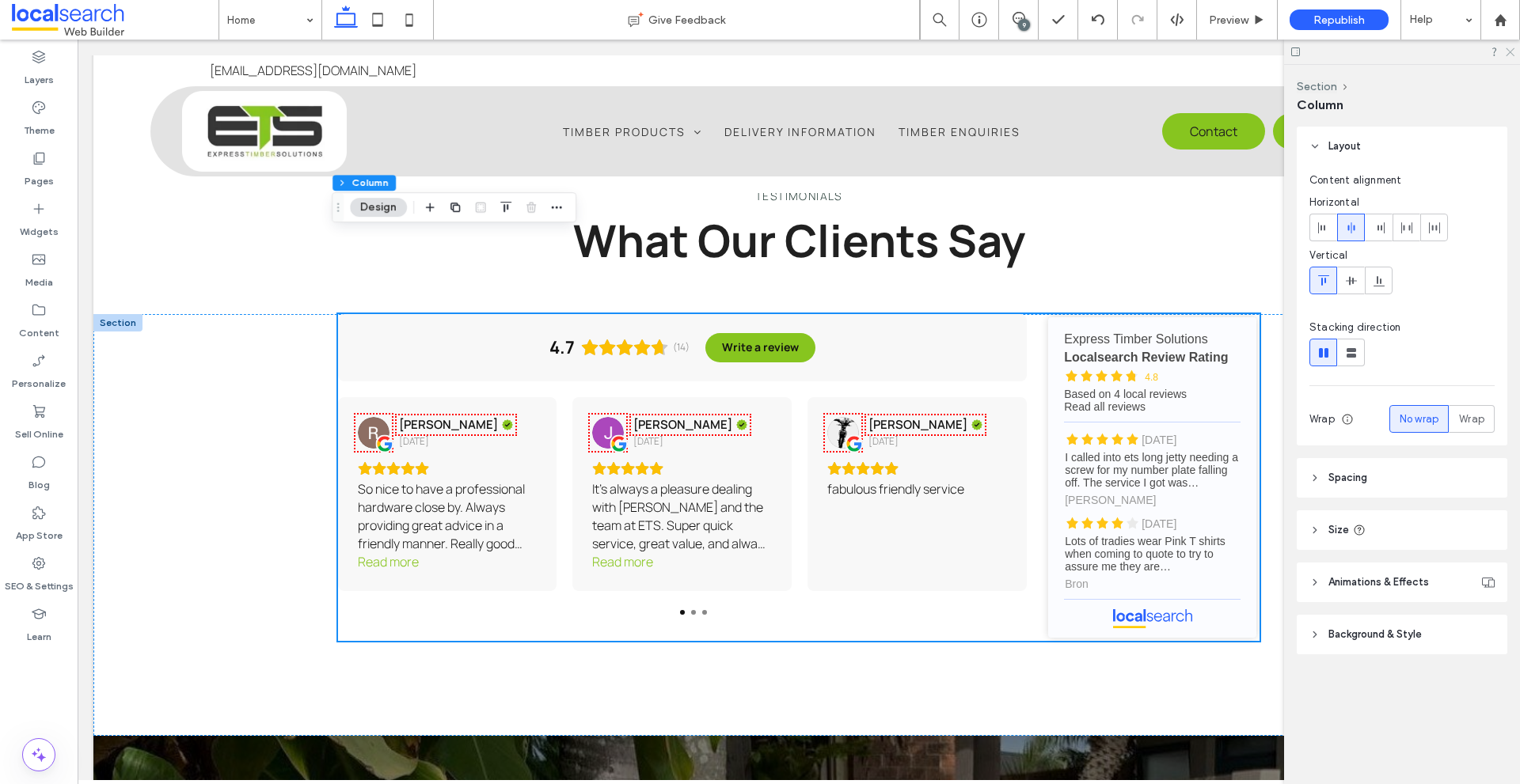
click at [1508, 52] on icon at bounding box center [1509, 50] width 10 height 10
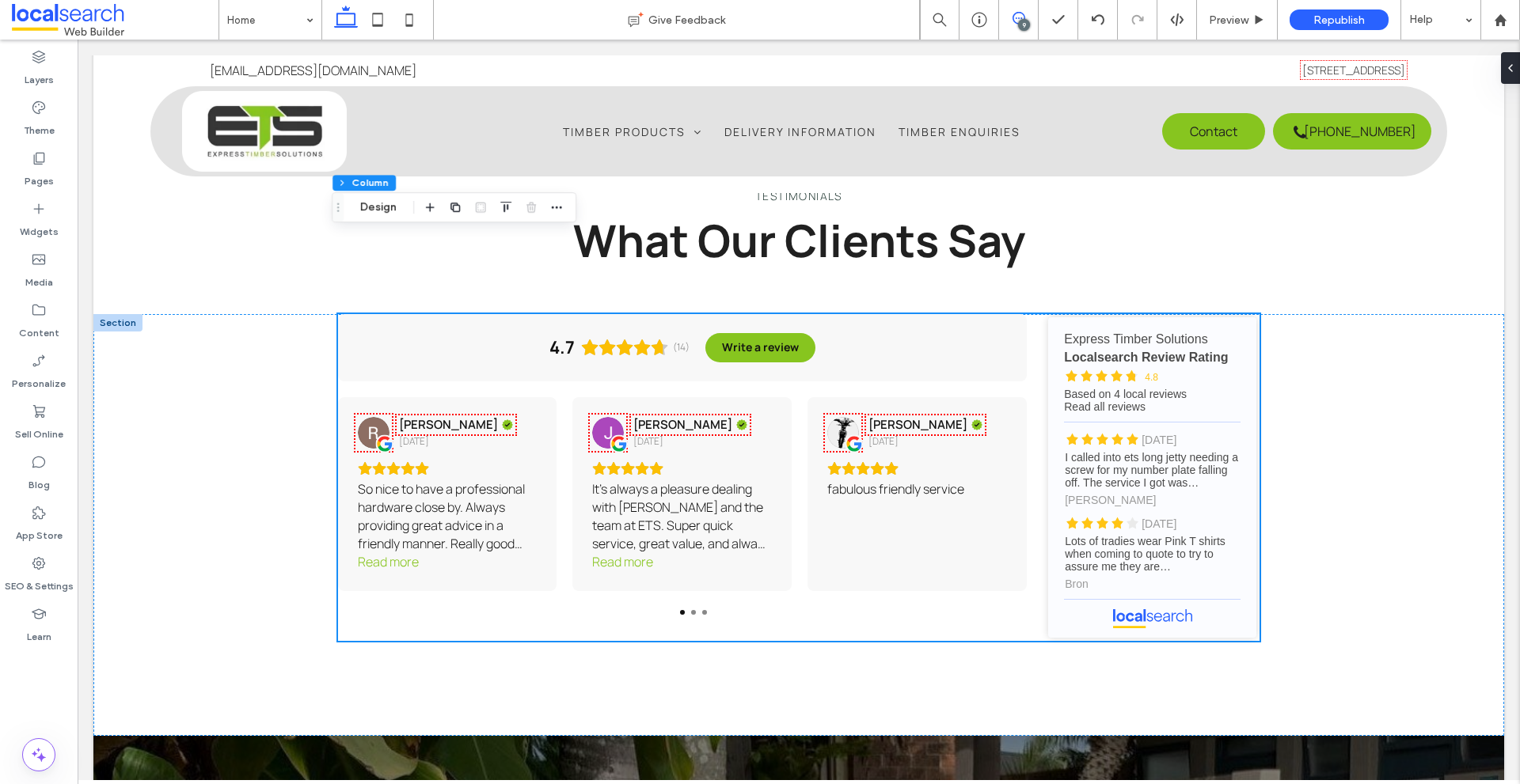
click at [1026, 18] on span at bounding box center [1019, 19] width 39 height 13
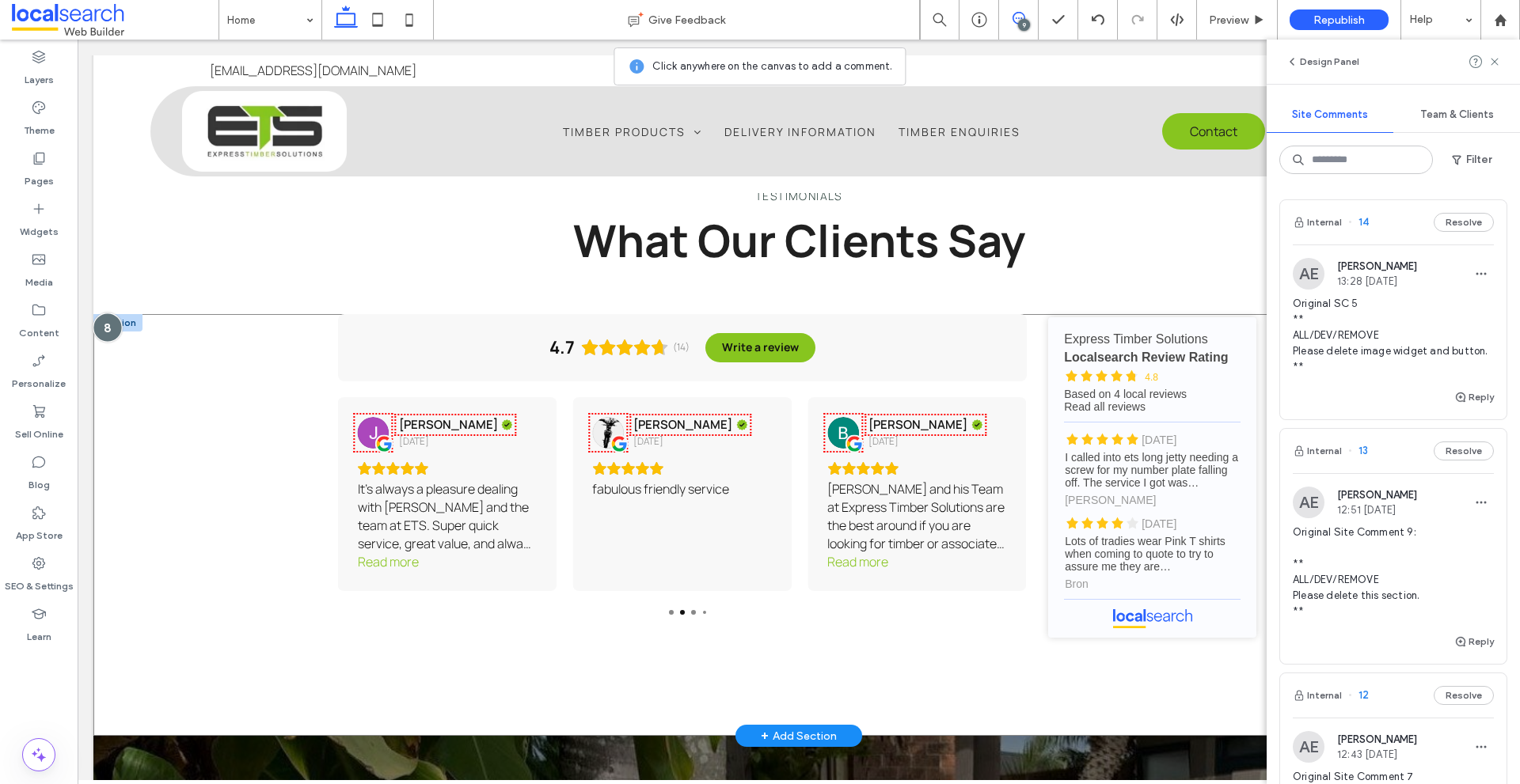
click at [103, 314] on div at bounding box center [106, 328] width 29 height 29
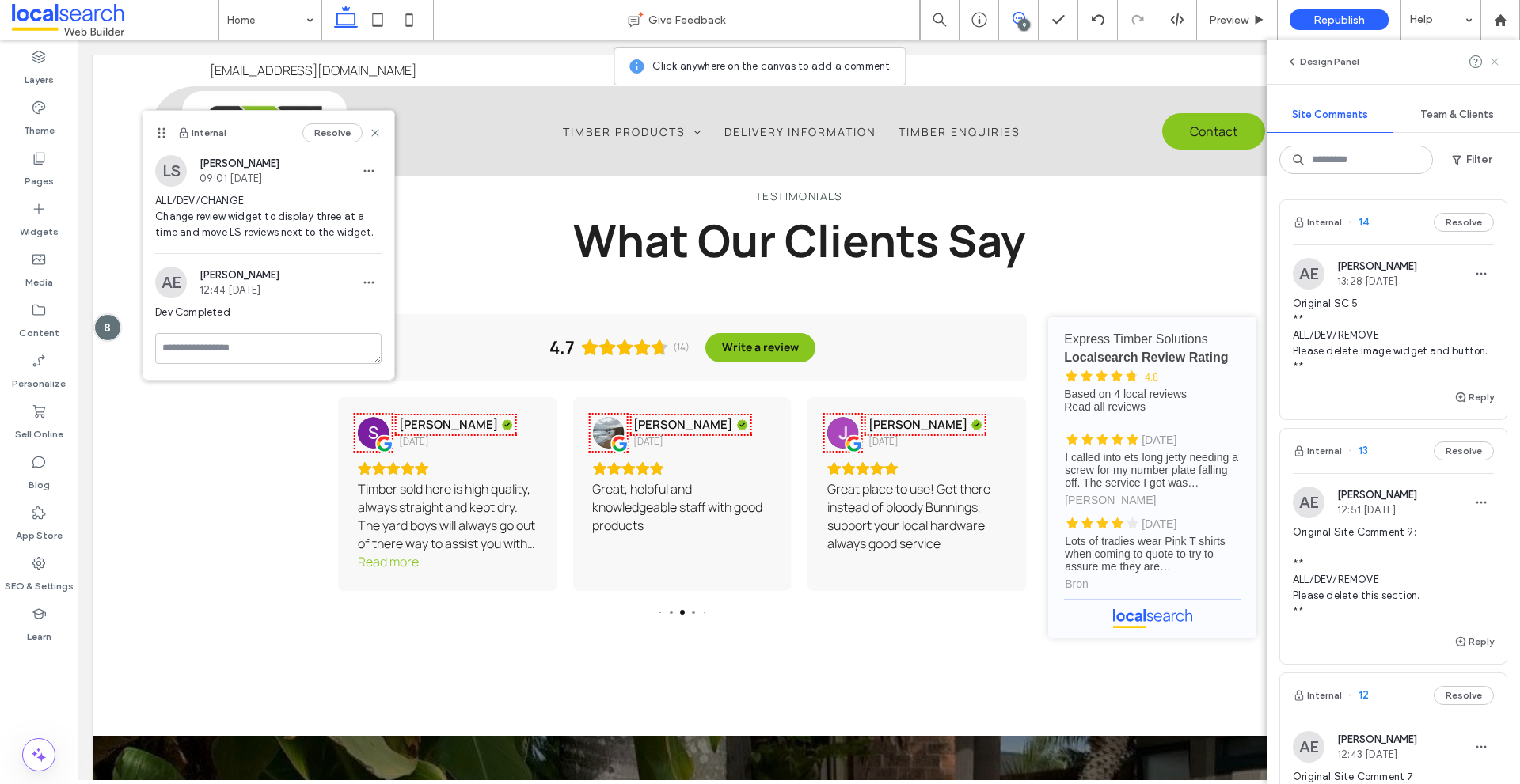
click at [1499, 65] on icon at bounding box center [1495, 62] width 13 height 13
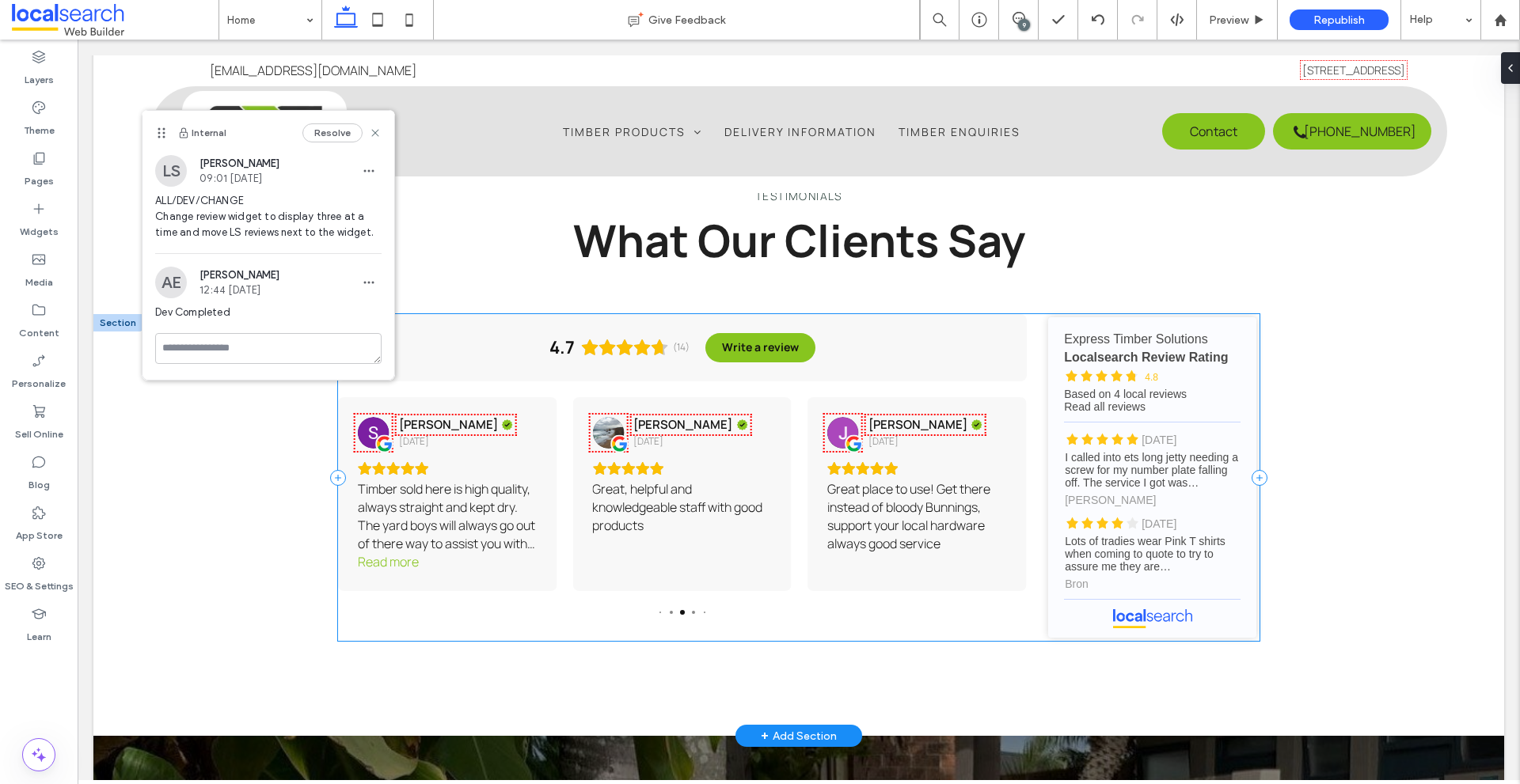
click at [1028, 484] on div "4.7 (14) Write a review [PERSON_NAME] [DATE] Friendly staff. Good service. Grea…" at bounding box center [798, 478] width 922 height 327
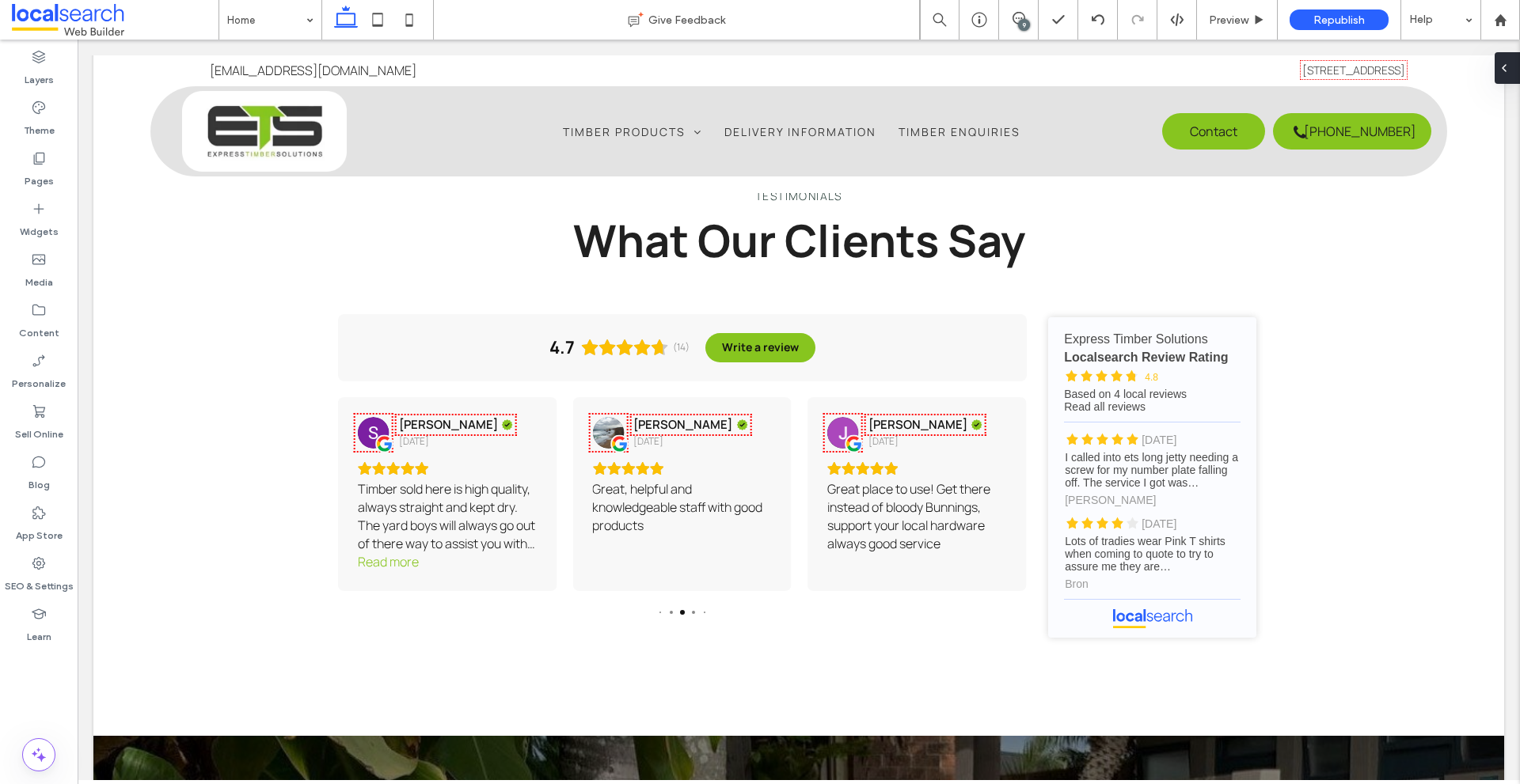
click at [1518, 68] on div at bounding box center [1507, 68] width 25 height 32
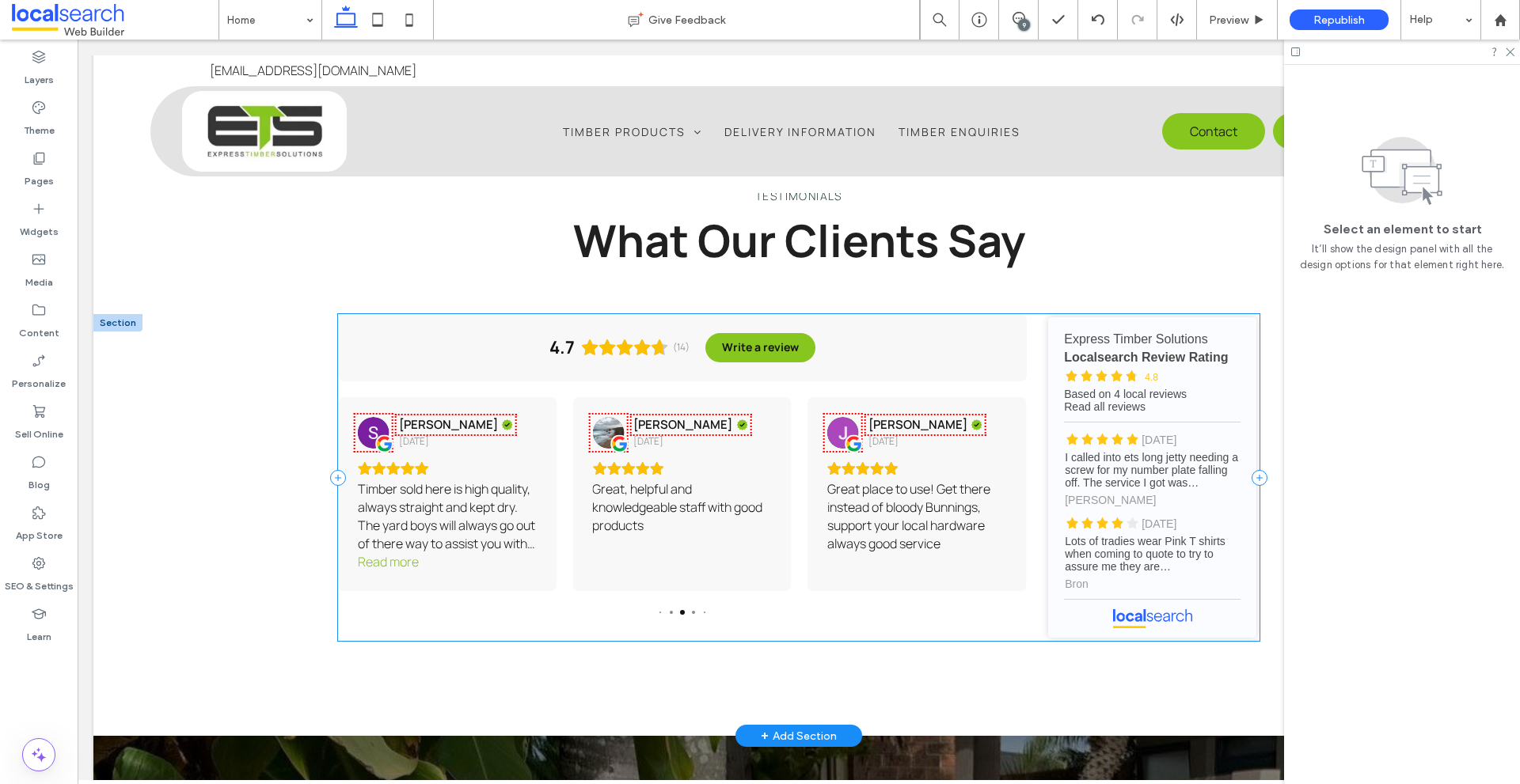
click at [1024, 353] on div "4.7 (14) Write a review [PERSON_NAME] [DATE] Friendly staff. Good service. Grea…" at bounding box center [798, 478] width 922 height 327
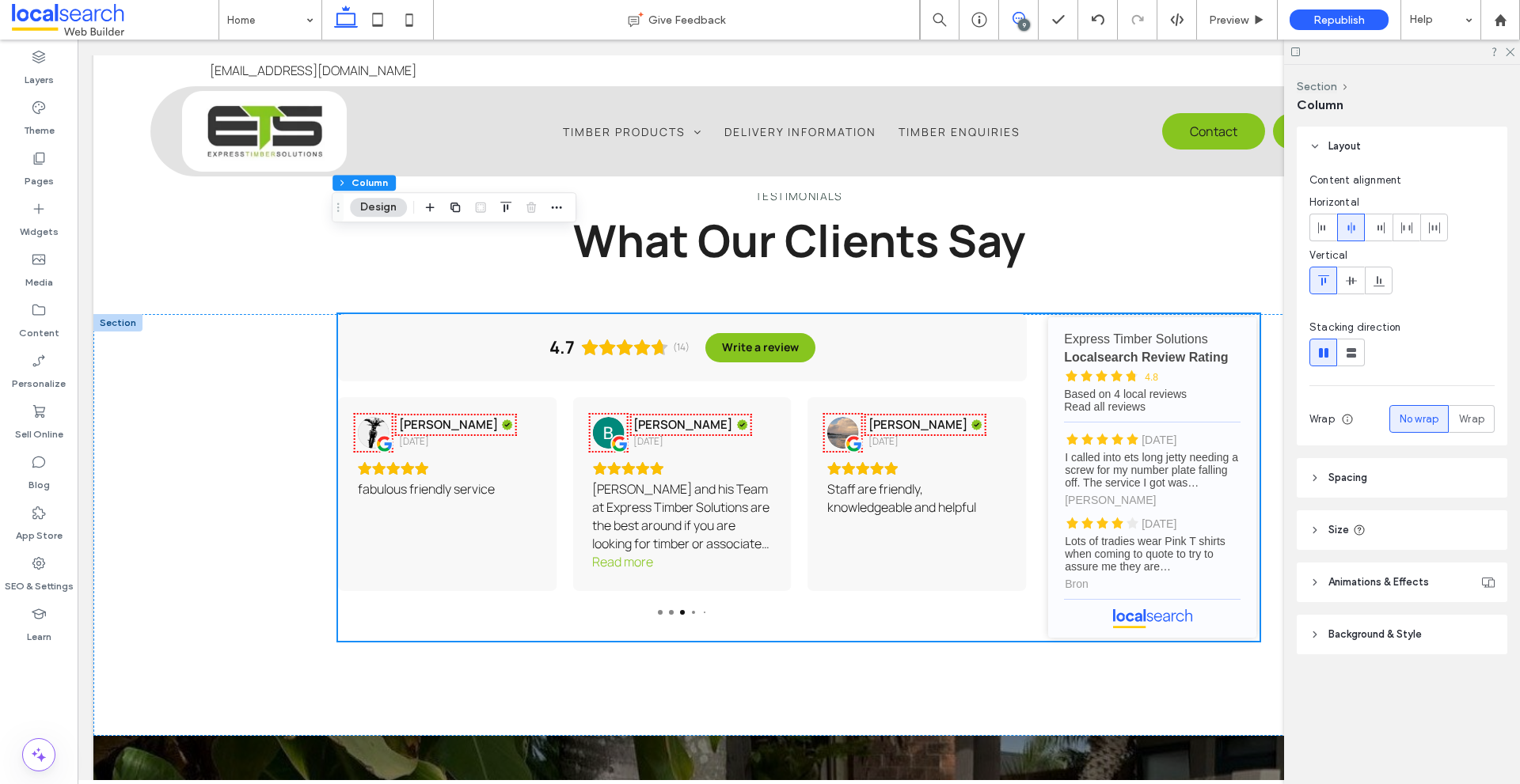
click at [1018, 13] on use at bounding box center [1020, 19] width 13 height 13
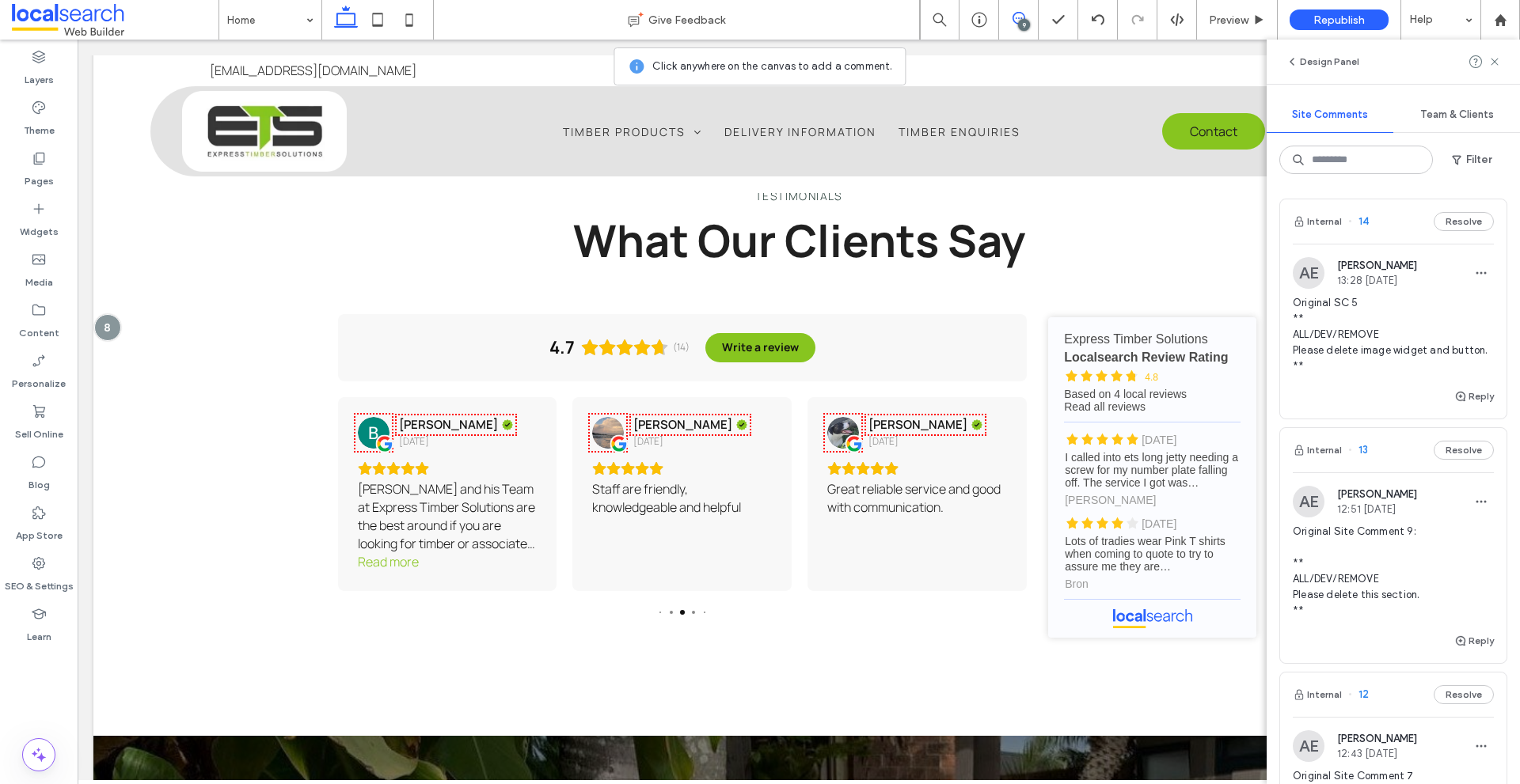
scroll to position [0, 0]
click at [1303, 518] on img at bounding box center [1309, 503] width 32 height 32
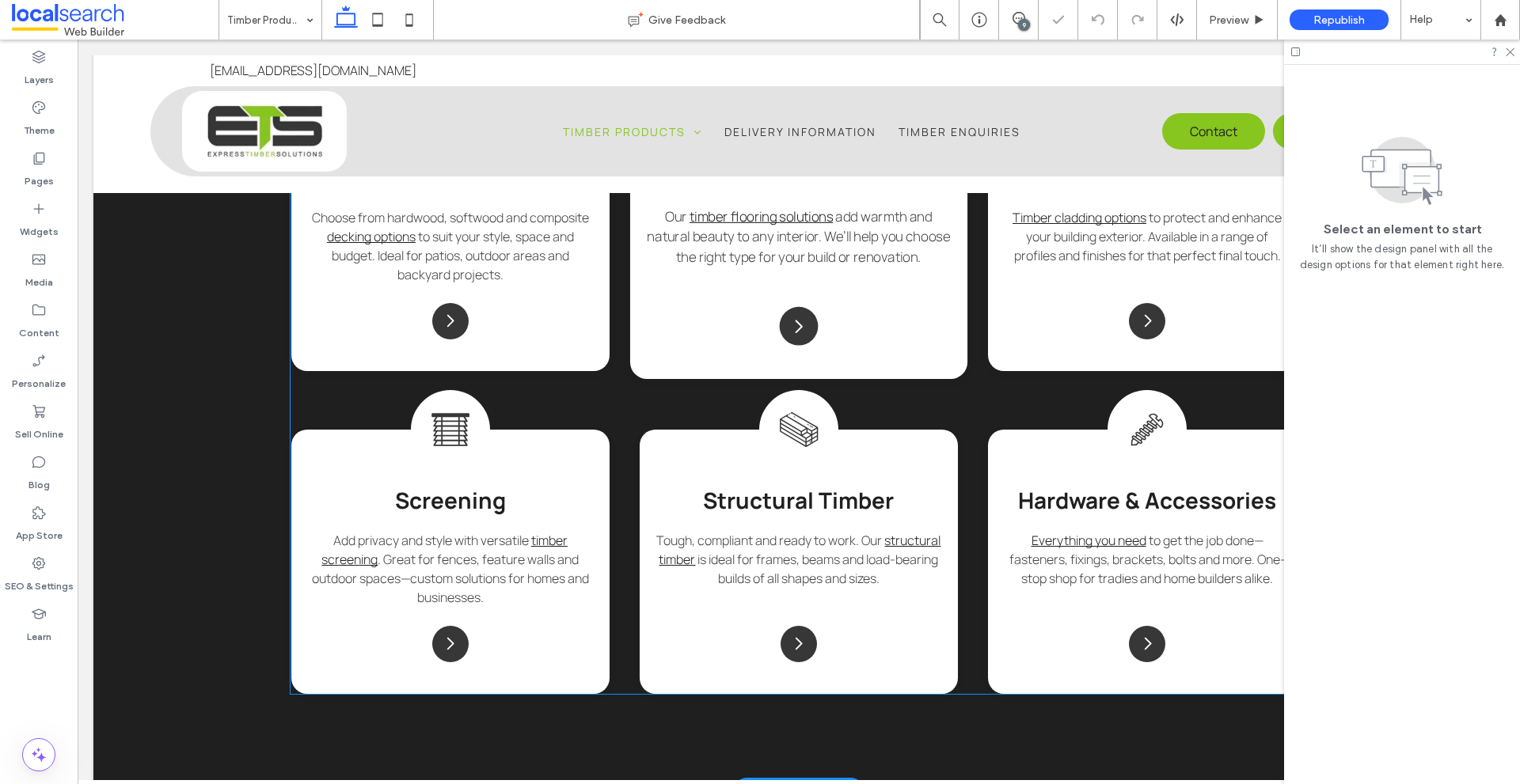
scroll to position [1703, 0]
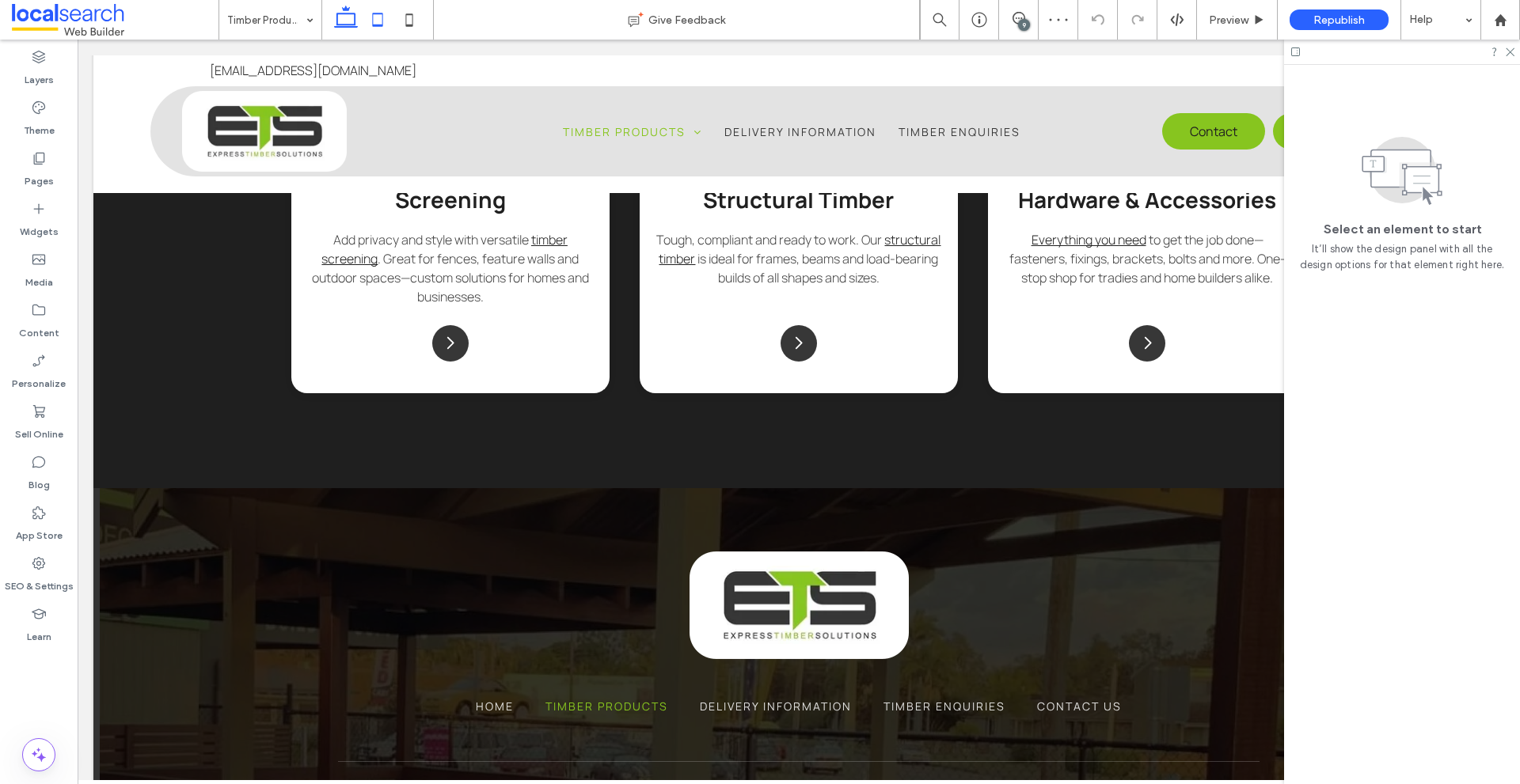
click at [387, 21] on icon at bounding box center [378, 20] width 32 height 32
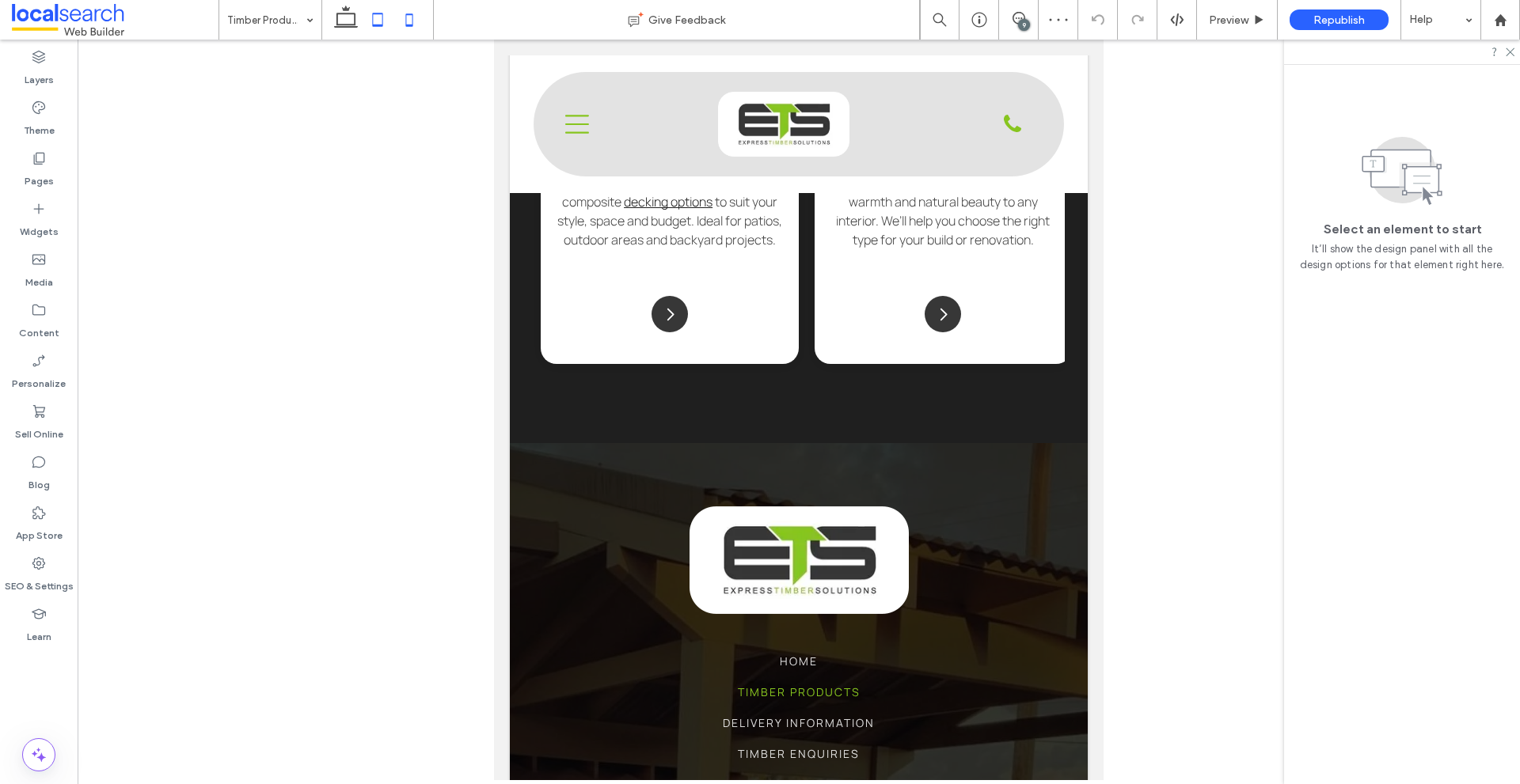
click at [411, 20] on icon at bounding box center [409, 20] width 32 height 32
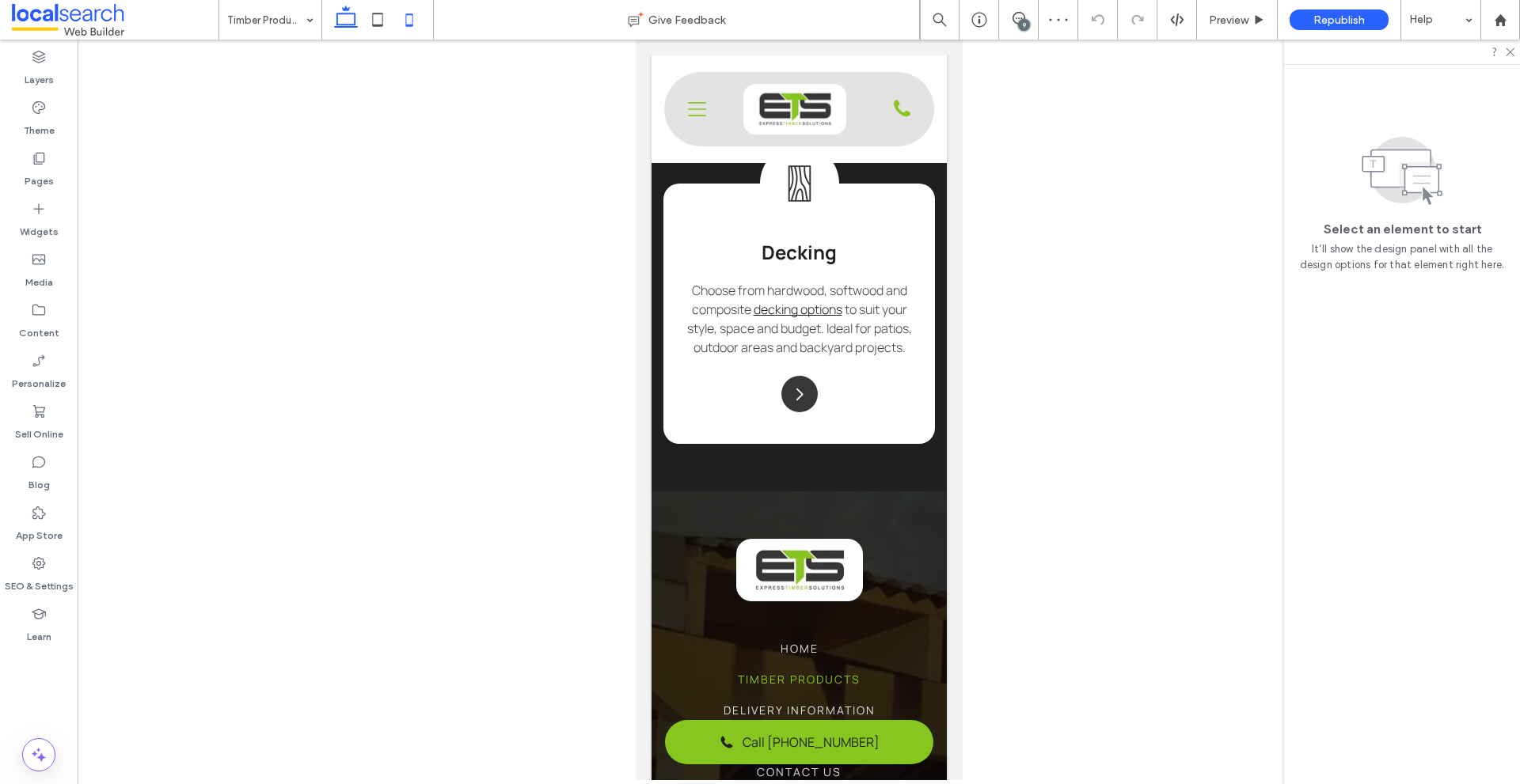
click at [346, 18] on icon at bounding box center [346, 20] width 32 height 32
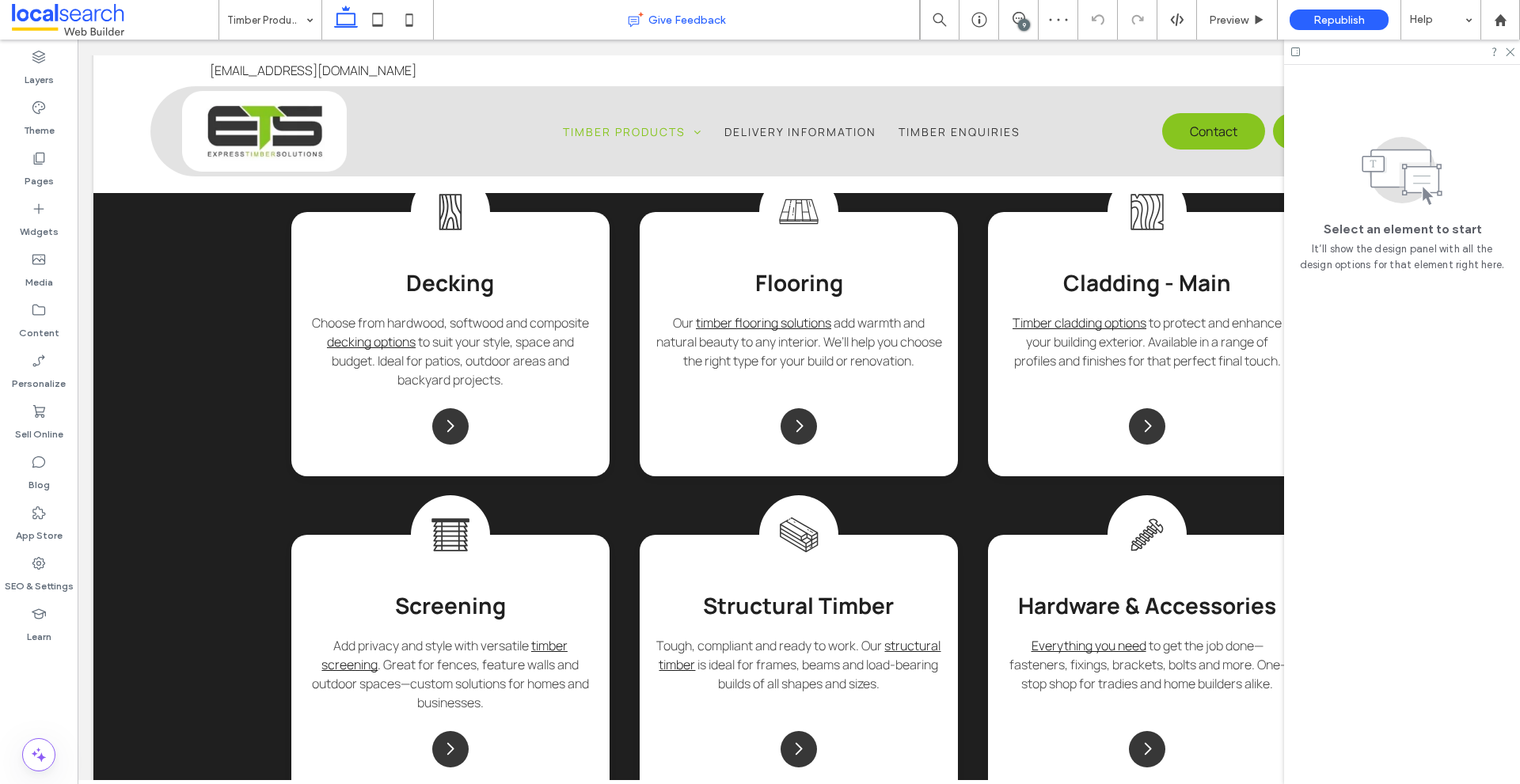
scroll to position [1277, 0]
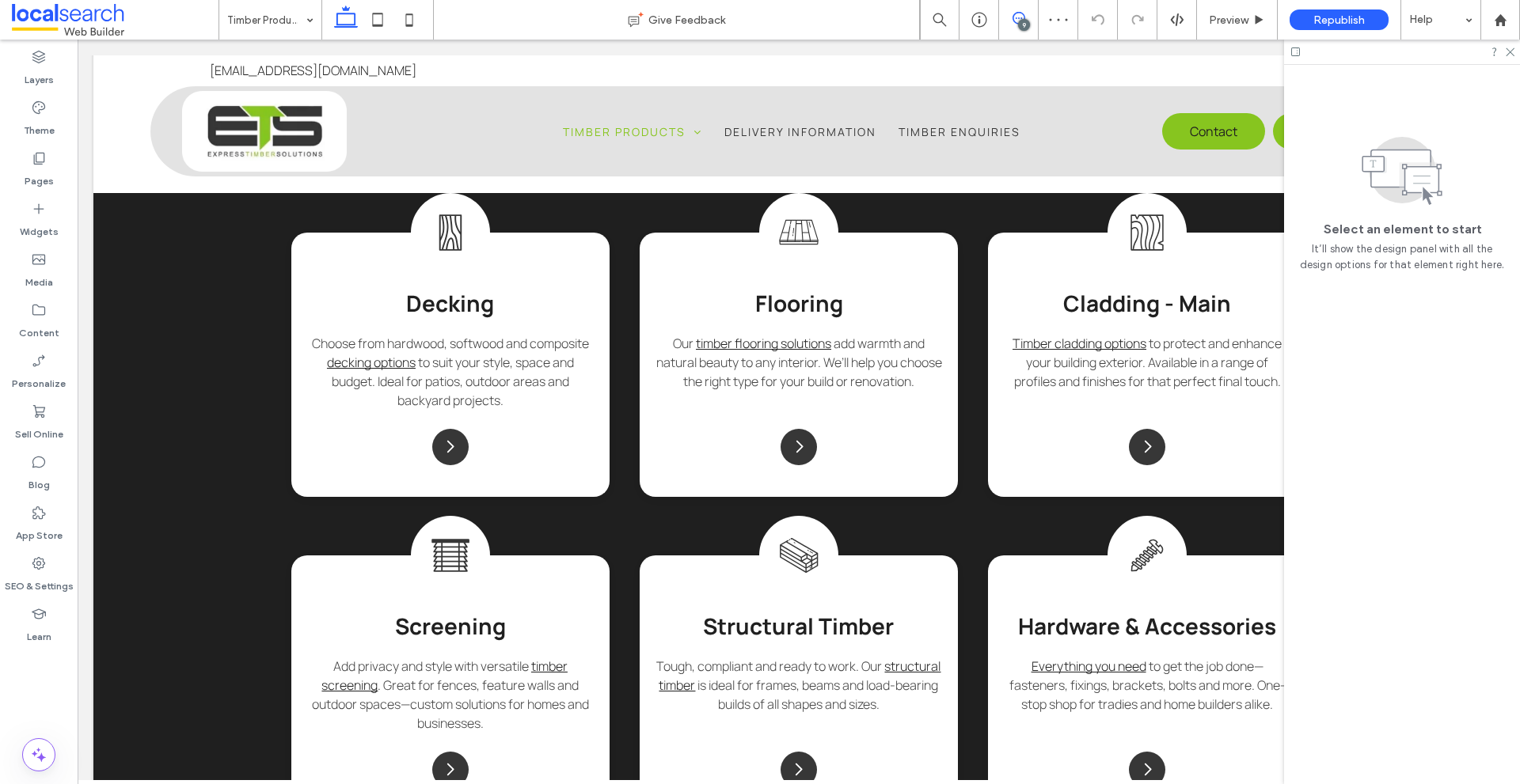
drag, startPoint x: 1022, startPoint y: 16, endPoint x: 1052, endPoint y: 15, distance: 30.0
click at [1022, 16] on icon at bounding box center [1020, 19] width 13 height 13
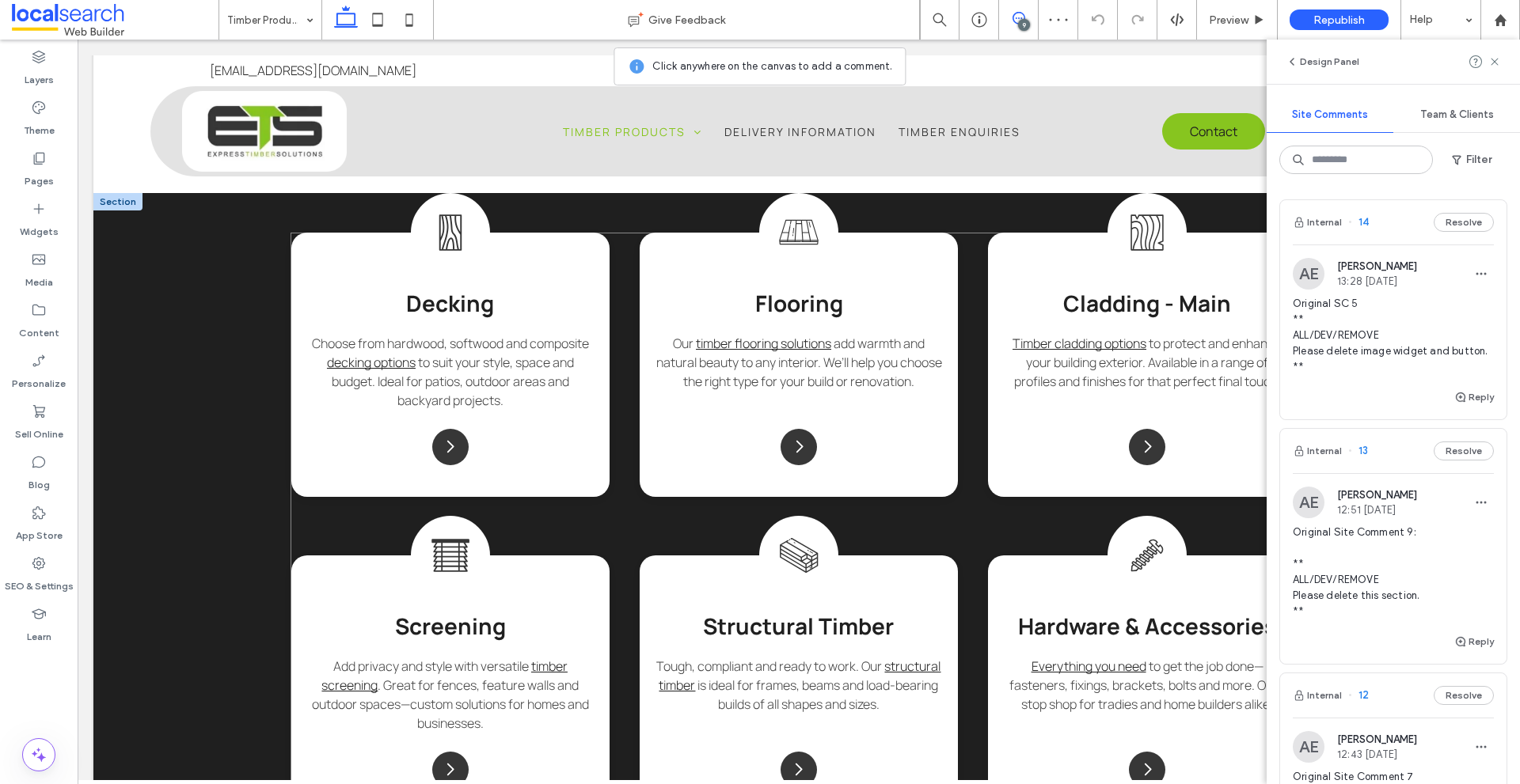
scroll to position [960, 0]
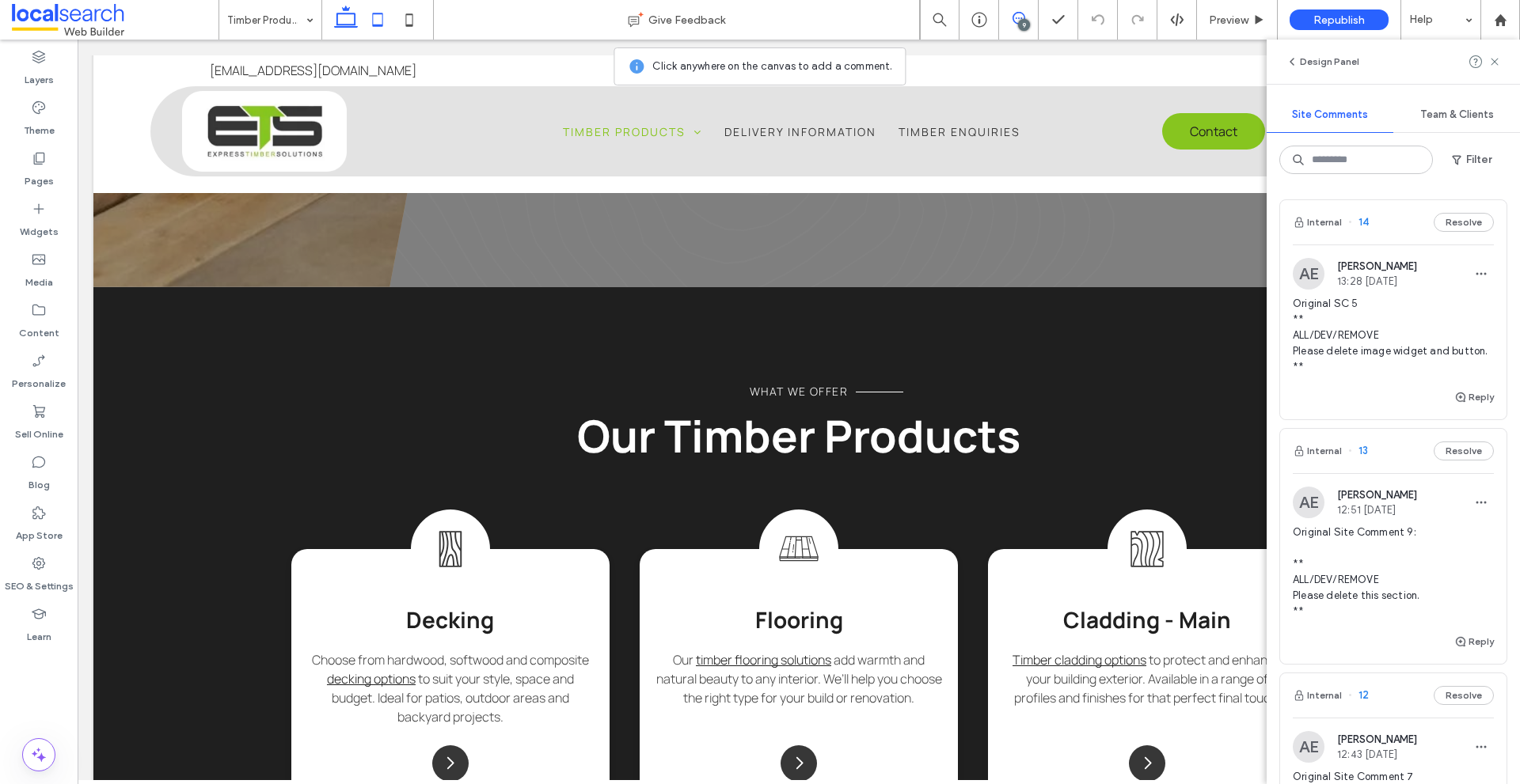
click at [384, 15] on icon at bounding box center [378, 20] width 32 height 32
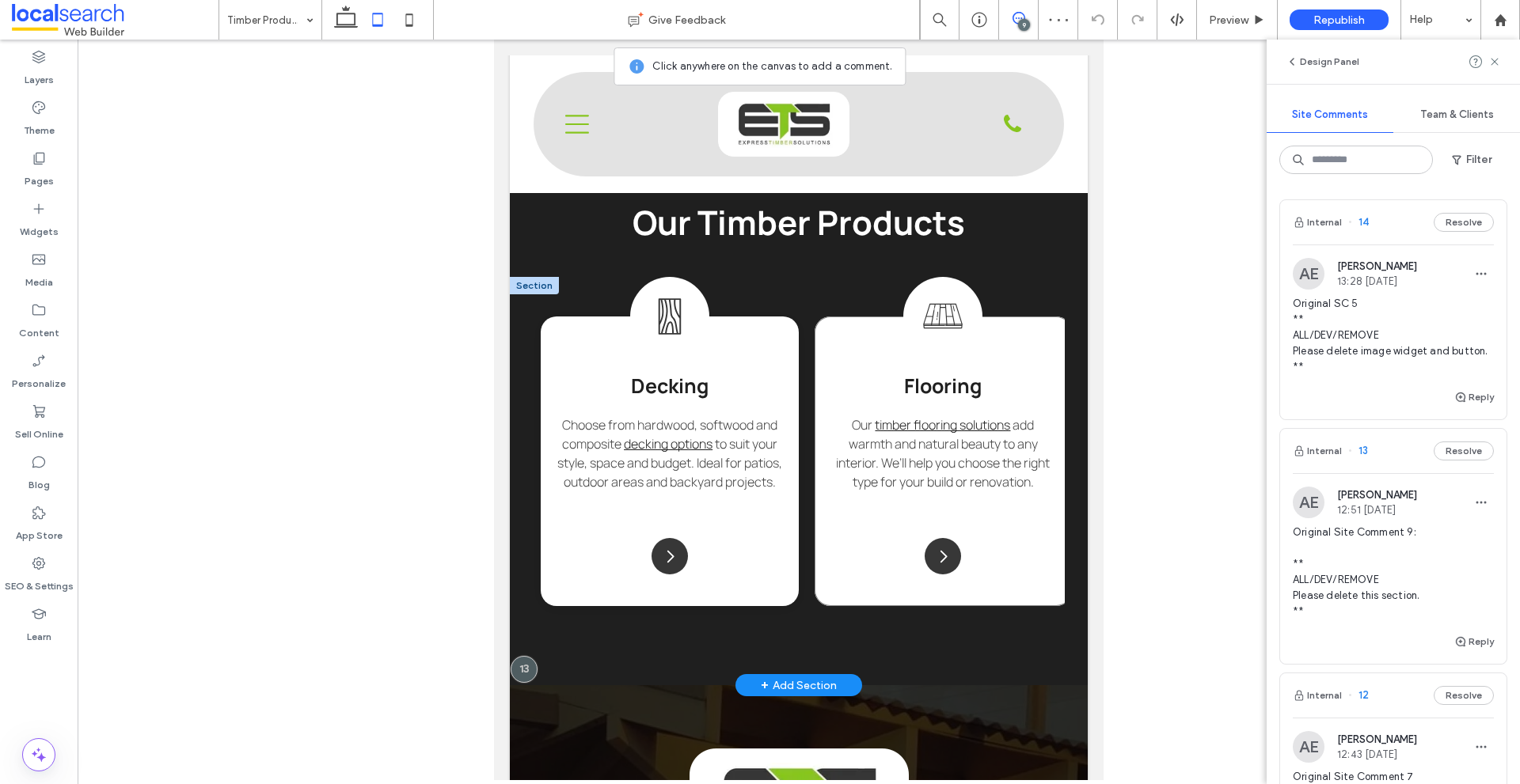
scroll to position [1228, 0]
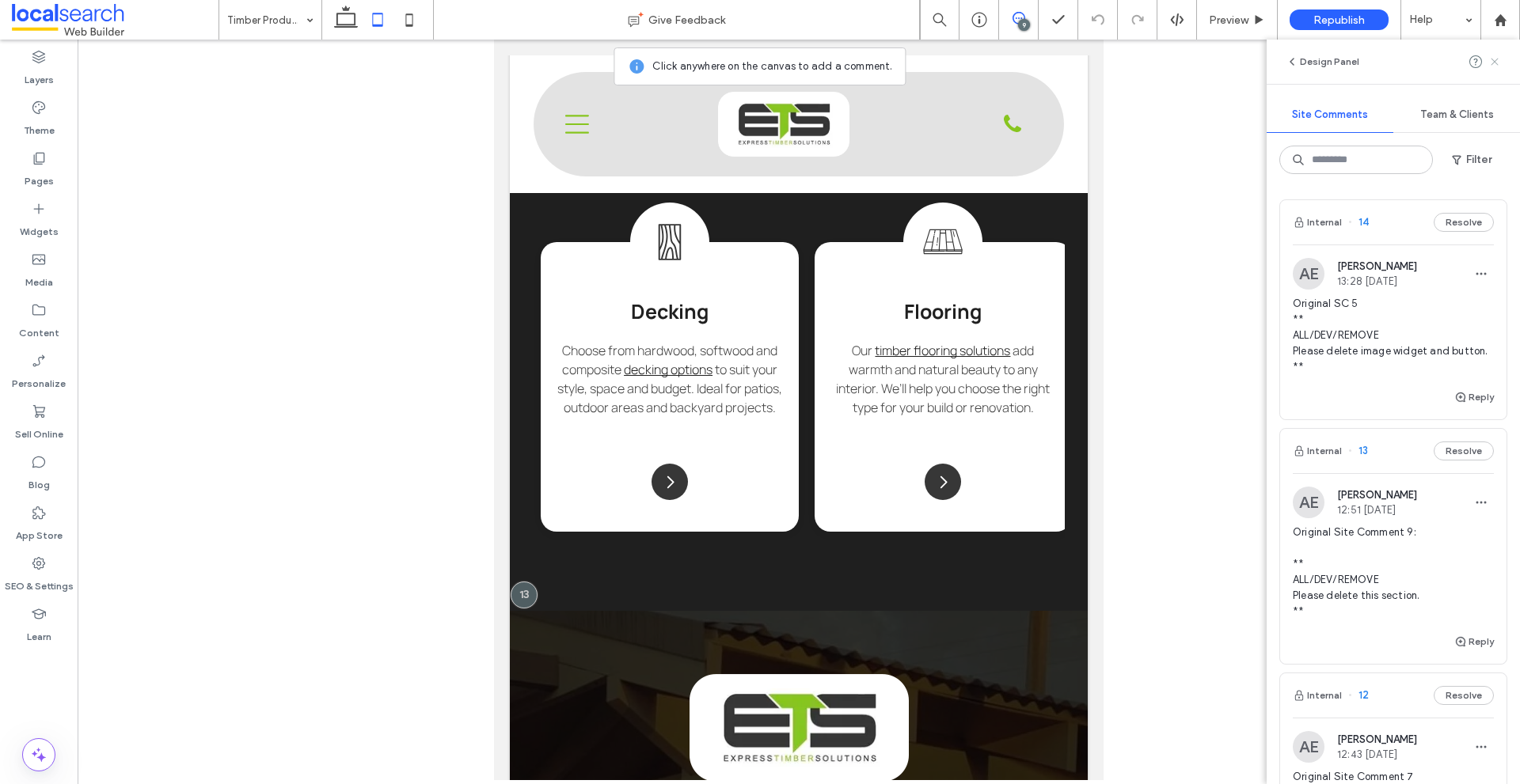
drag, startPoint x: 1499, startPoint y: 53, endPoint x: 537, endPoint y: 359, distance: 1009.5
click at [1499, 53] on span at bounding box center [1495, 62] width 13 height 19
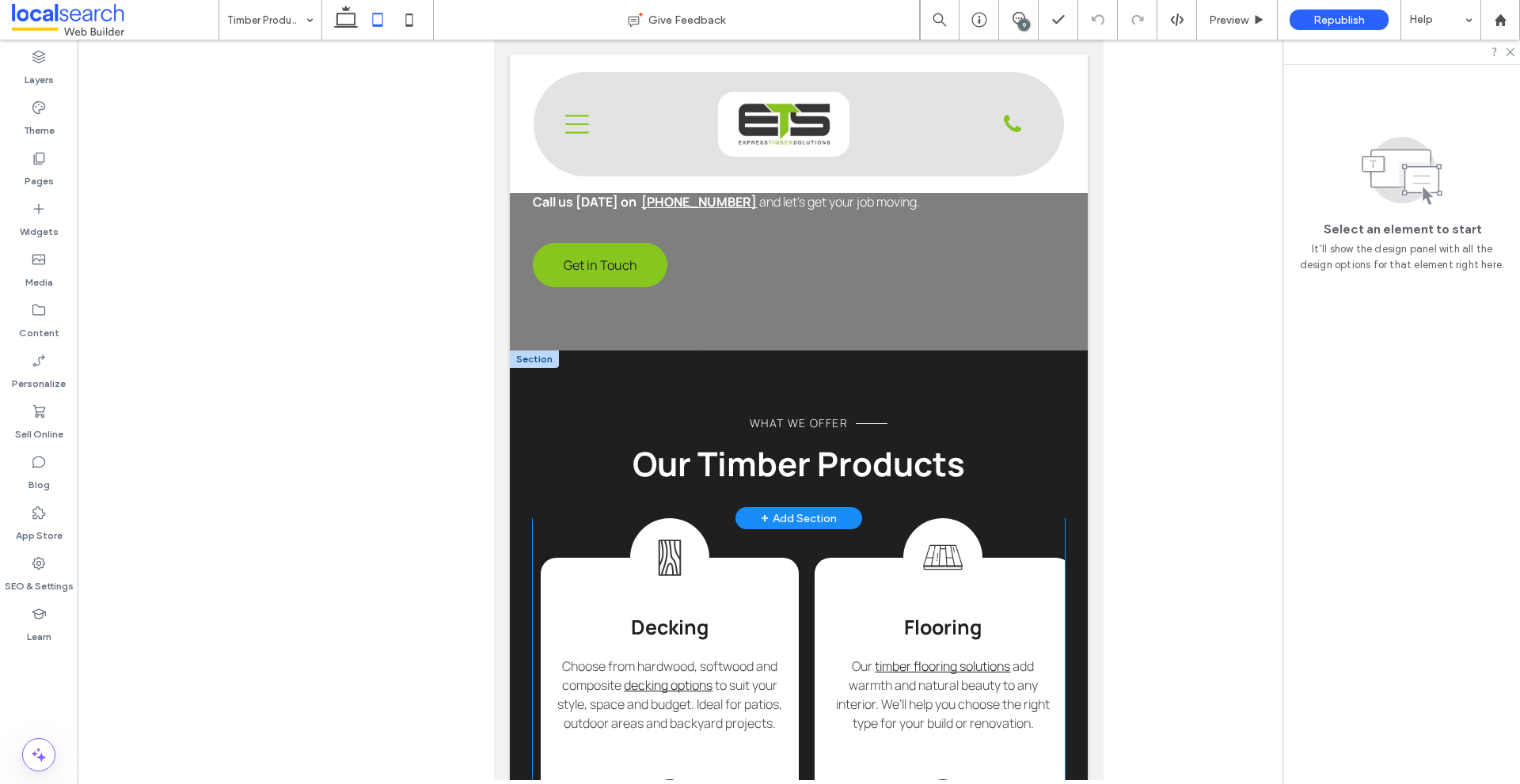
scroll to position [912, 0]
click at [576, 392] on div "What WE Offer Our Timber Products" at bounding box center [798, 436] width 578 height 168
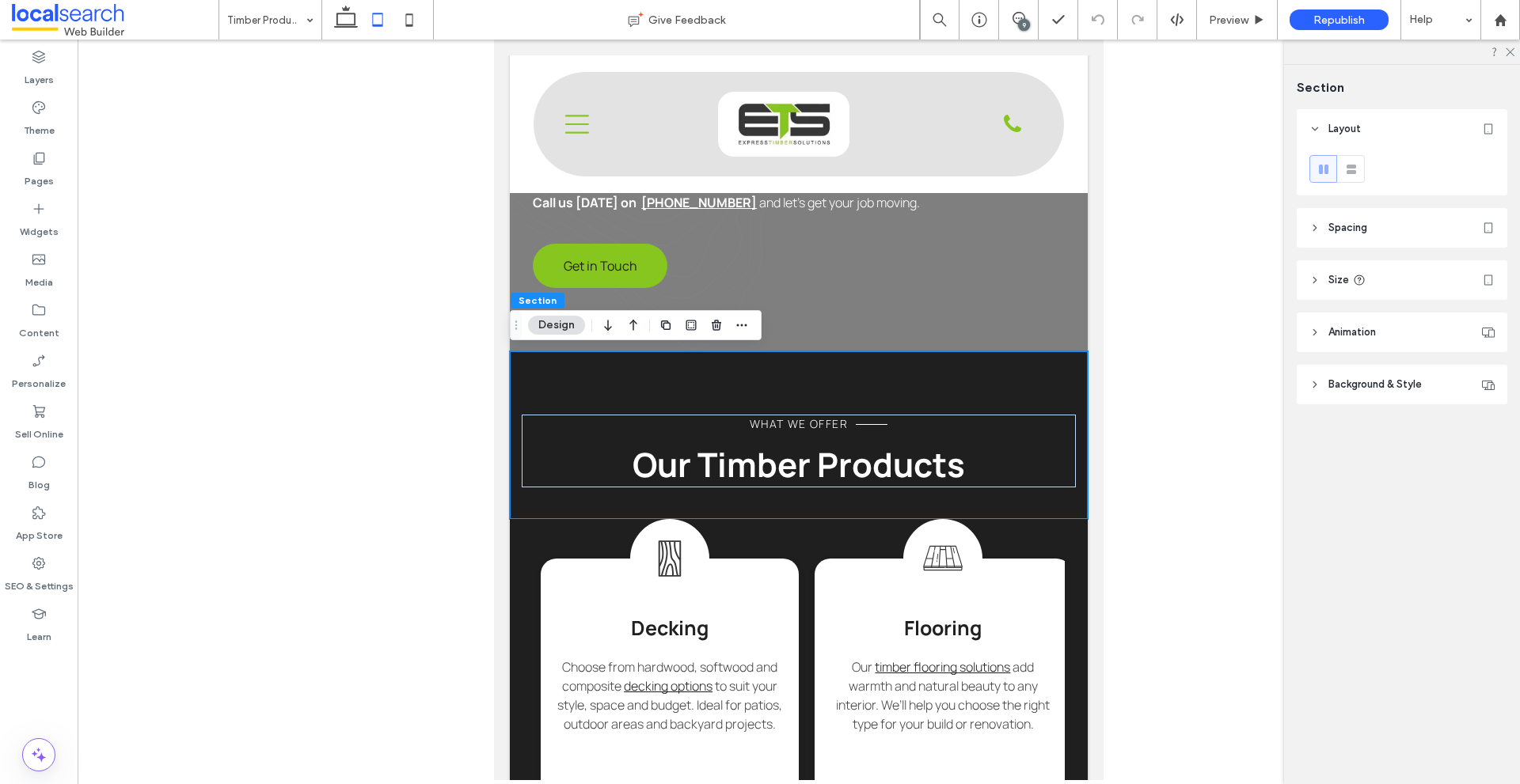
click at [1386, 244] on header "Spacing" at bounding box center [1402, 228] width 211 height 39
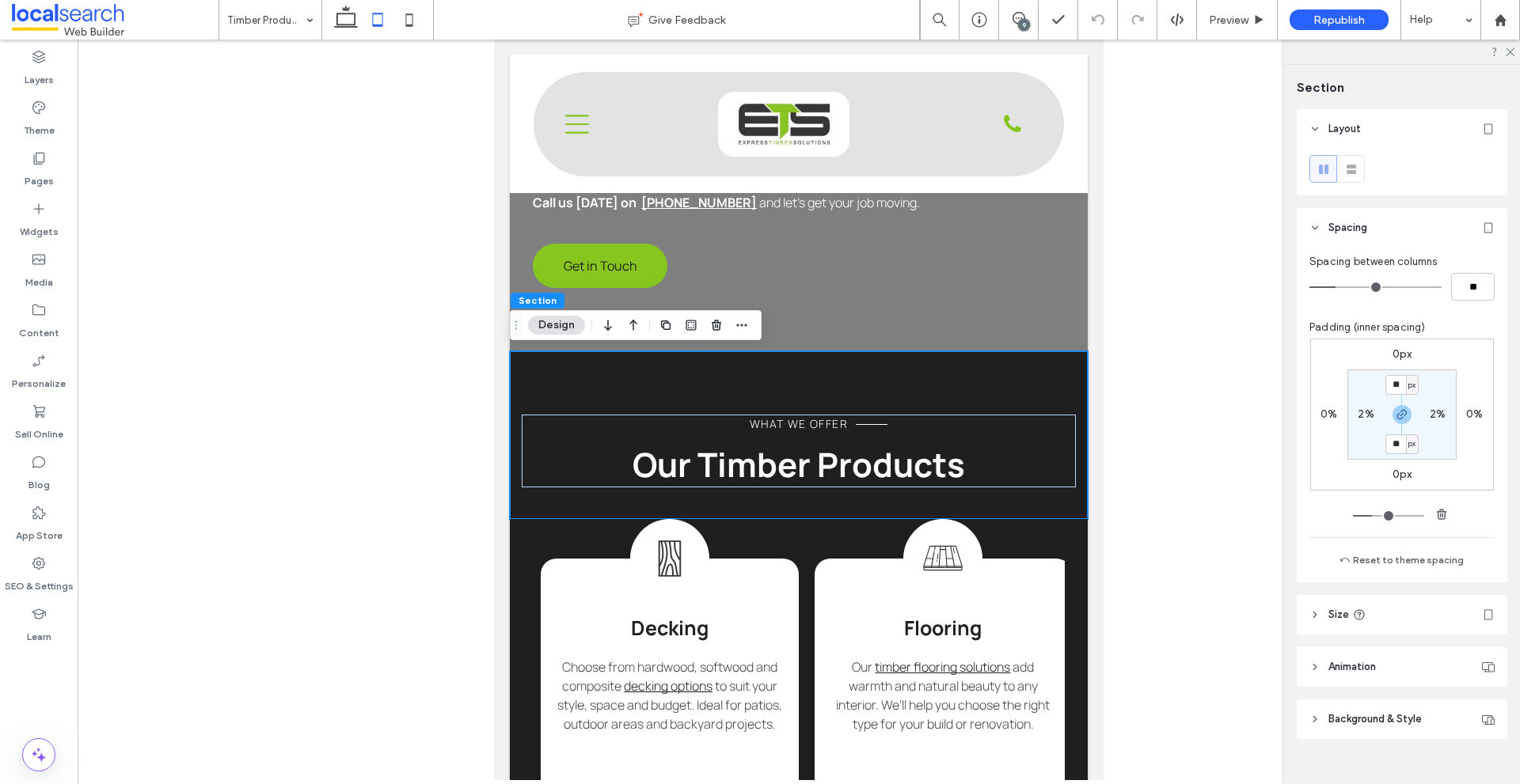
click at [1389, 220] on header "Spacing" at bounding box center [1402, 228] width 211 height 39
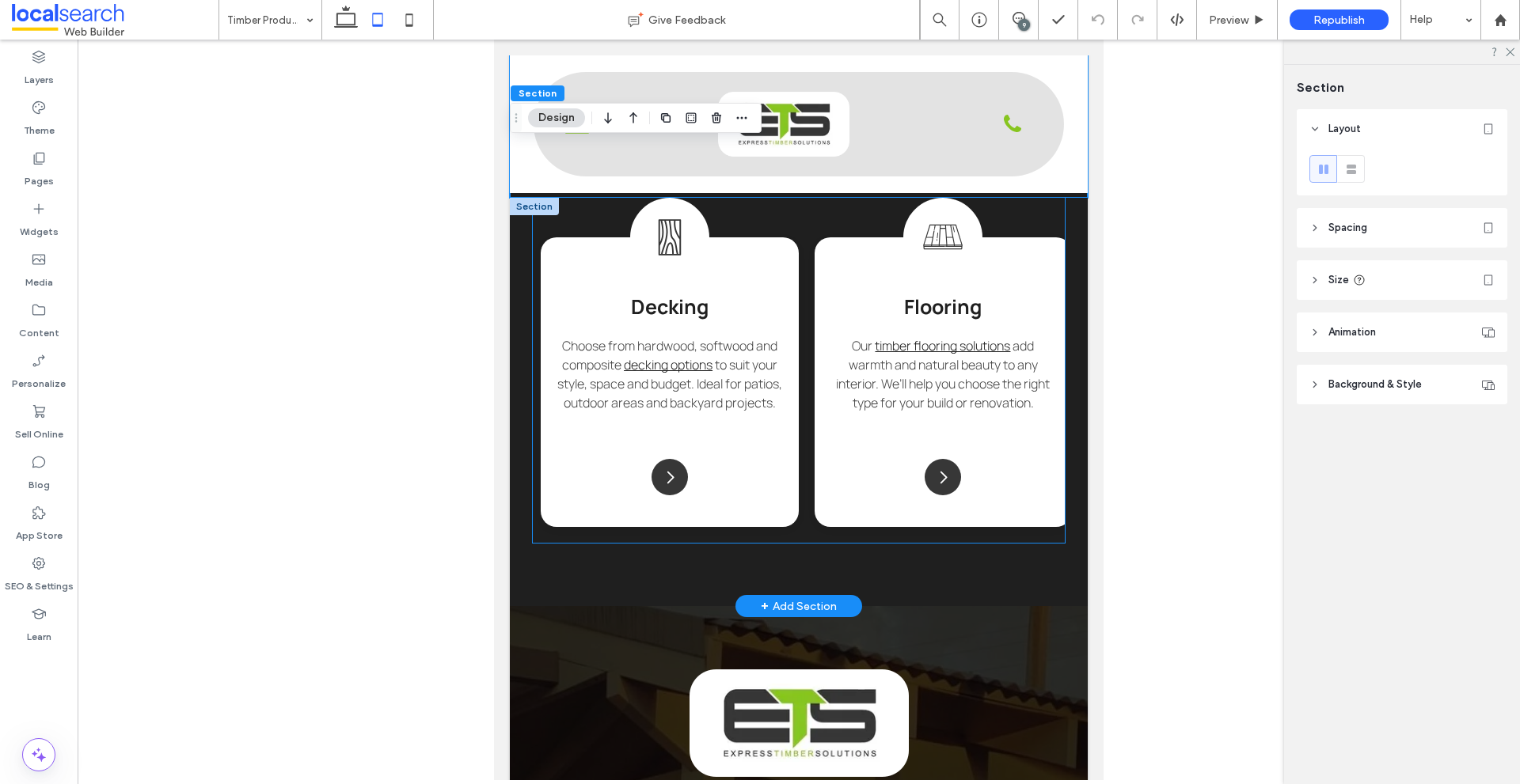
scroll to position [1466, 0]
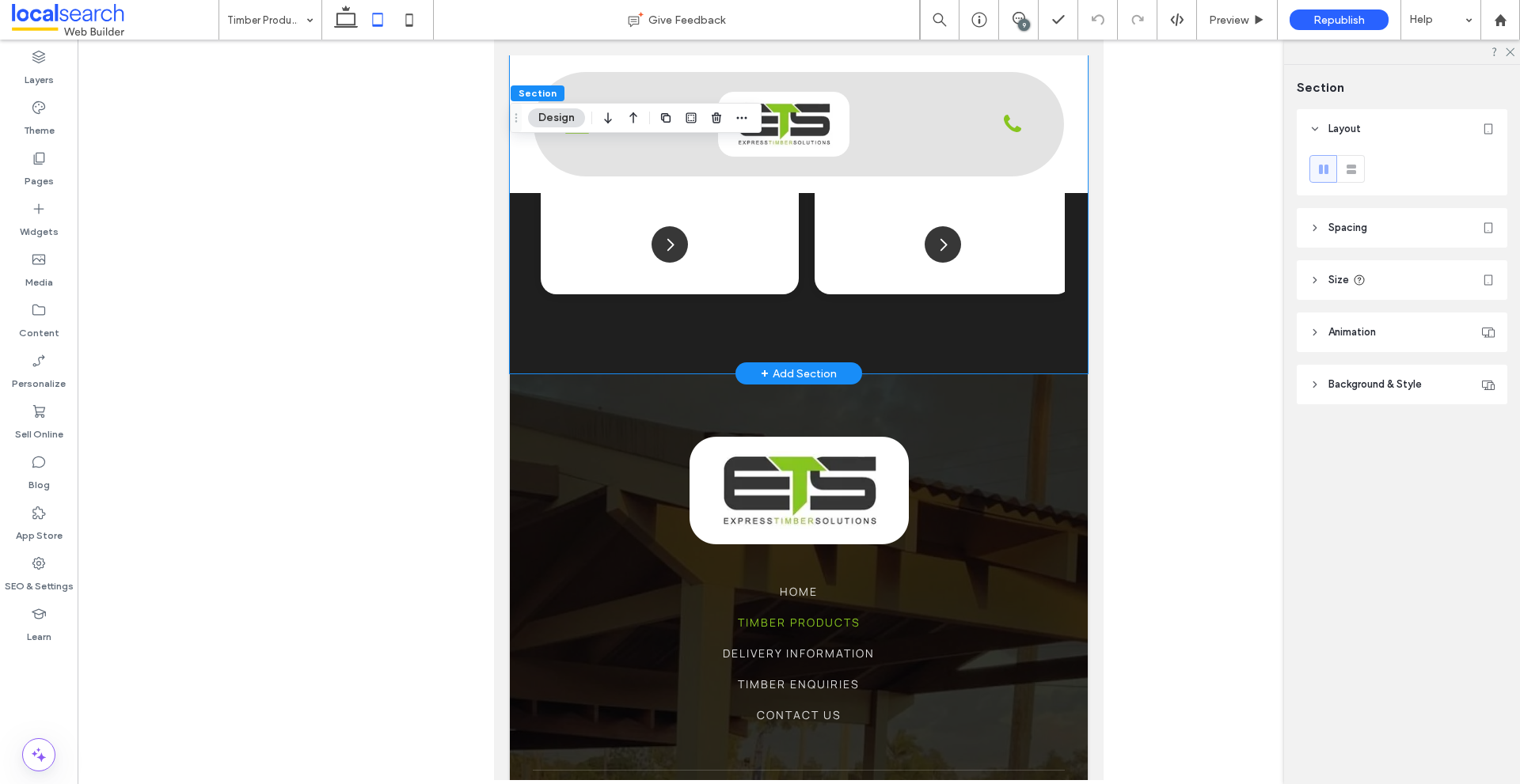
click at [670, 368] on div "Wood Deck Icon Decking Choose from hardwood, softwood and composite decking opt…" at bounding box center [798, 170] width 578 height 409
click at [1420, 191] on div at bounding box center [1402, 172] width 211 height 47
click at [1412, 227] on header "Spacing" at bounding box center [1402, 228] width 211 height 39
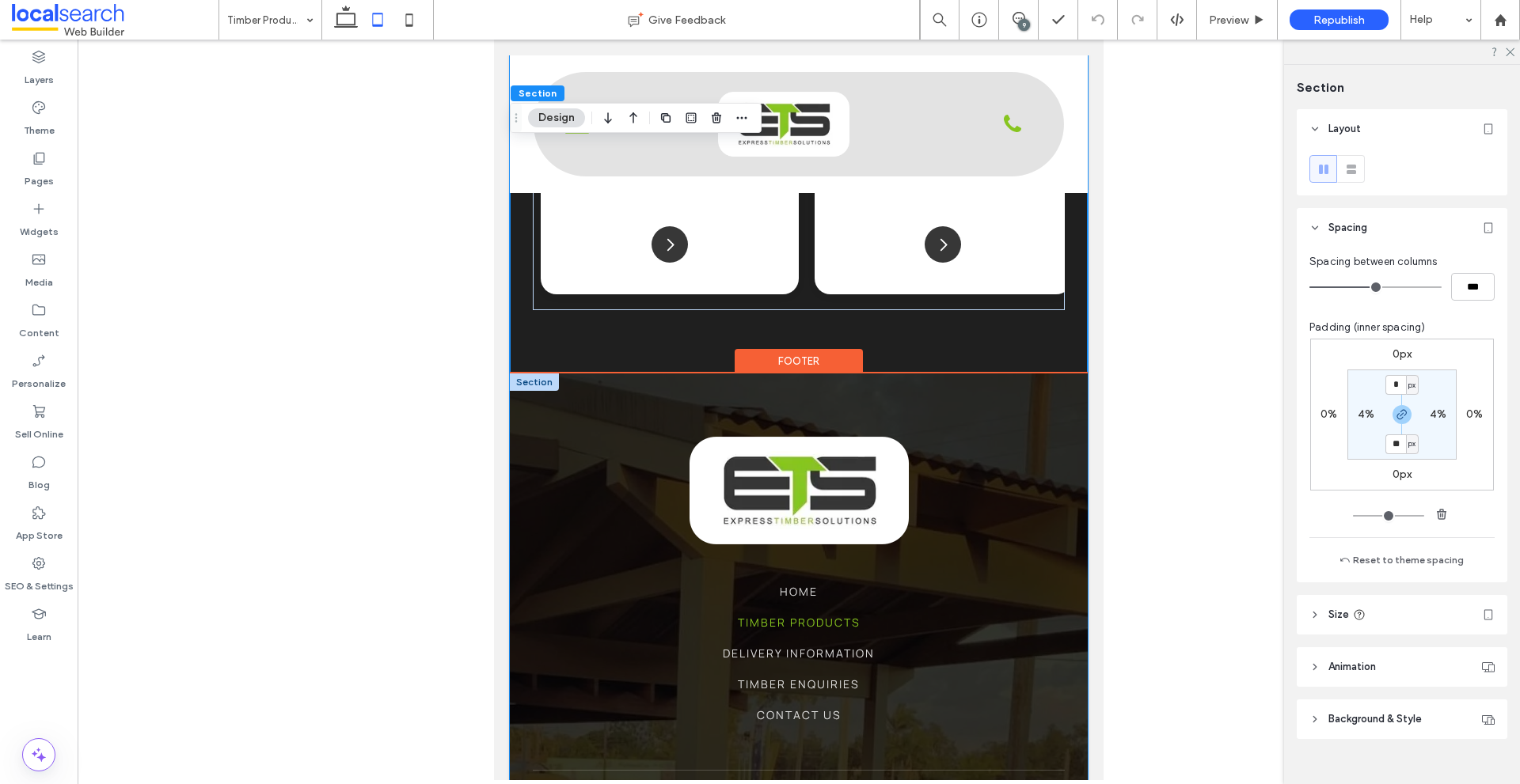
scroll to position [991, 0]
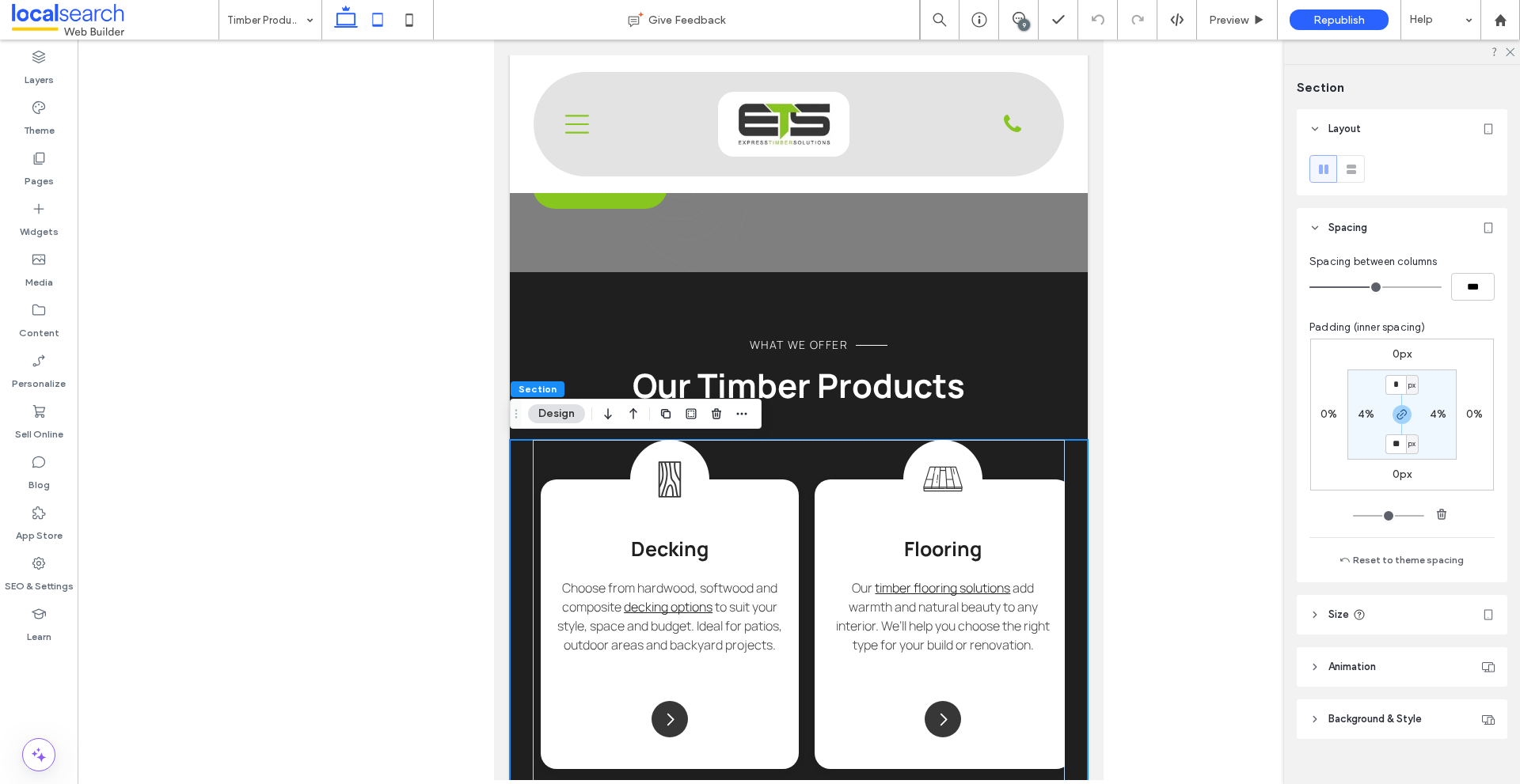
drag, startPoint x: 343, startPoint y: 14, endPoint x: 588, endPoint y: 84, distance: 254.8
click at [343, 14] on use at bounding box center [345, 17] width 23 height 22
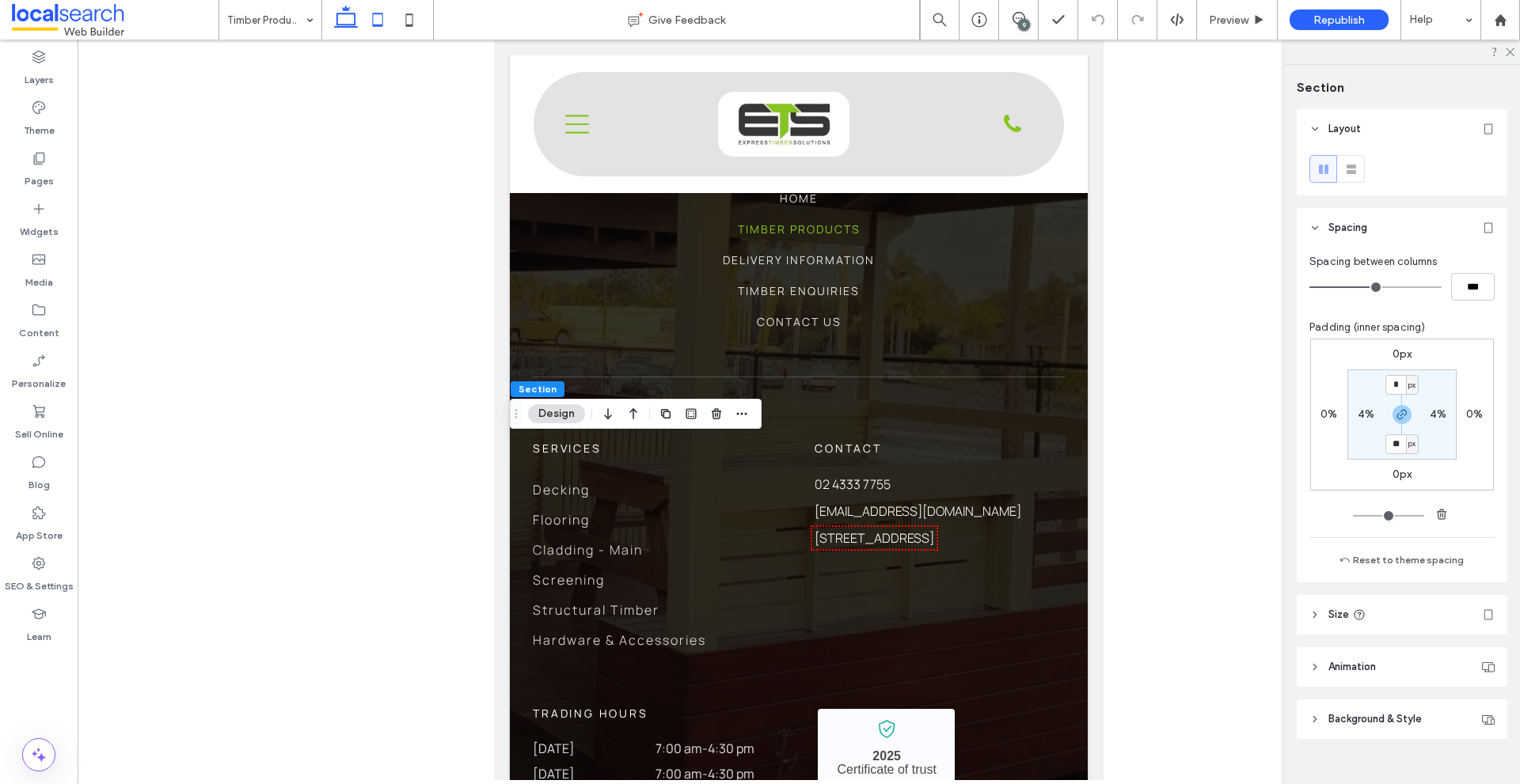
type input "**"
type input "***"
type input "**"
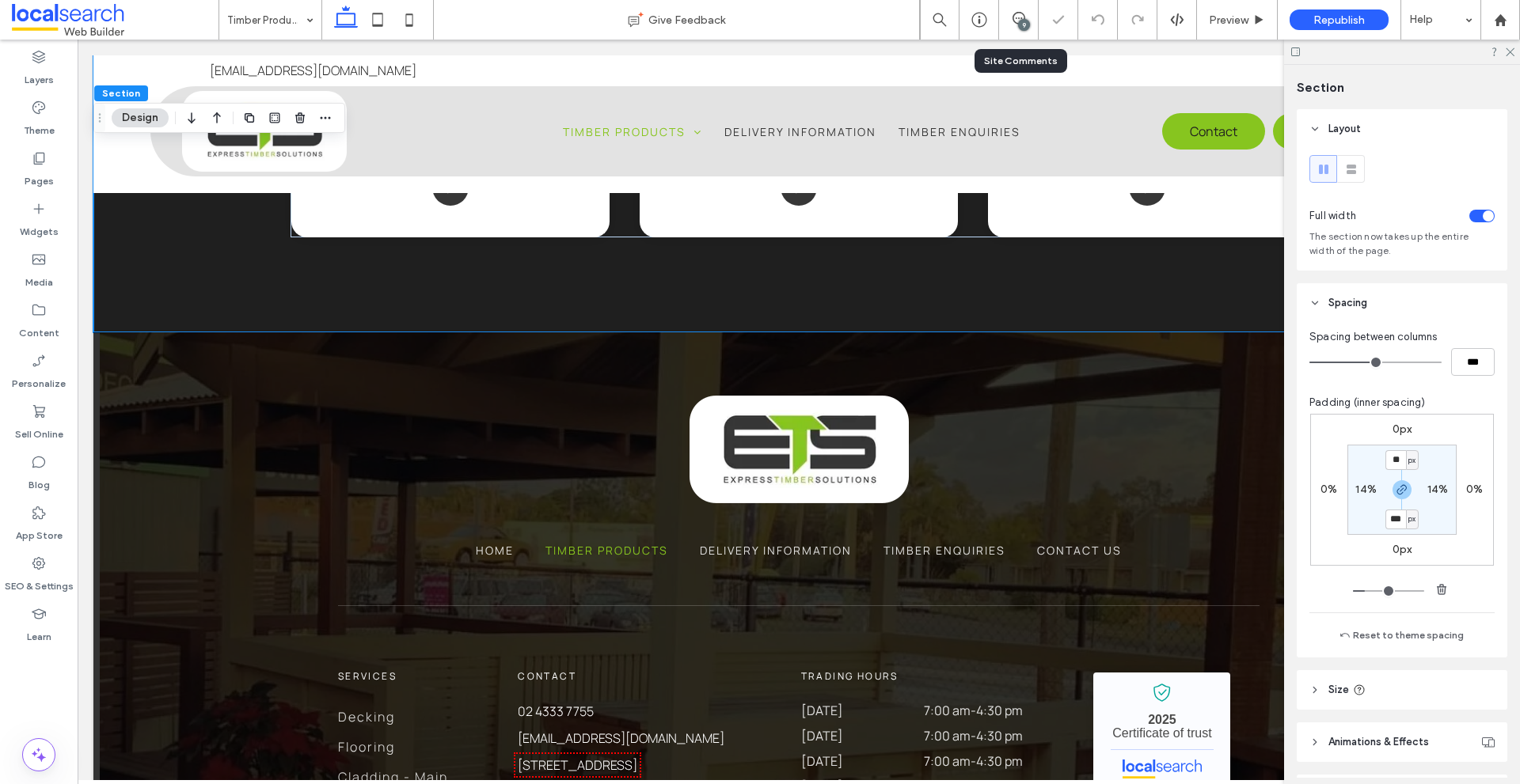
click at [1019, 7] on div "9" at bounding box center [1019, 20] width 39 height 39
click at [1011, 6] on div "9" at bounding box center [1019, 20] width 39 height 39
click at [1510, 49] on icon at bounding box center [1509, 50] width 10 height 10
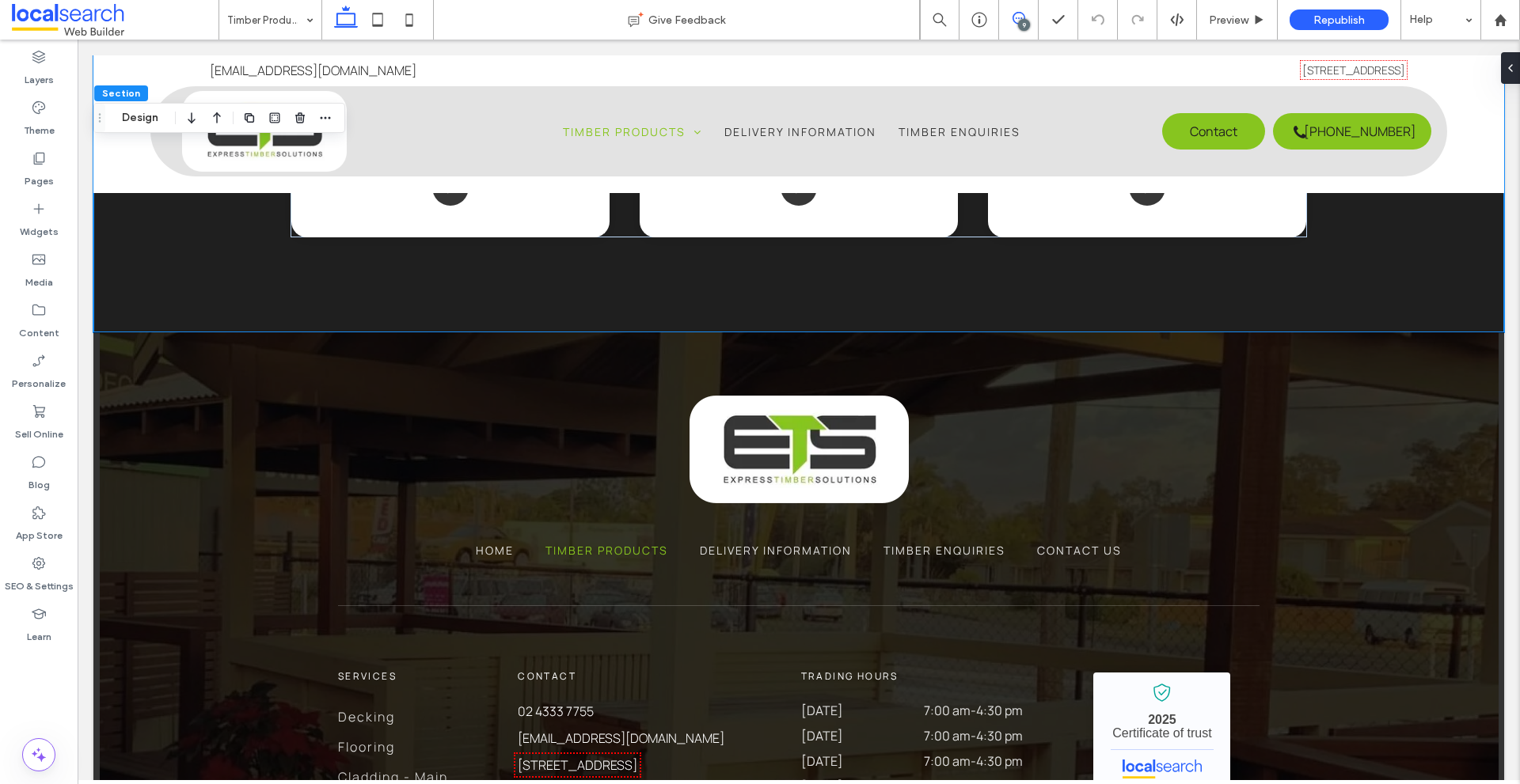
click at [1018, 20] on icon at bounding box center [1020, 19] width 13 height 13
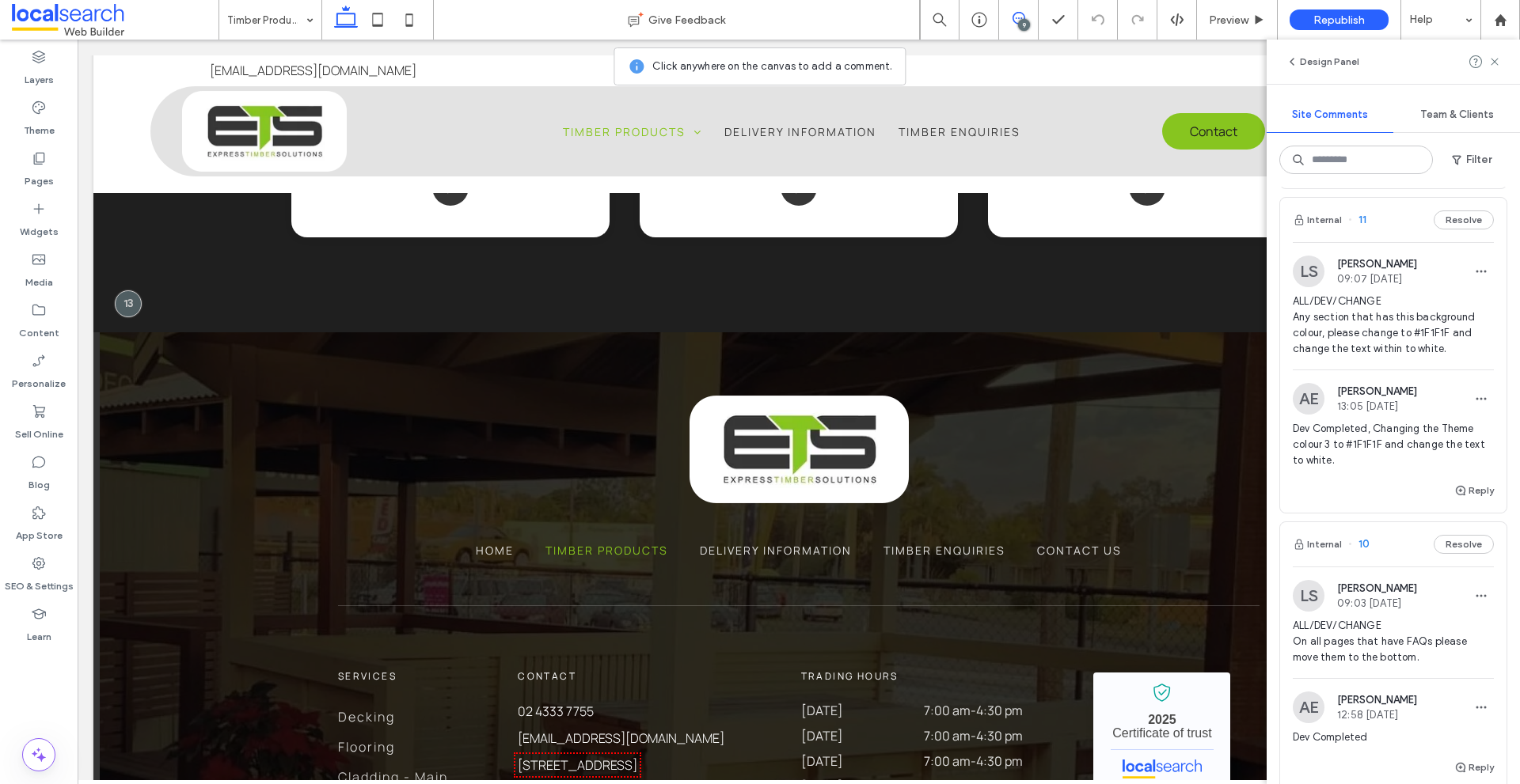
scroll to position [791, 0]
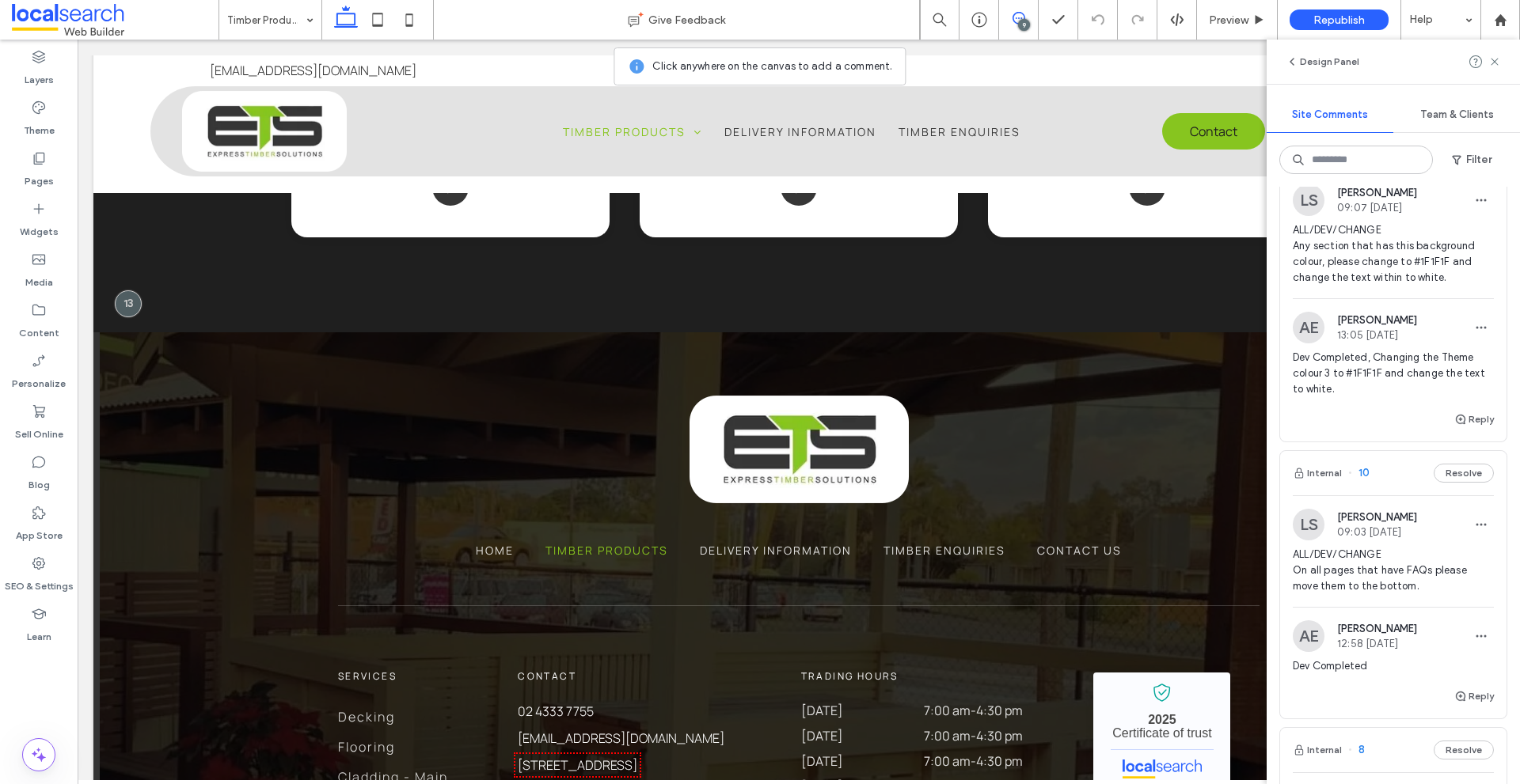
click at [1316, 540] on img at bounding box center [1309, 525] width 32 height 32
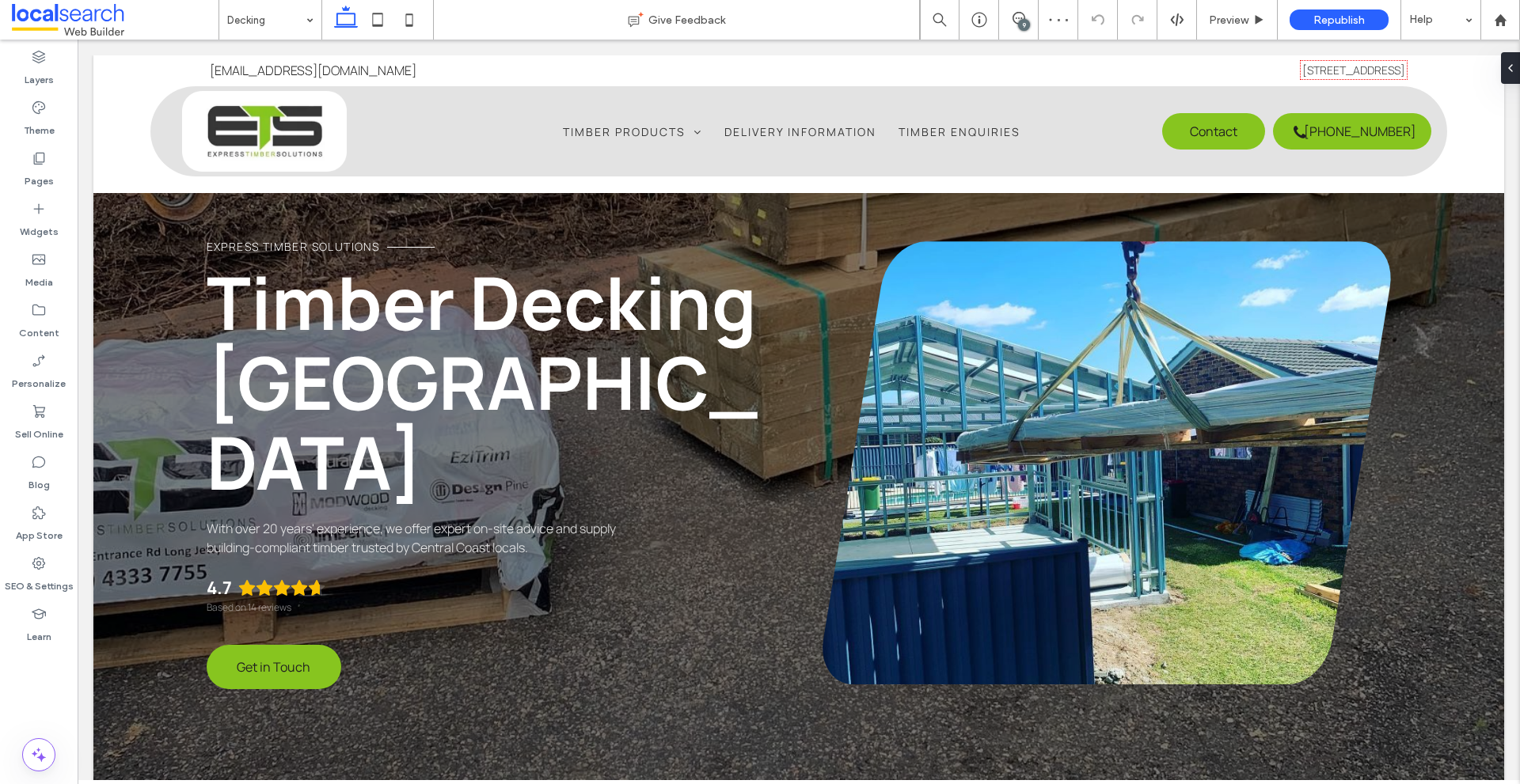
click at [1020, 23] on div "9" at bounding box center [1024, 24] width 12 height 12
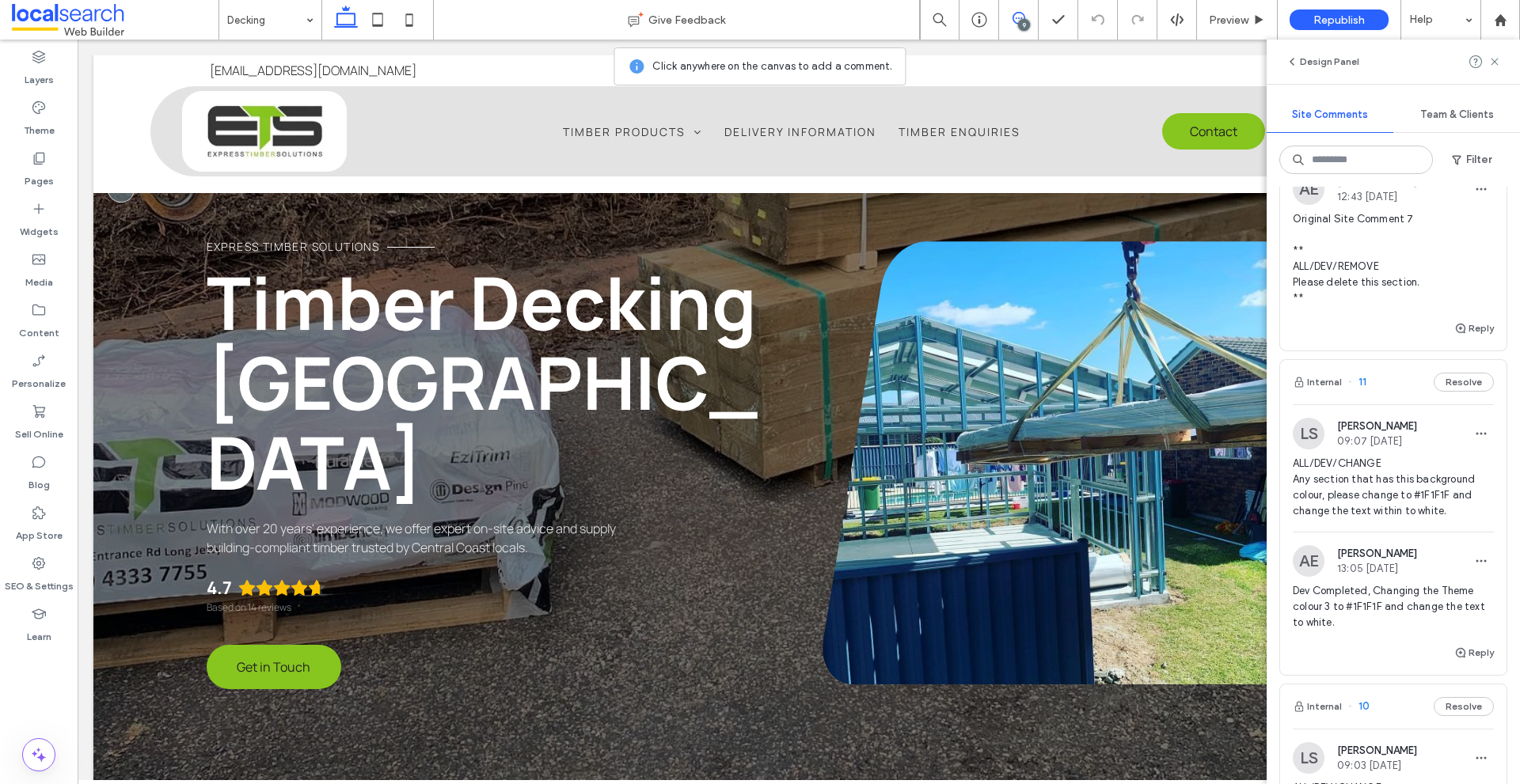
scroll to position [554, 0]
click at [1316, 454] on img at bounding box center [1309, 438] width 32 height 32
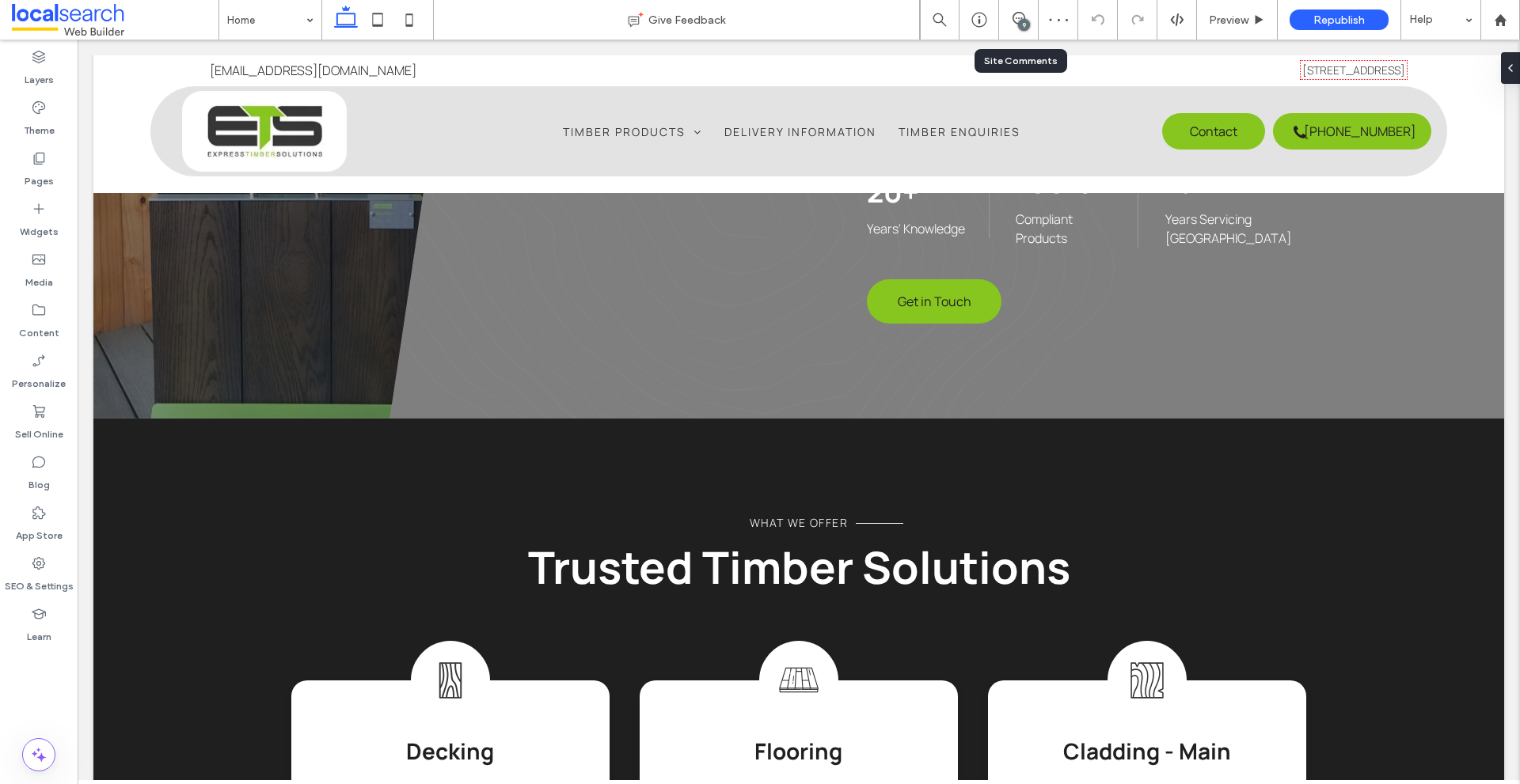
click at [1015, 11] on div "9" at bounding box center [1019, 20] width 39 height 39
click at [1021, 21] on div "9" at bounding box center [1024, 24] width 12 height 12
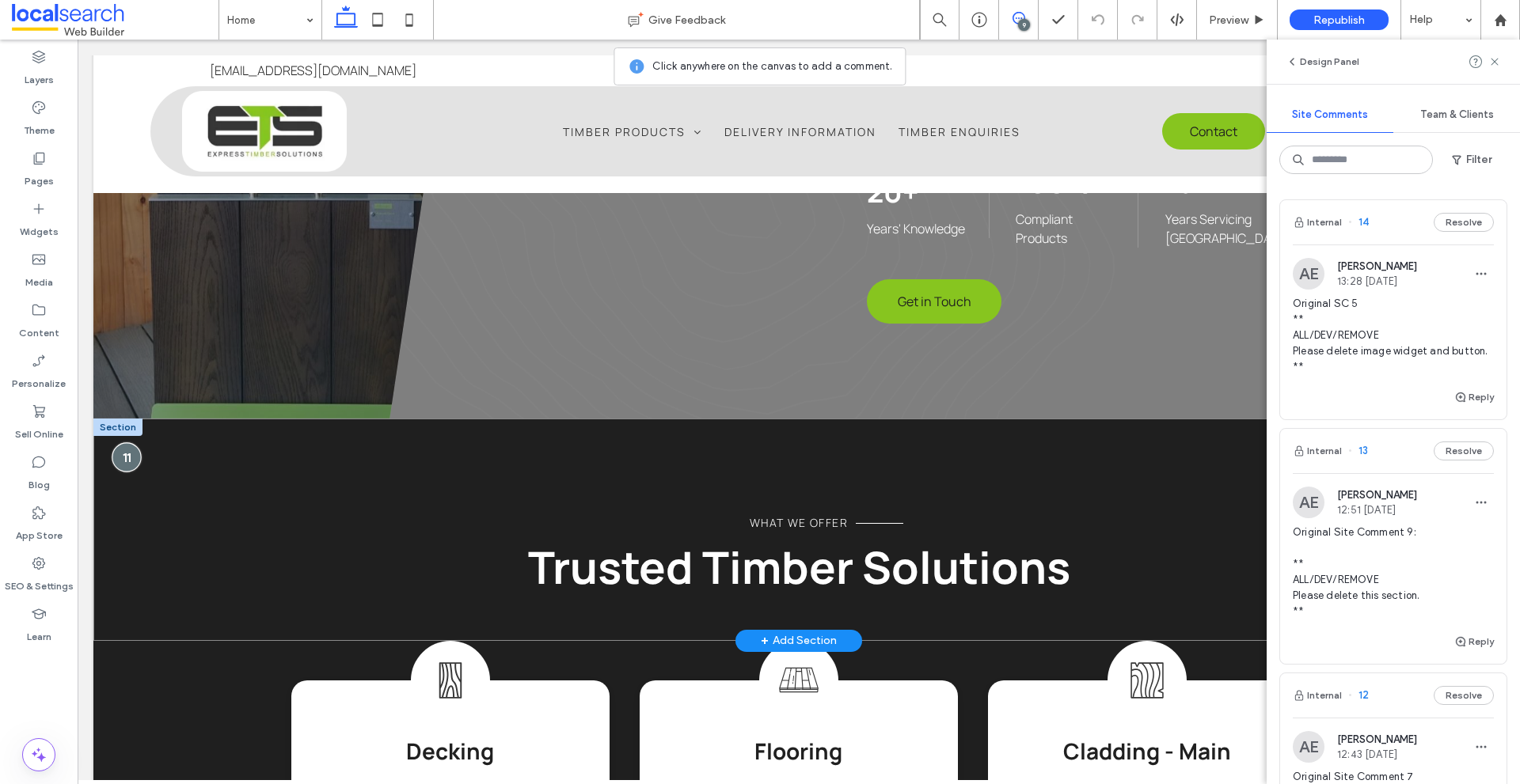
click at [133, 442] on div at bounding box center [126, 456] width 29 height 29
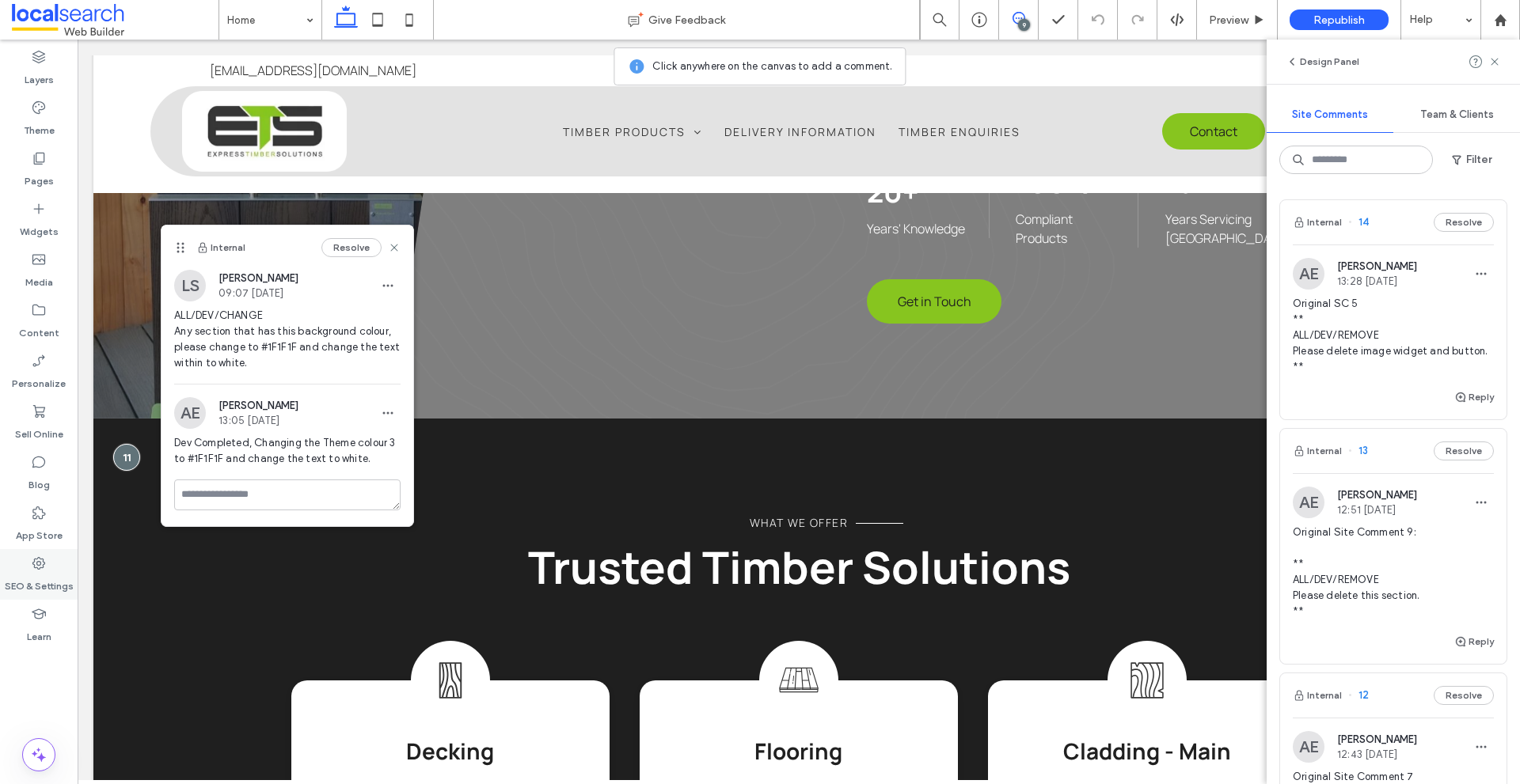
click at [54, 568] on div "SEO & Settings" at bounding box center [38, 575] width 77 height 50
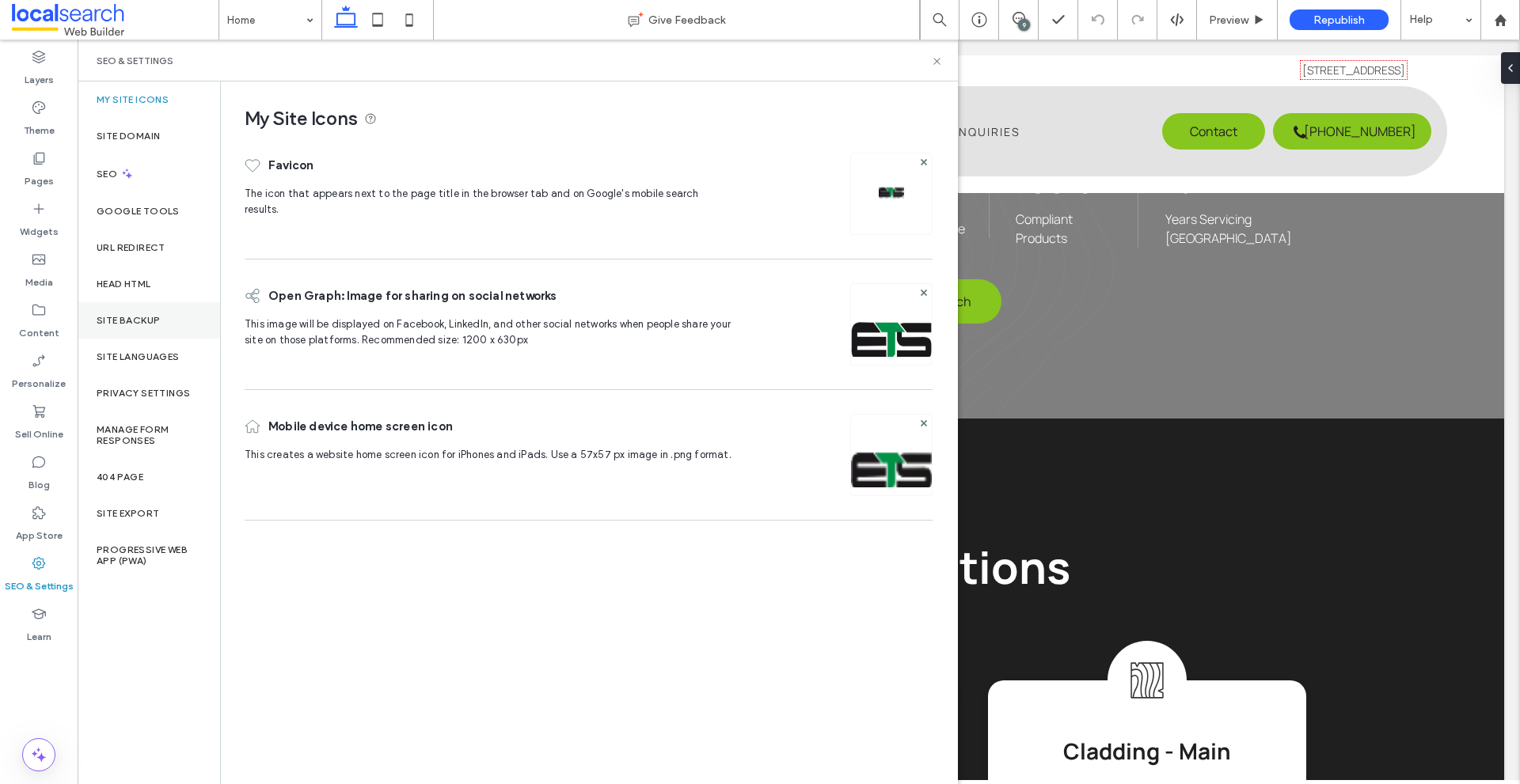
click at [185, 320] on div "Site Backup" at bounding box center [148, 320] width 143 height 36
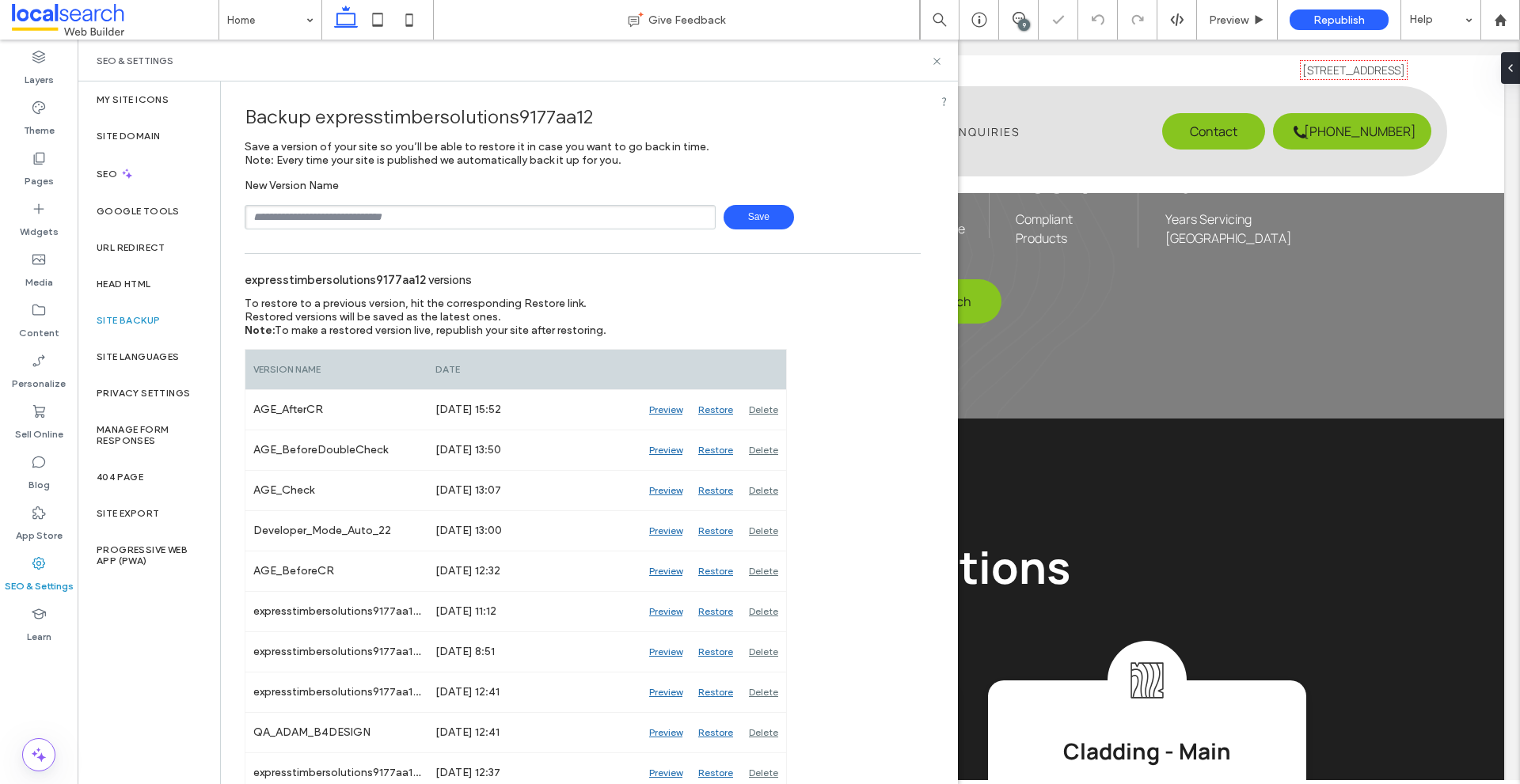
click at [331, 213] on input "text" at bounding box center [480, 217] width 471 height 24
type input "**********"
click at [764, 208] on span "Save" at bounding box center [758, 217] width 70 height 24
click at [936, 60] on use at bounding box center [936, 61] width 7 height 7
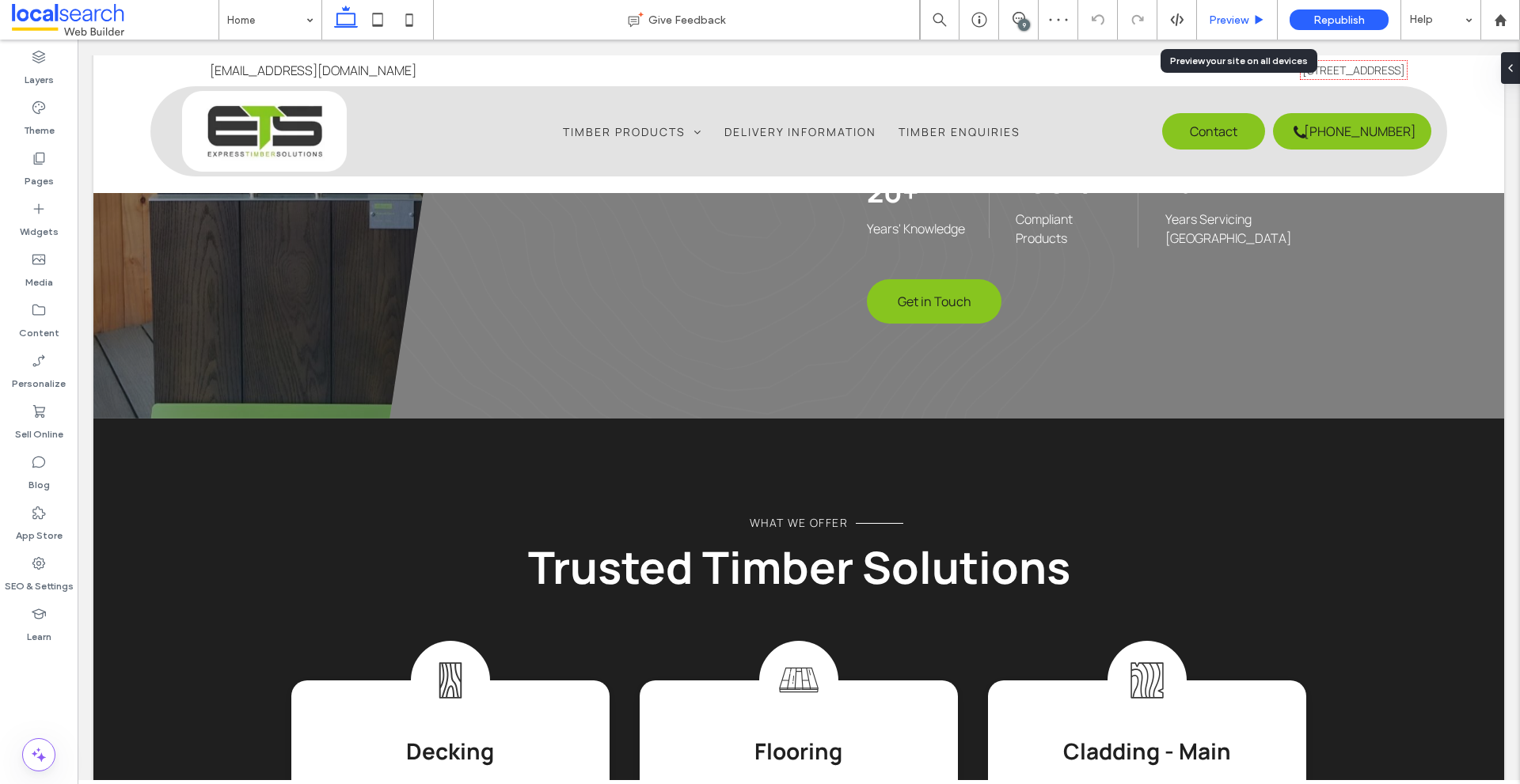
click at [1219, 19] on span "Preview" at bounding box center [1229, 20] width 39 height 13
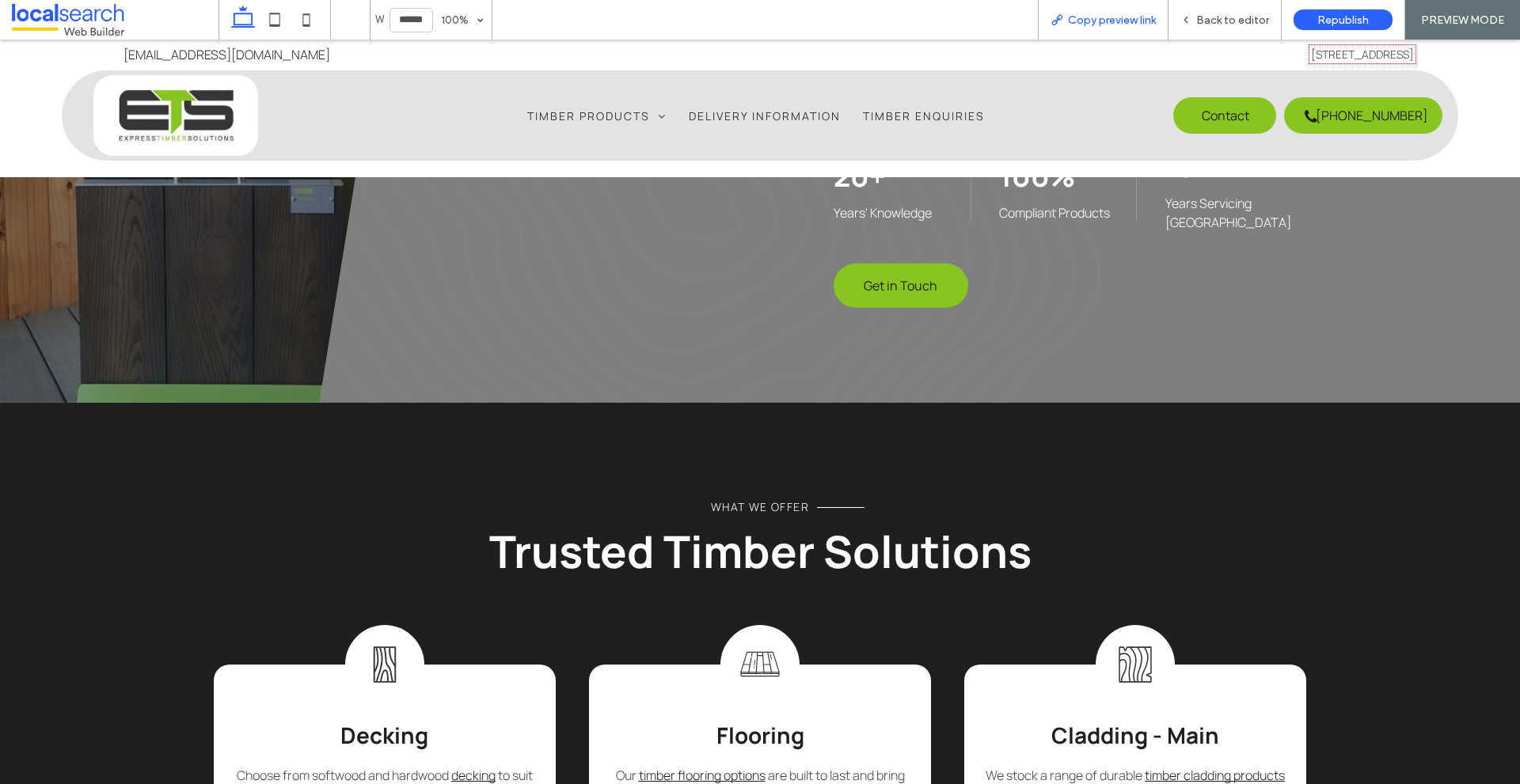
click at [1091, 8] on div "Copy preview link" at bounding box center [1104, 20] width 131 height 39
click at [1070, 21] on span "Copy preview link" at bounding box center [1112, 20] width 88 height 13
